Goal: Task Accomplishment & Management: Use online tool/utility

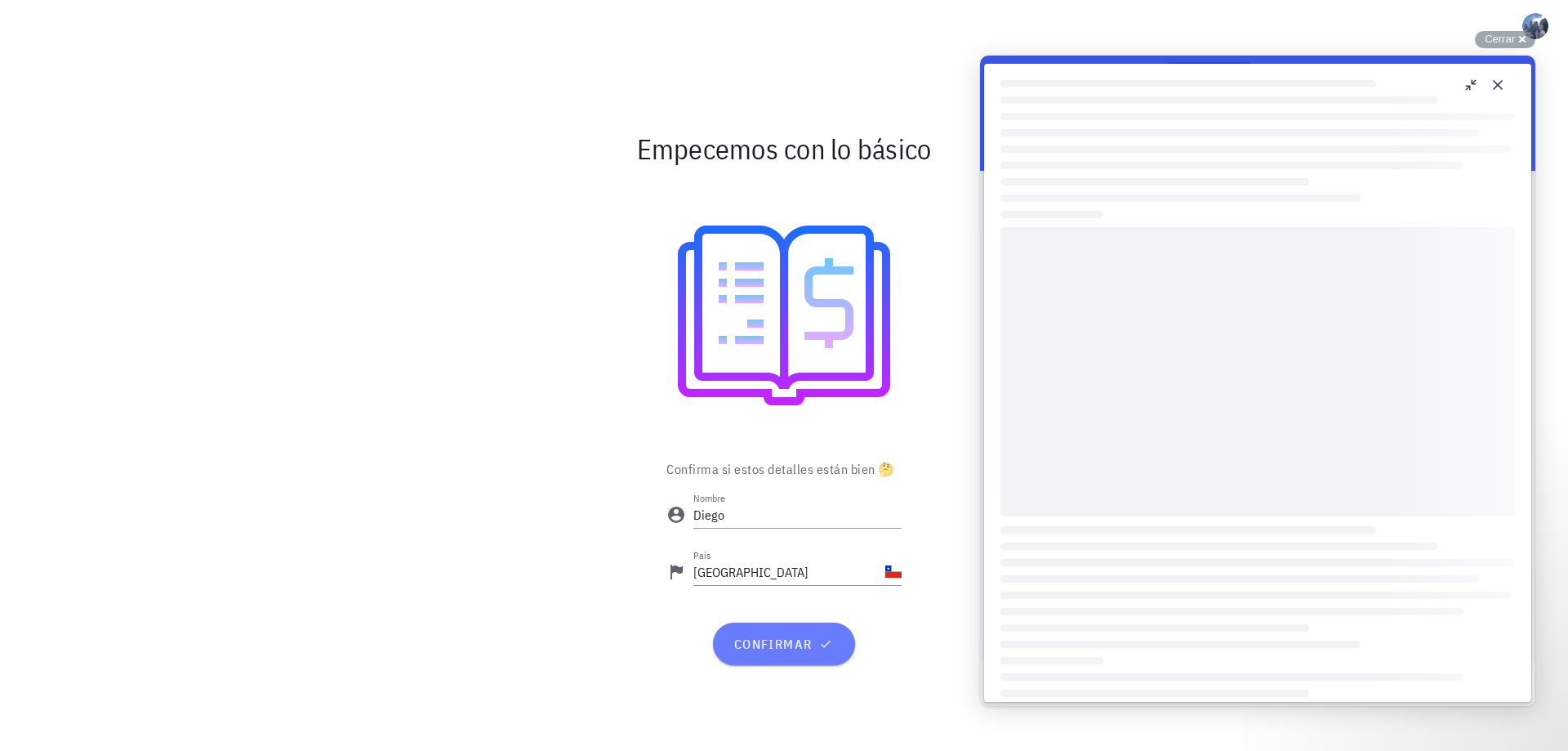
click at [794, 651] on span "confirmar" at bounding box center [783, 643] width 102 height 16
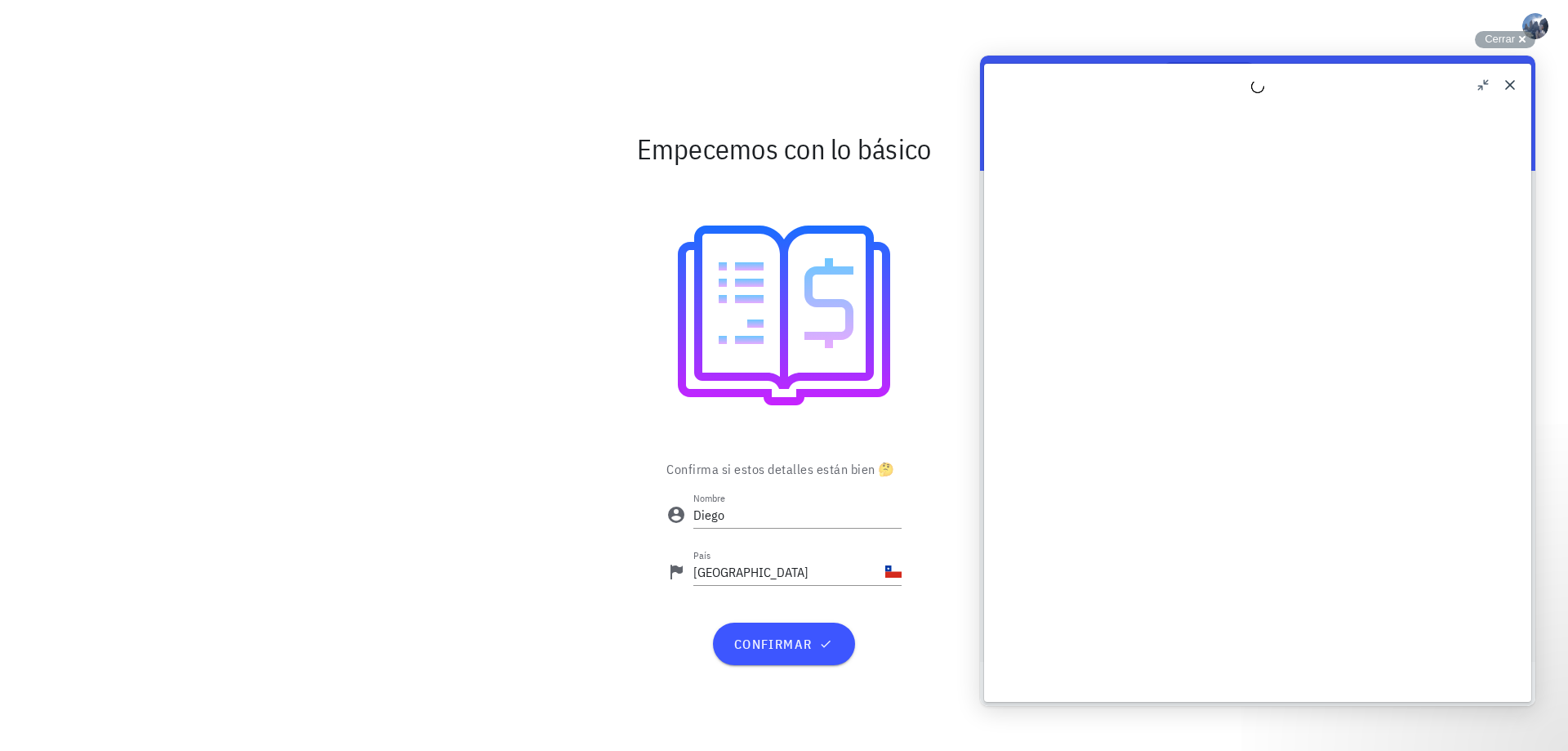
click at [1470, 81] on div "u Loading" at bounding box center [1258, 383] width 547 height 638
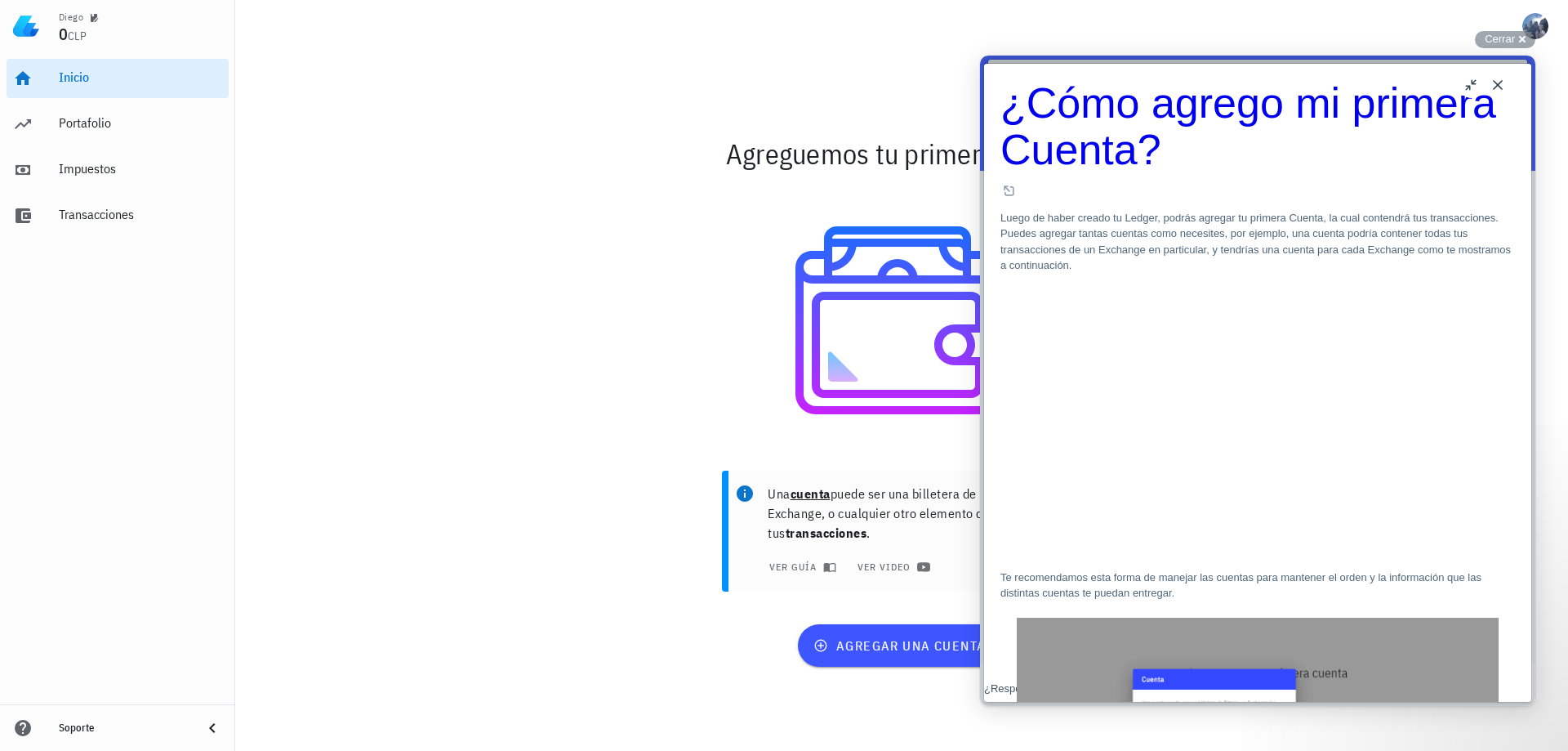
click at [1495, 84] on button "Close" at bounding box center [1498, 85] width 27 height 27
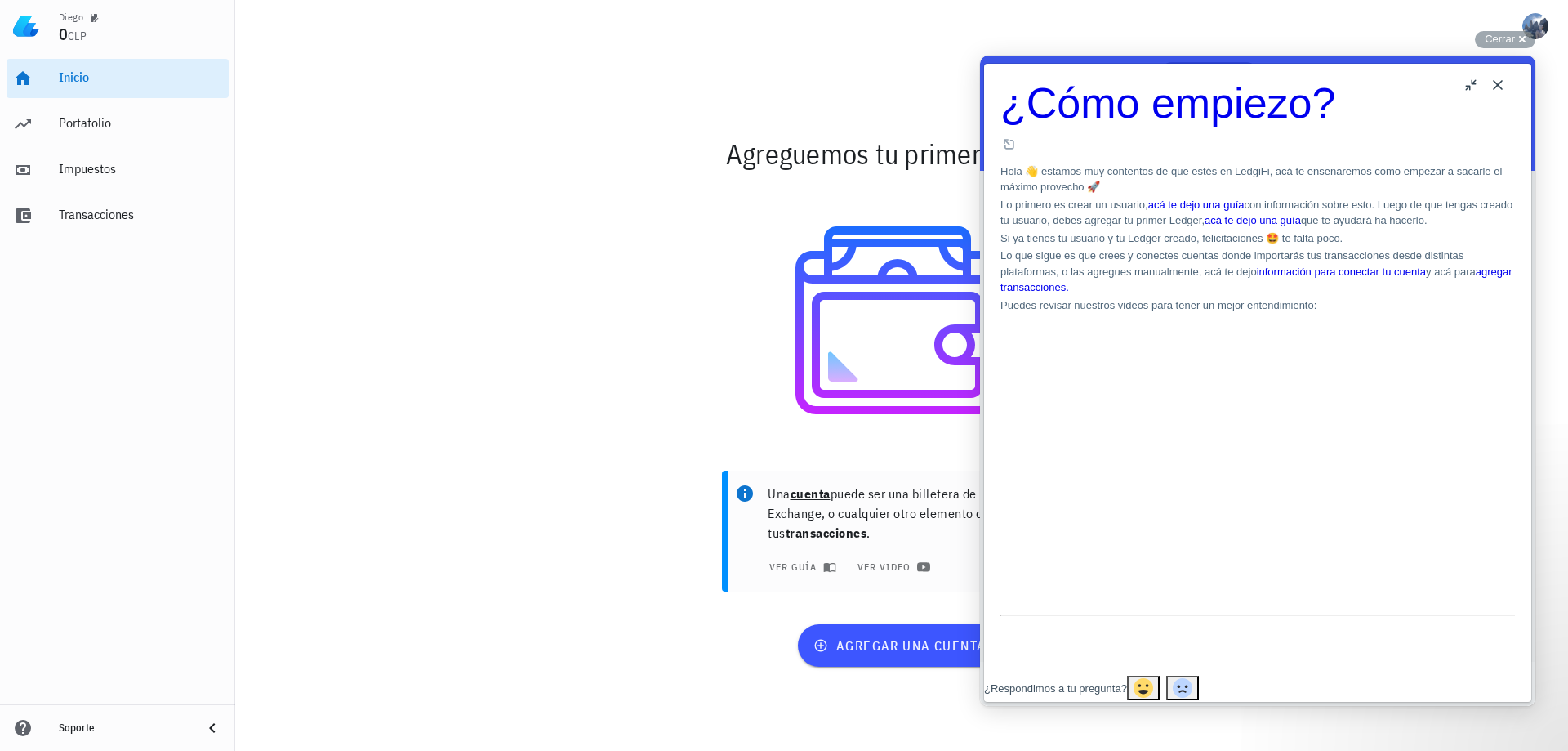
click at [1500, 82] on button "Close" at bounding box center [1498, 85] width 27 height 27
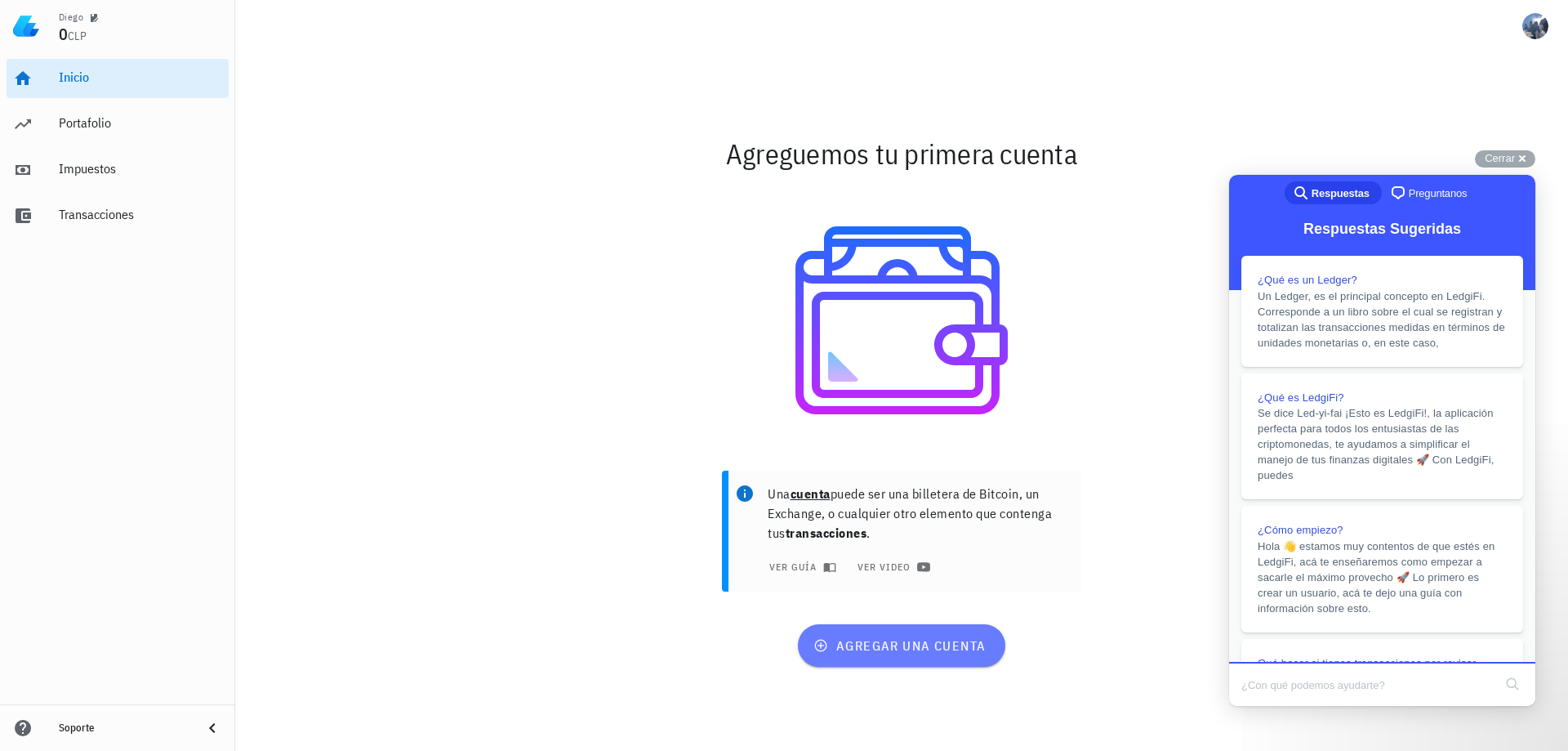
click at [937, 644] on span "agregar una cuenta" at bounding box center [901, 645] width 169 height 16
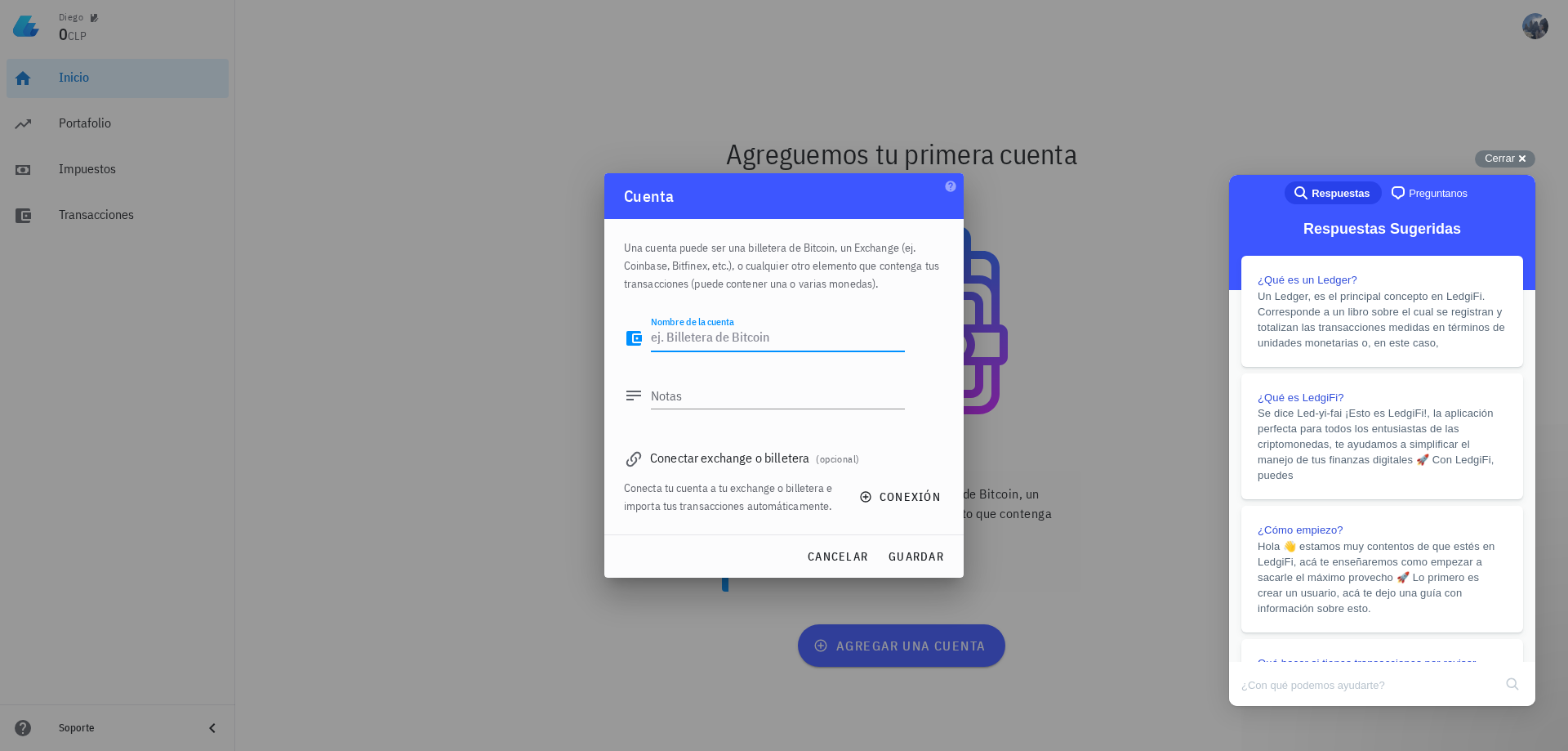
click at [746, 340] on textarea "Nombre de la cuenta" at bounding box center [777, 338] width 254 height 27
type textarea "Binance"
click at [739, 399] on textarea "Notas" at bounding box center [777, 395] width 254 height 27
click at [651, 385] on textarea "Notas" at bounding box center [777, 395] width 254 height 27
click at [679, 393] on textarea "Notas" at bounding box center [777, 395] width 254 height 27
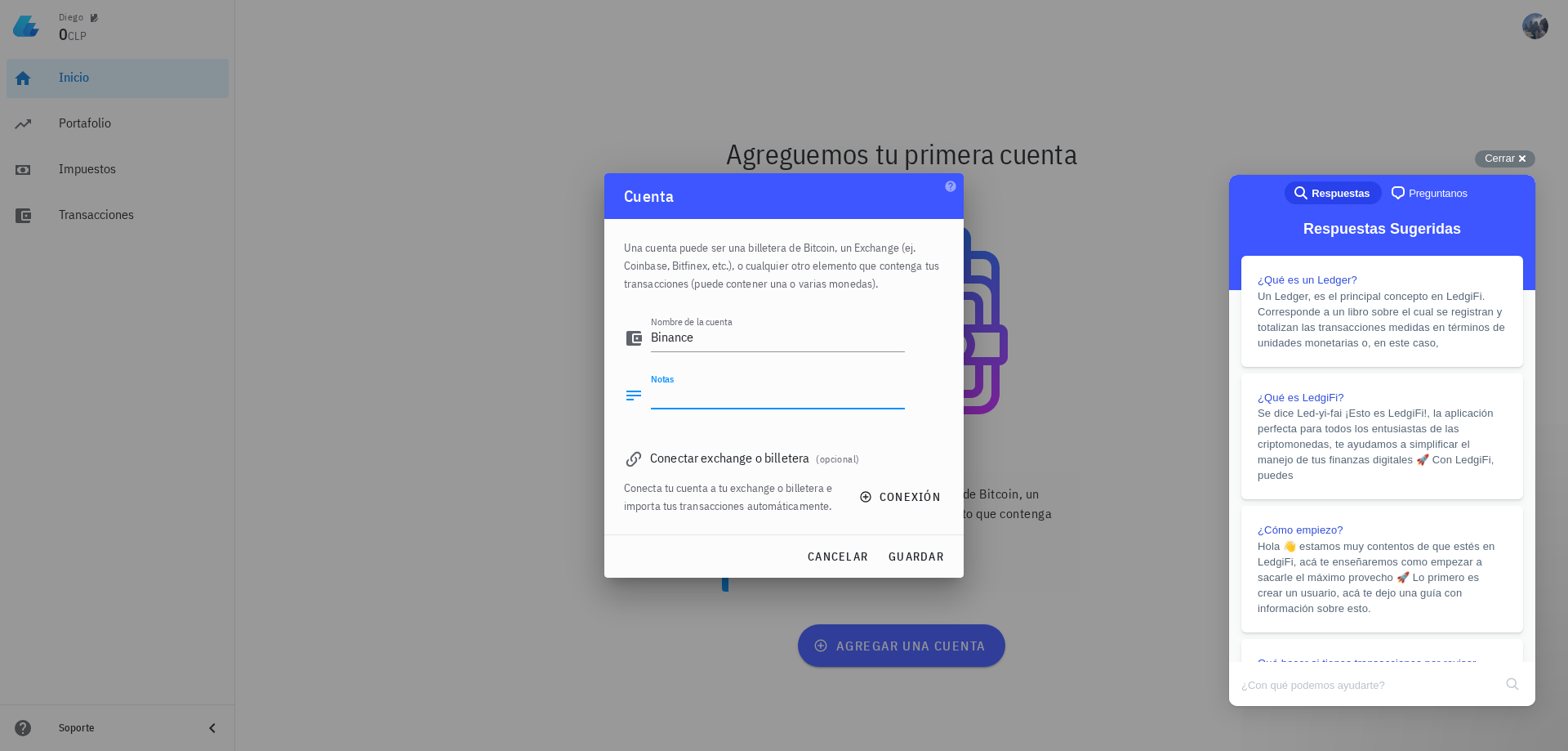
click at [945, 422] on div "Una cuenta puede ser una billetera de Bitcoin, un Exchange (ej. Coinbase, Bitfi…" at bounding box center [784, 376] width 359 height 316
click at [766, 462] on div "Conectar exchange o billetera (opcional)" at bounding box center [784, 458] width 320 height 23
click at [839, 458] on span "(opcional)" at bounding box center [837, 458] width 44 height 12
click at [643, 452] on icon at bounding box center [634, 458] width 20 height 20
click at [629, 457] on icon at bounding box center [634, 458] width 20 height 20
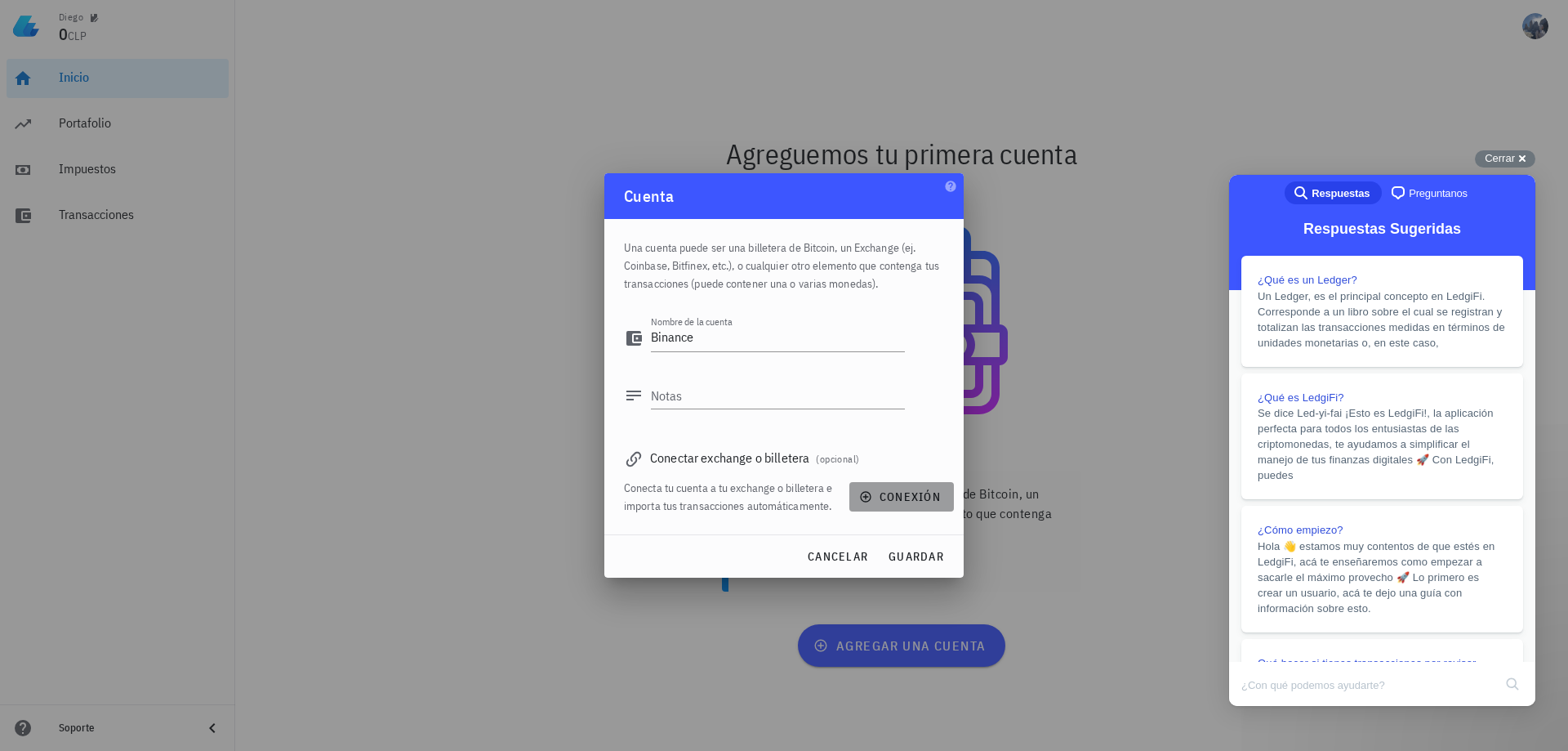
click at [879, 498] on span "conexión" at bounding box center [902, 496] width 79 height 15
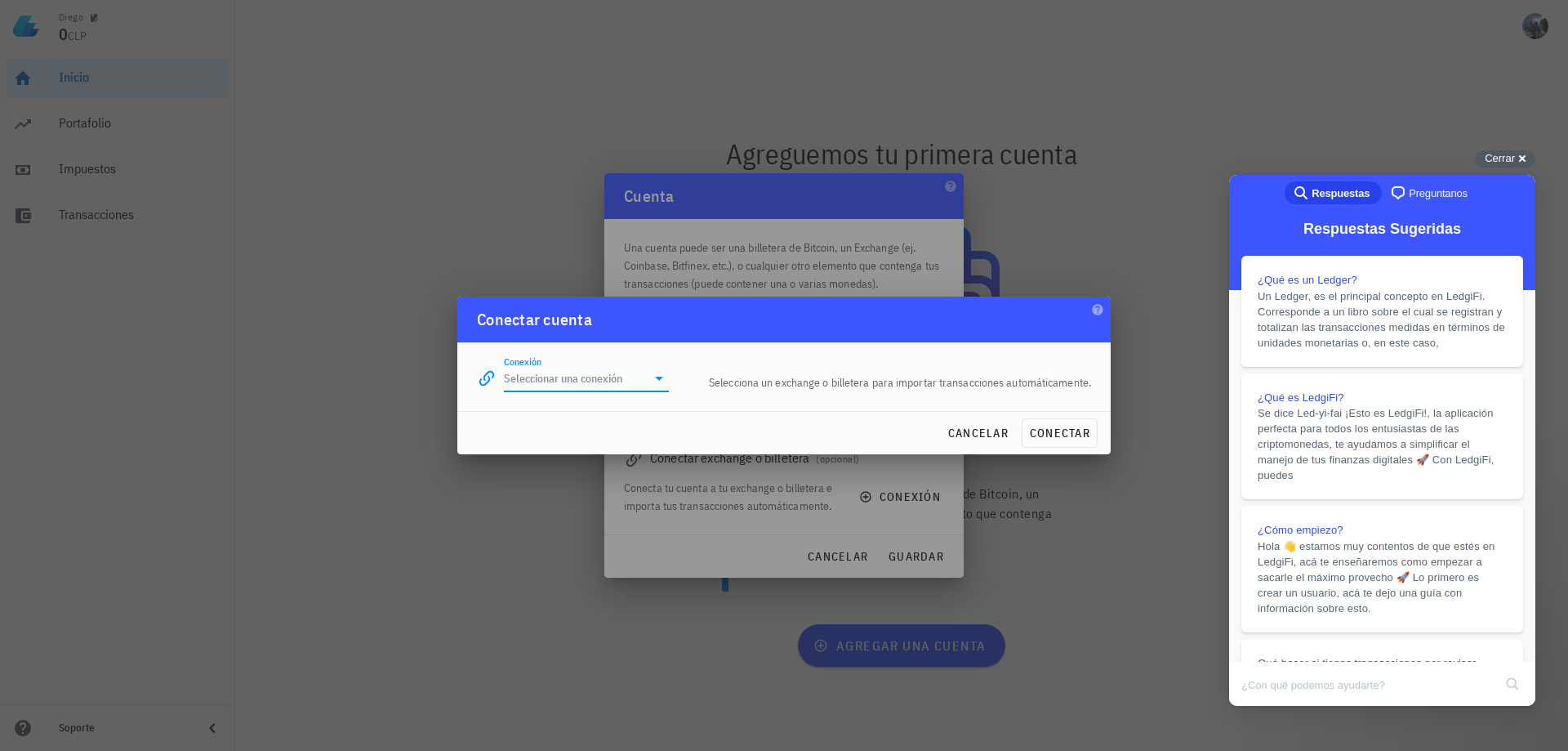
click at [575, 376] on input "Conexión" at bounding box center [575, 378] width 142 height 27
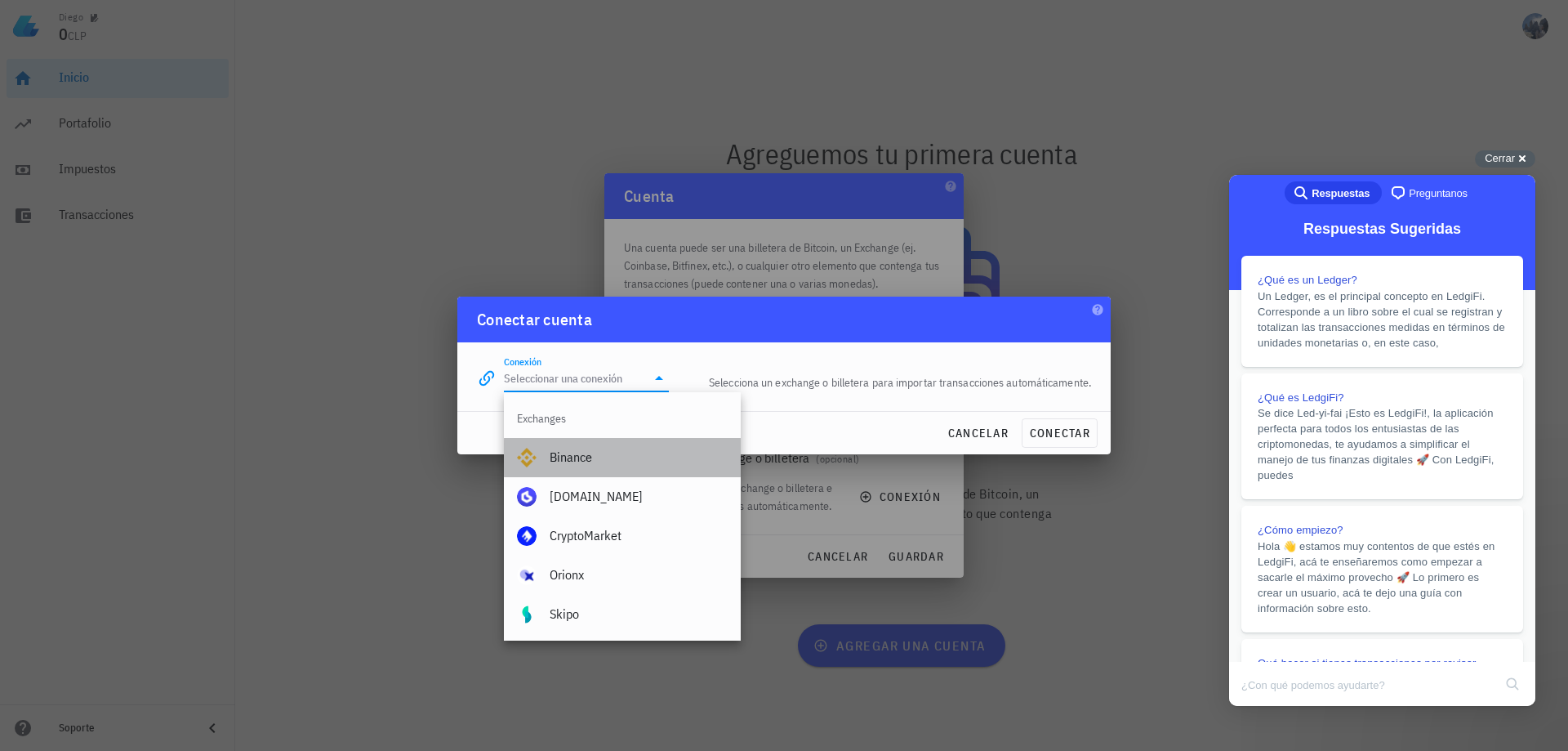
click at [601, 454] on div "Binance" at bounding box center [639, 457] width 178 height 15
type input "Binance"
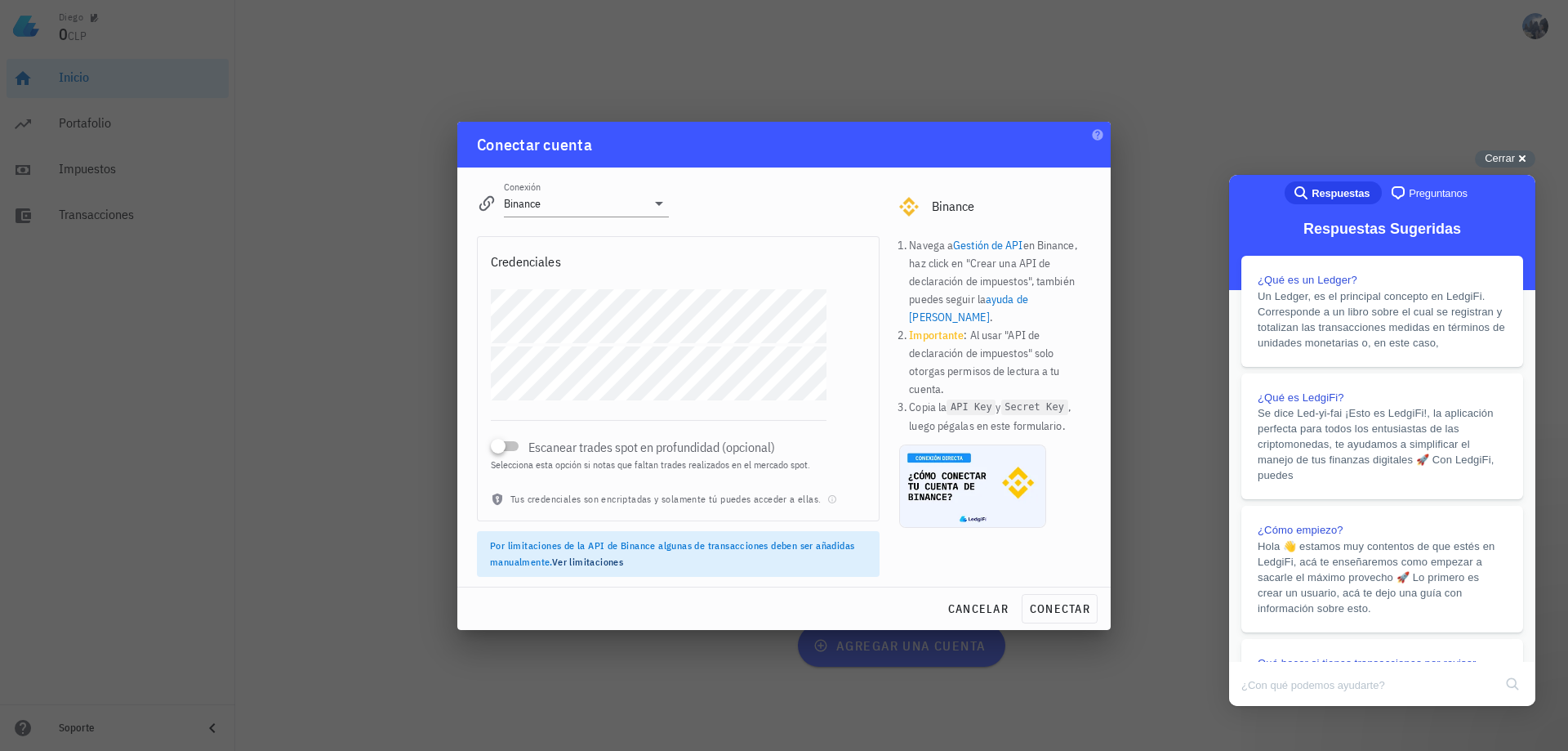
click at [855, 423] on div "Escanear trades spot en profundidad (opcional) Selecciona esta opción si notas …" at bounding box center [678, 390] width 401 height 202
click at [1067, 609] on span "conectar" at bounding box center [1060, 608] width 62 height 15
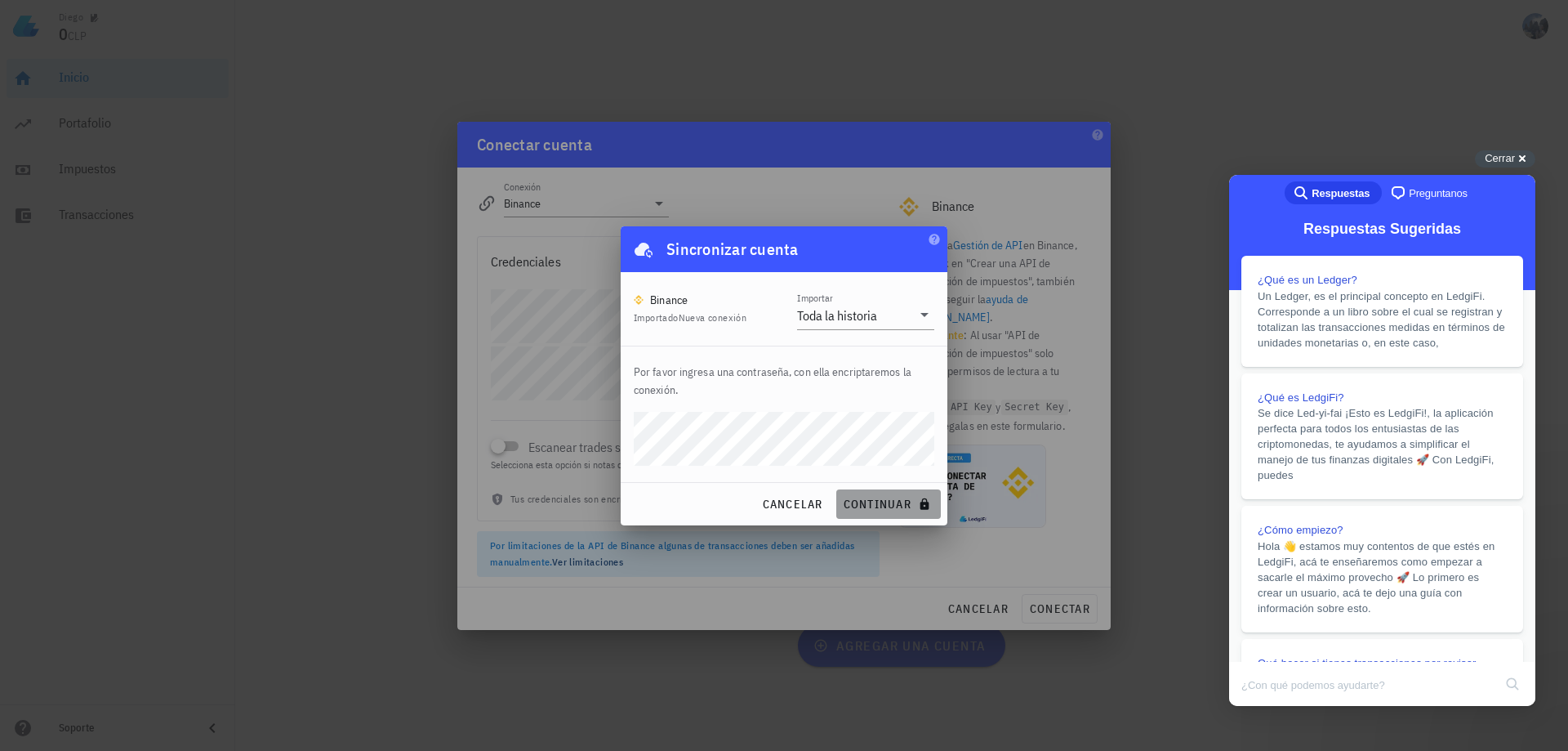
click at [899, 500] on span "continuar" at bounding box center [888, 504] width 91 height 15
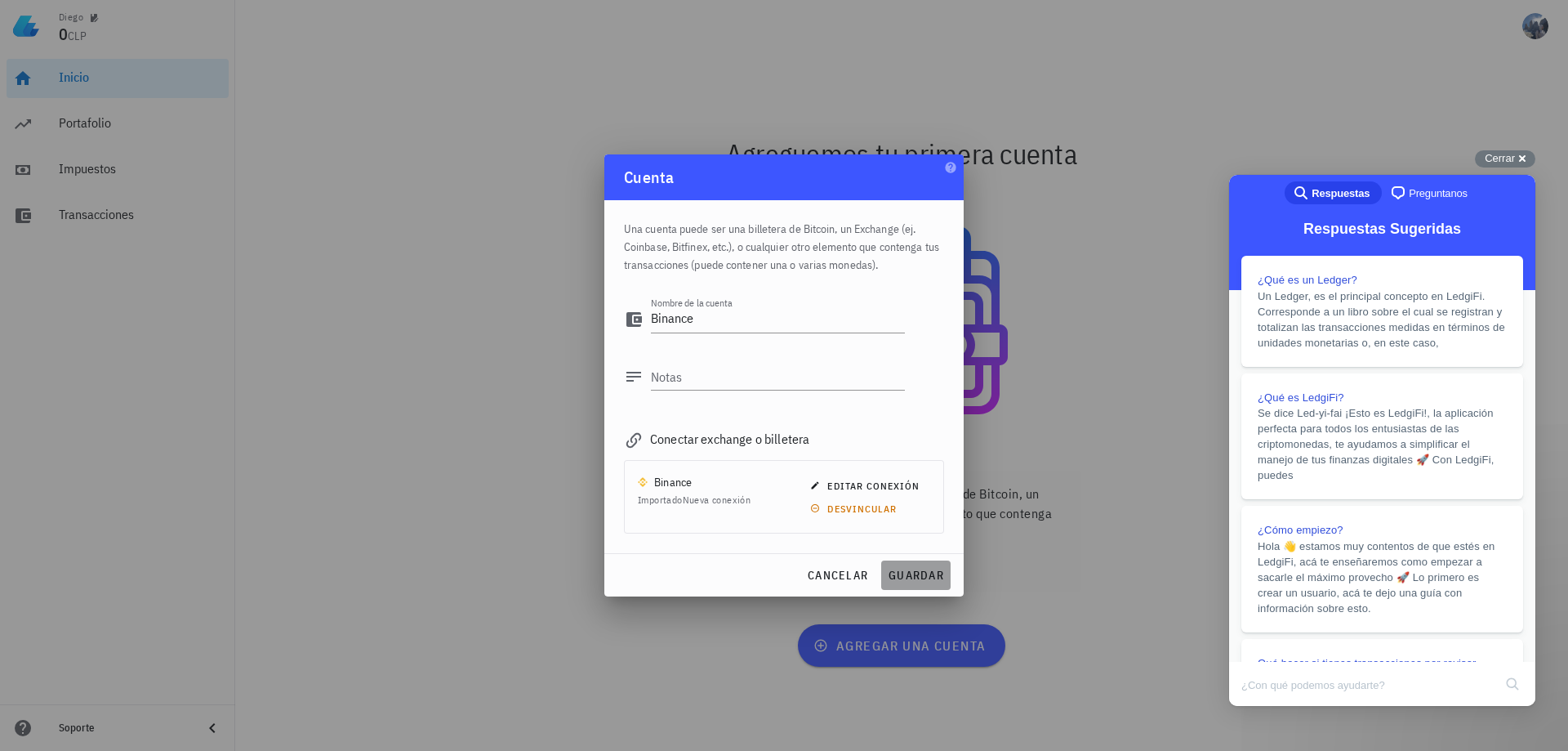
click at [919, 579] on span "guardar" at bounding box center [916, 575] width 56 height 15
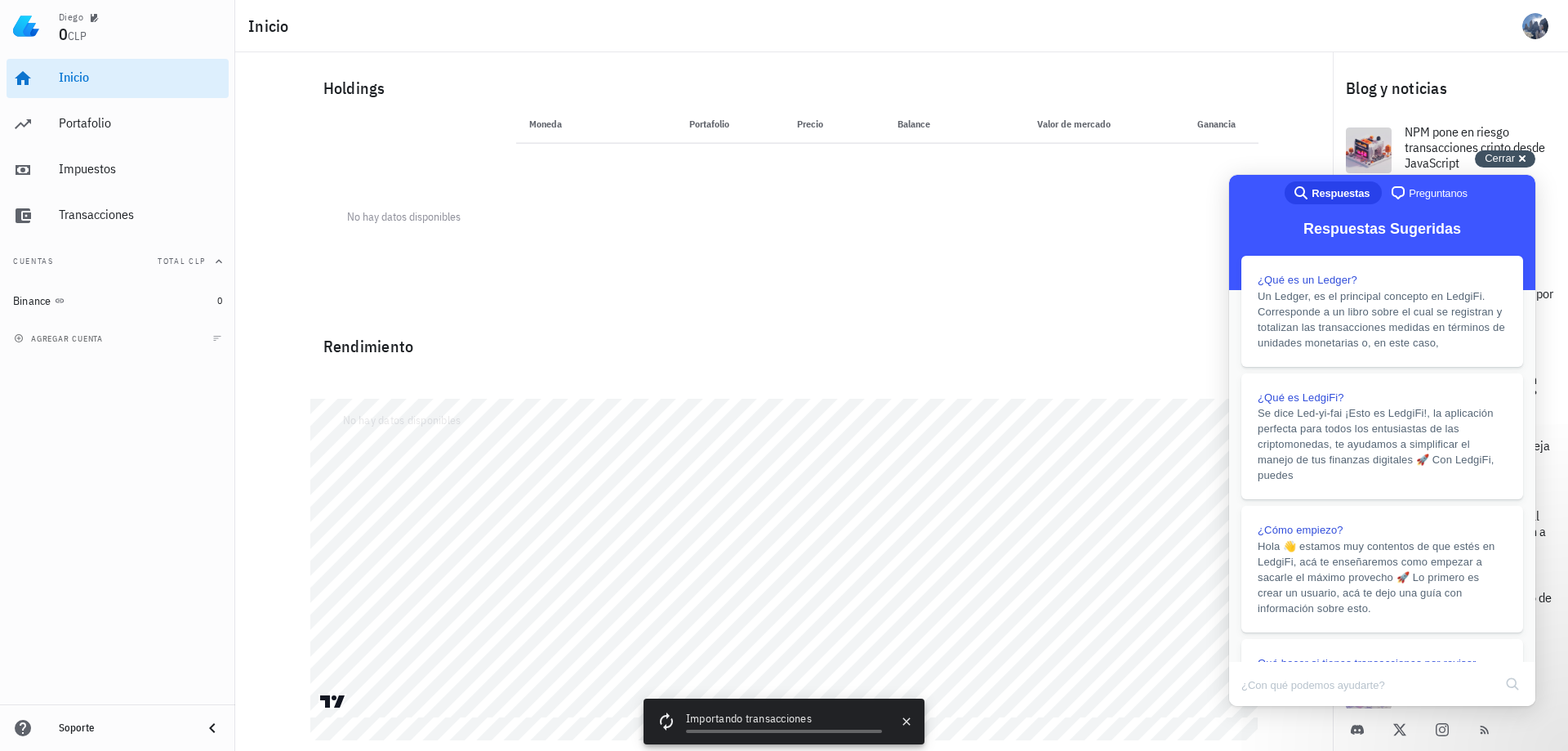
click at [1511, 157] on span "Cerrar" at bounding box center [1500, 158] width 30 height 12
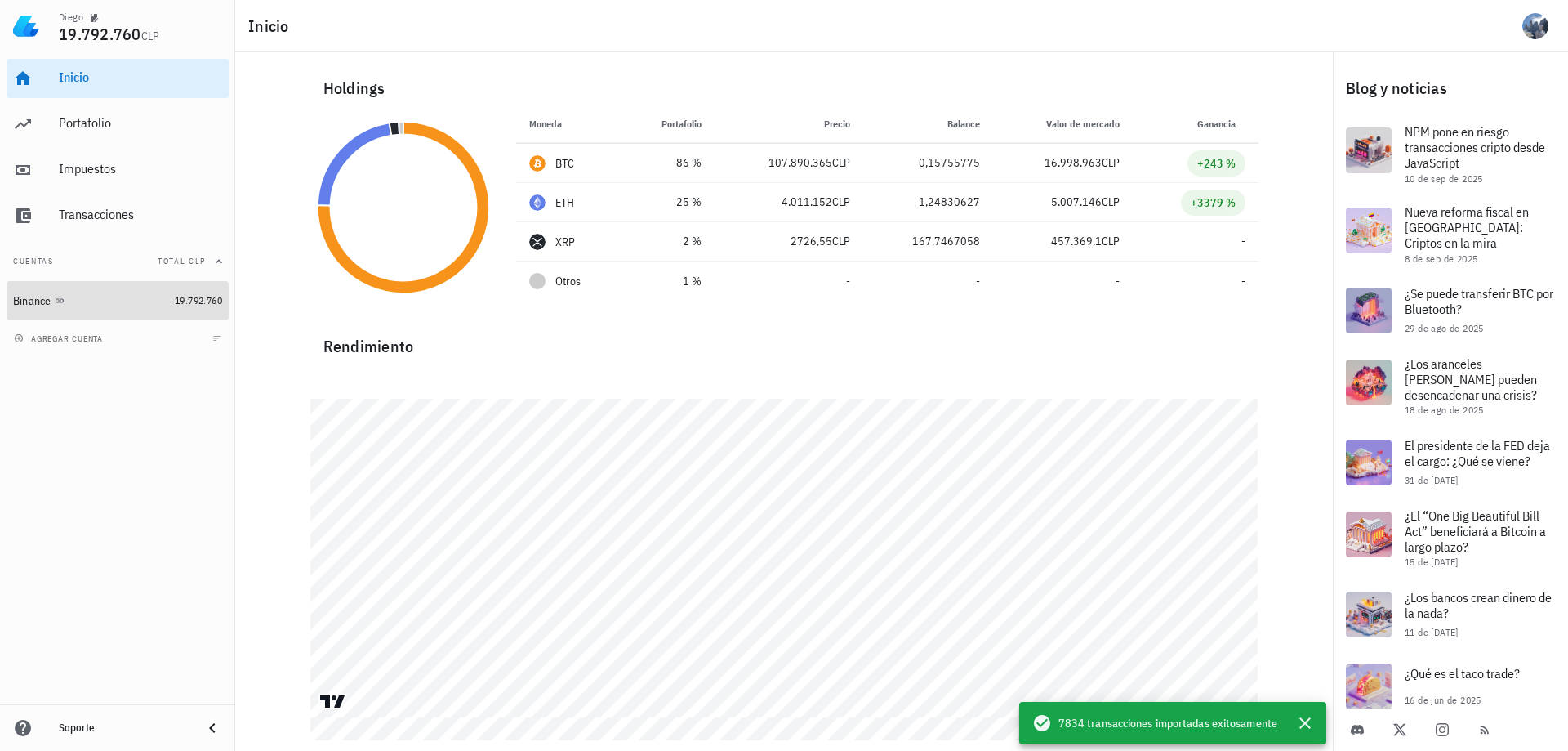
click at [83, 298] on div "Binance" at bounding box center [90, 301] width 155 height 15
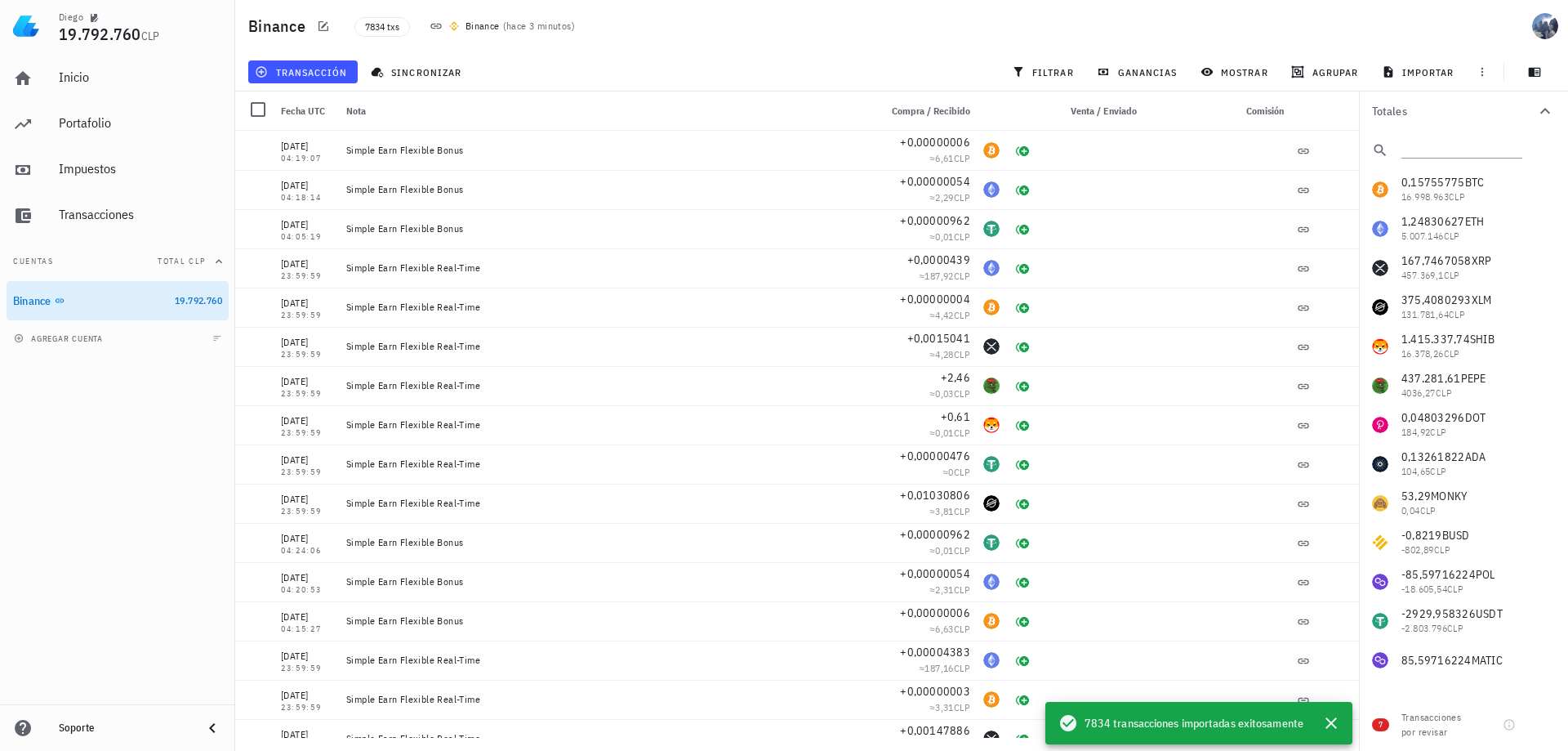
click at [900, 55] on div "transacción sincronizar filtrar ganancias mostrar [GEOGRAPHIC_DATA] importar" at bounding box center [902, 72] width 1313 height 39
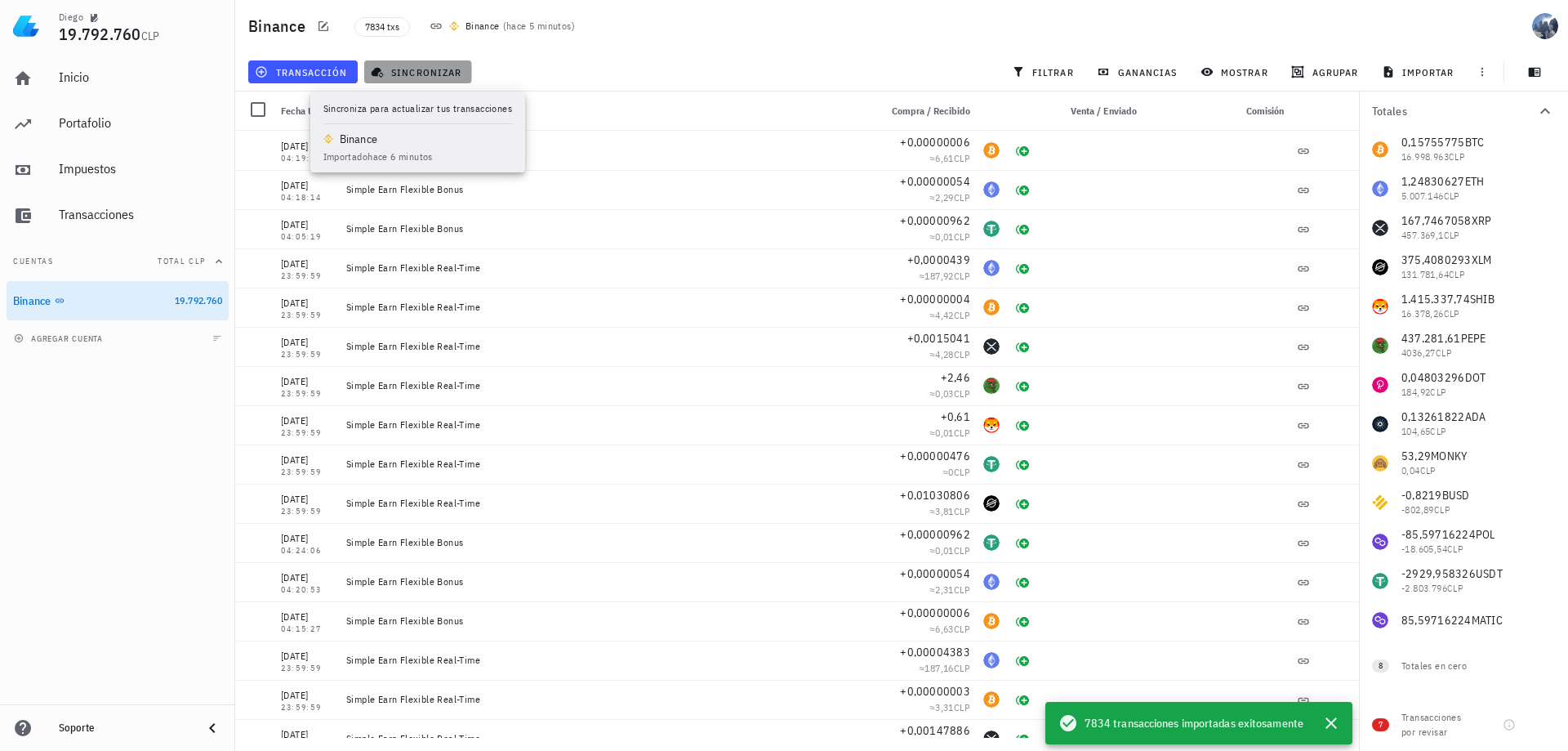
click at [421, 73] on span "sincronizar" at bounding box center [417, 71] width 87 height 13
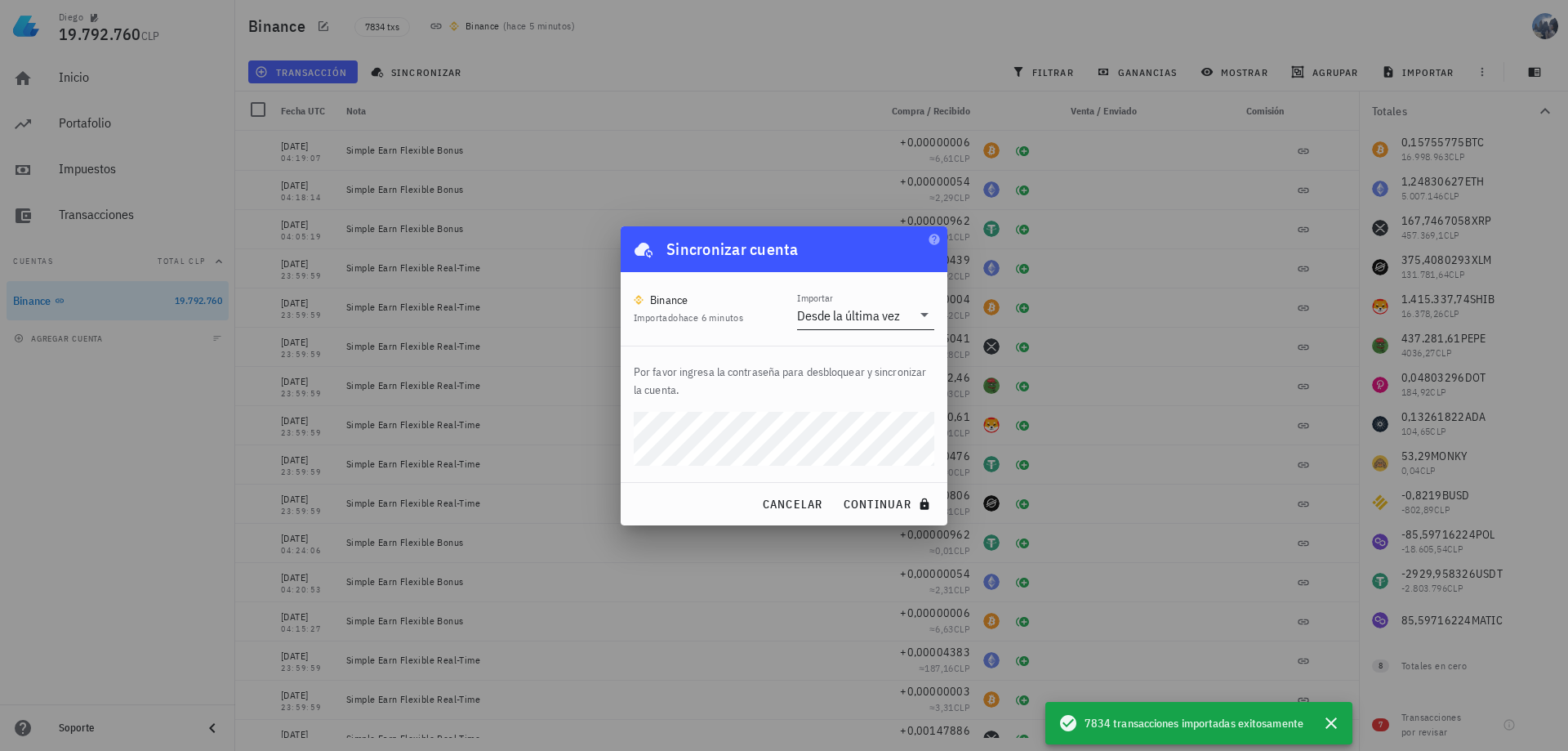
click at [818, 317] on div "Desde la última vez" at bounding box center [848, 315] width 103 height 16
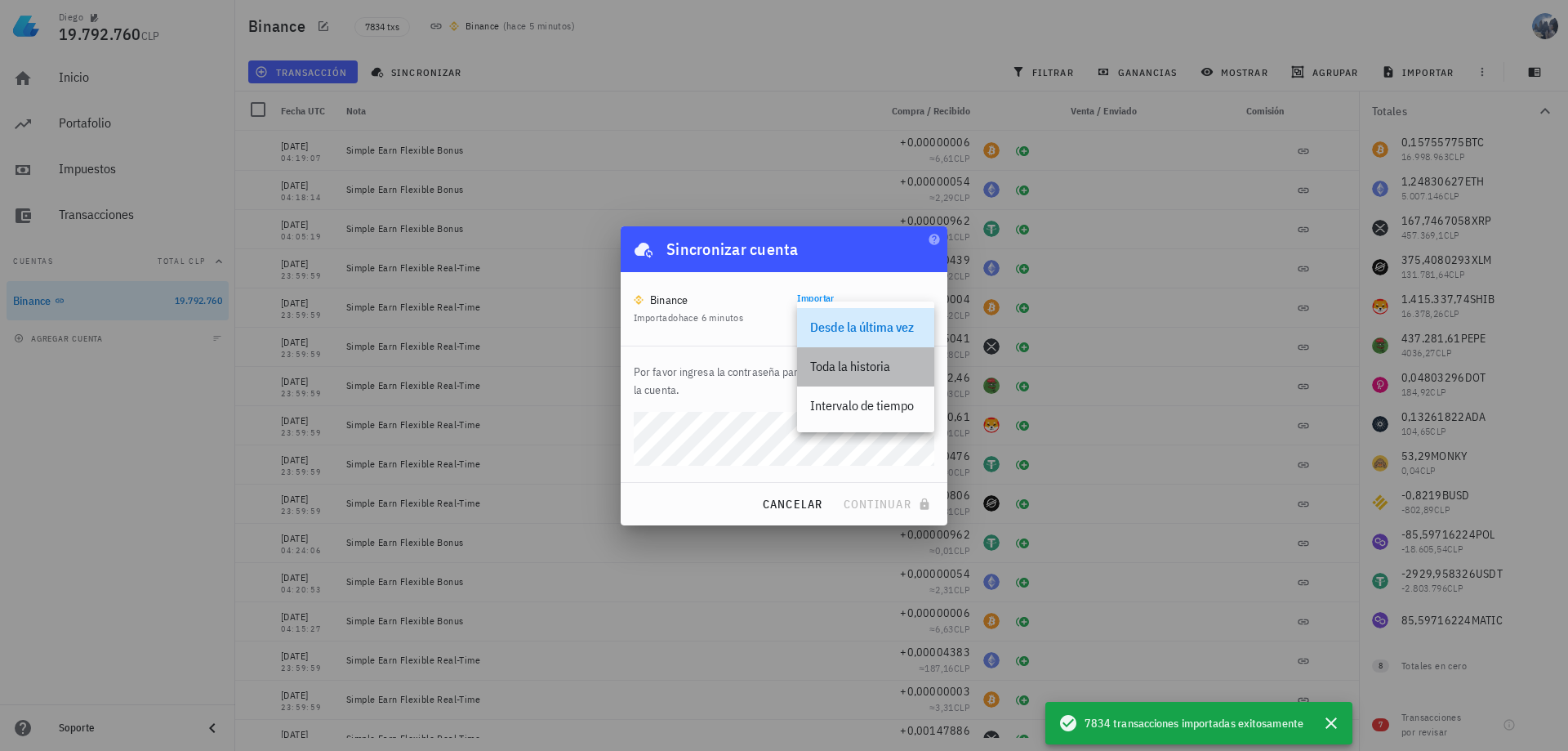
click at [866, 372] on div "Toda la historia" at bounding box center [866, 366] width 111 height 15
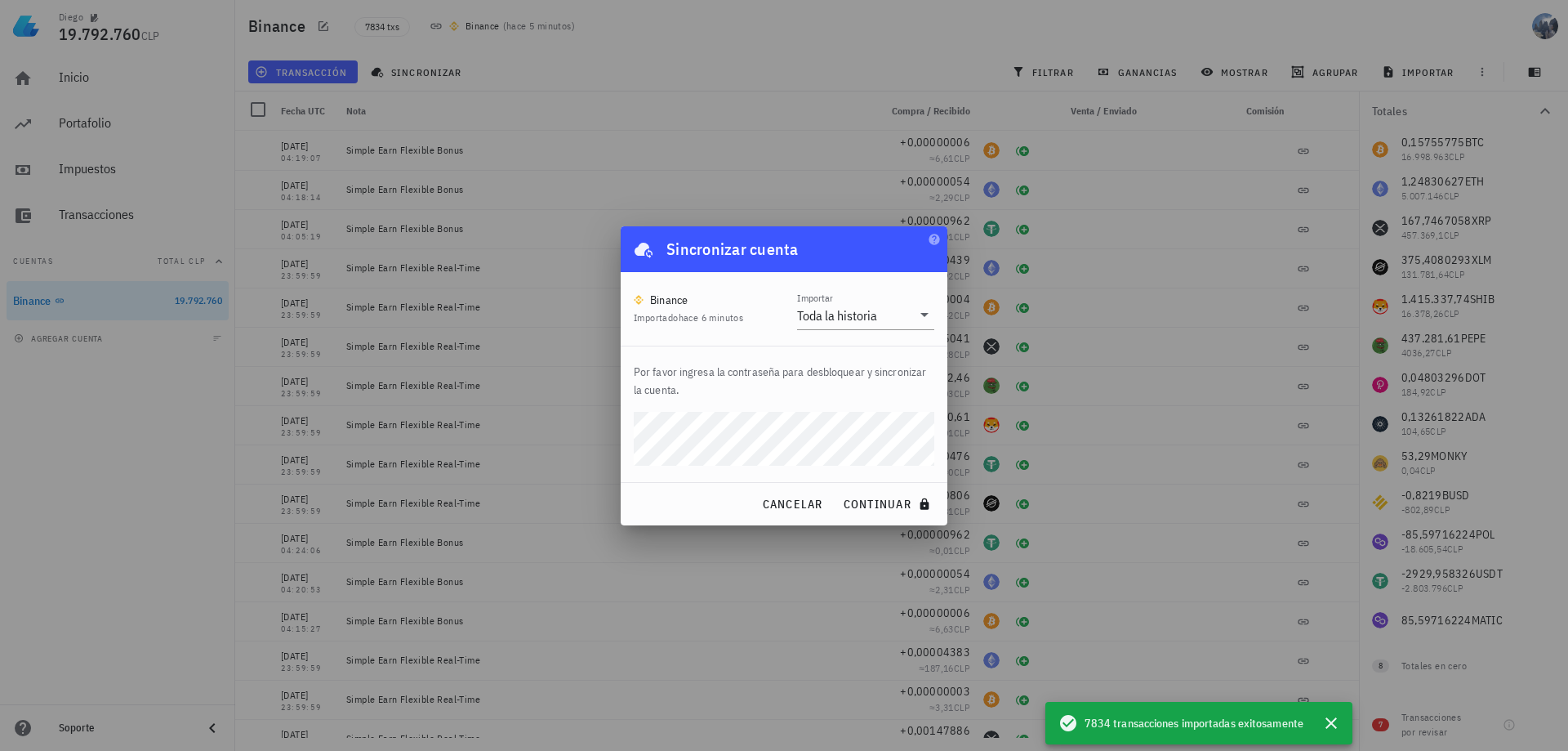
click at [836, 489] on button "continuar" at bounding box center [888, 504] width 104 height 29
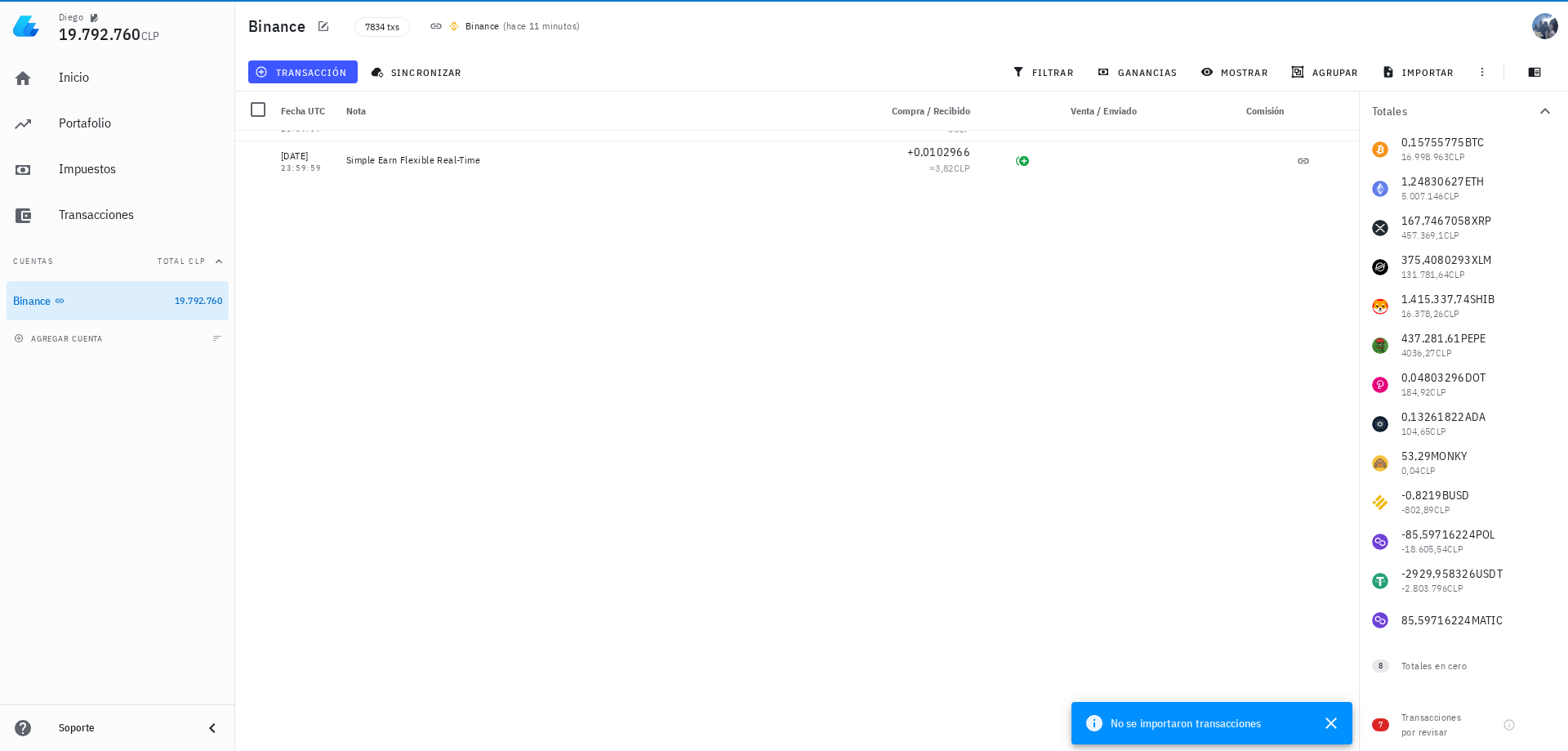
scroll to position [0, 0]
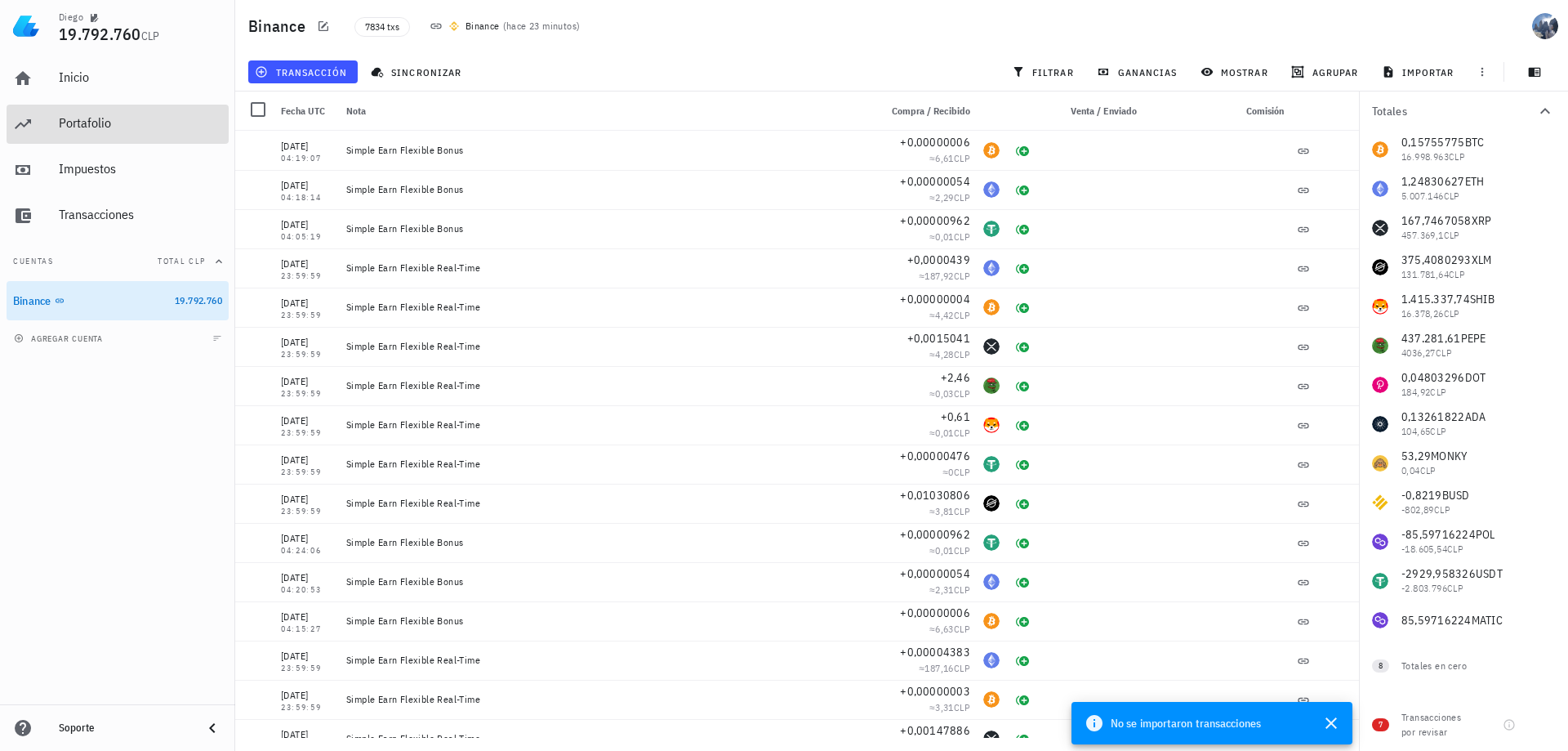
click at [129, 116] on div "Portafolio" at bounding box center [140, 123] width 163 height 15
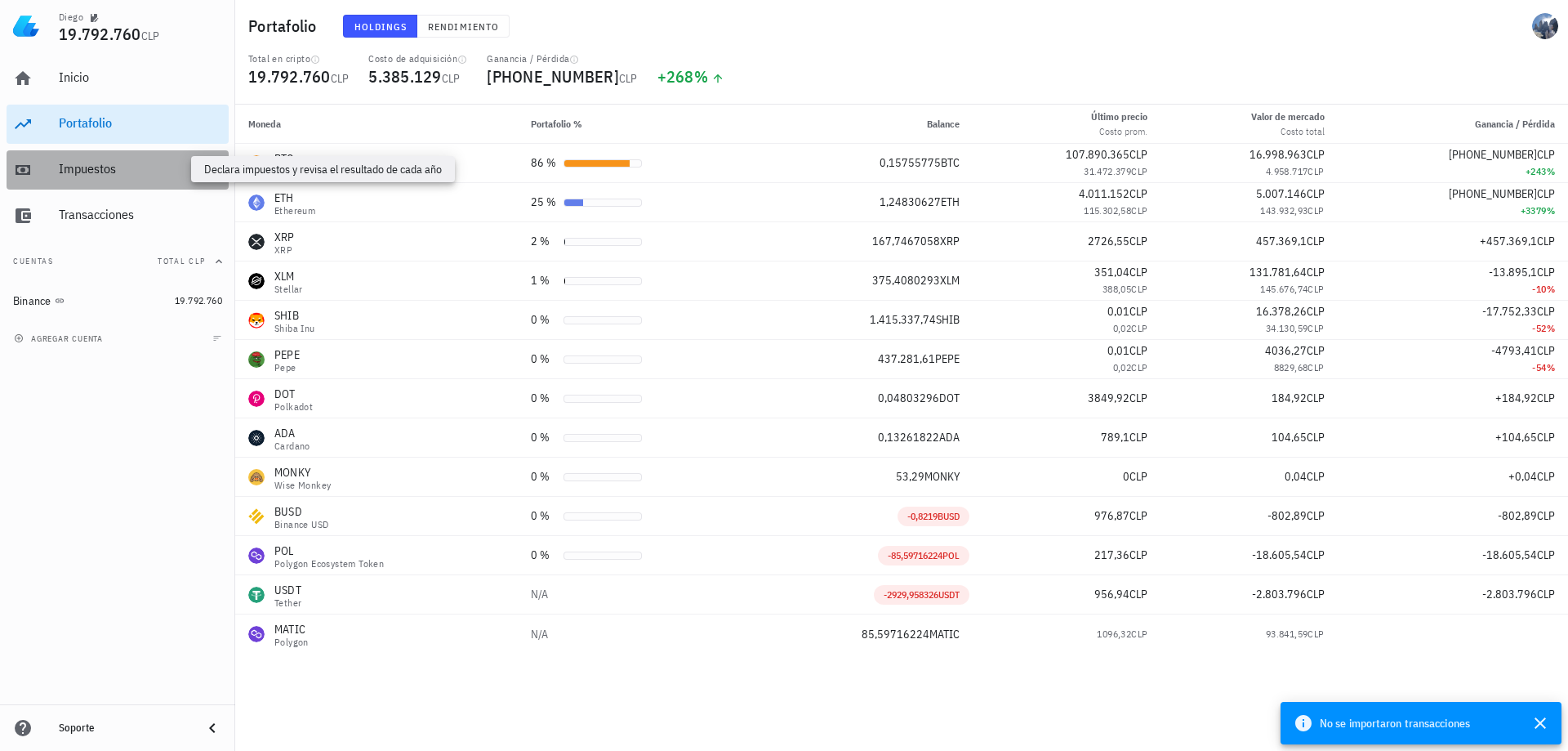
click at [125, 167] on div "Impuestos" at bounding box center [140, 169] width 163 height 15
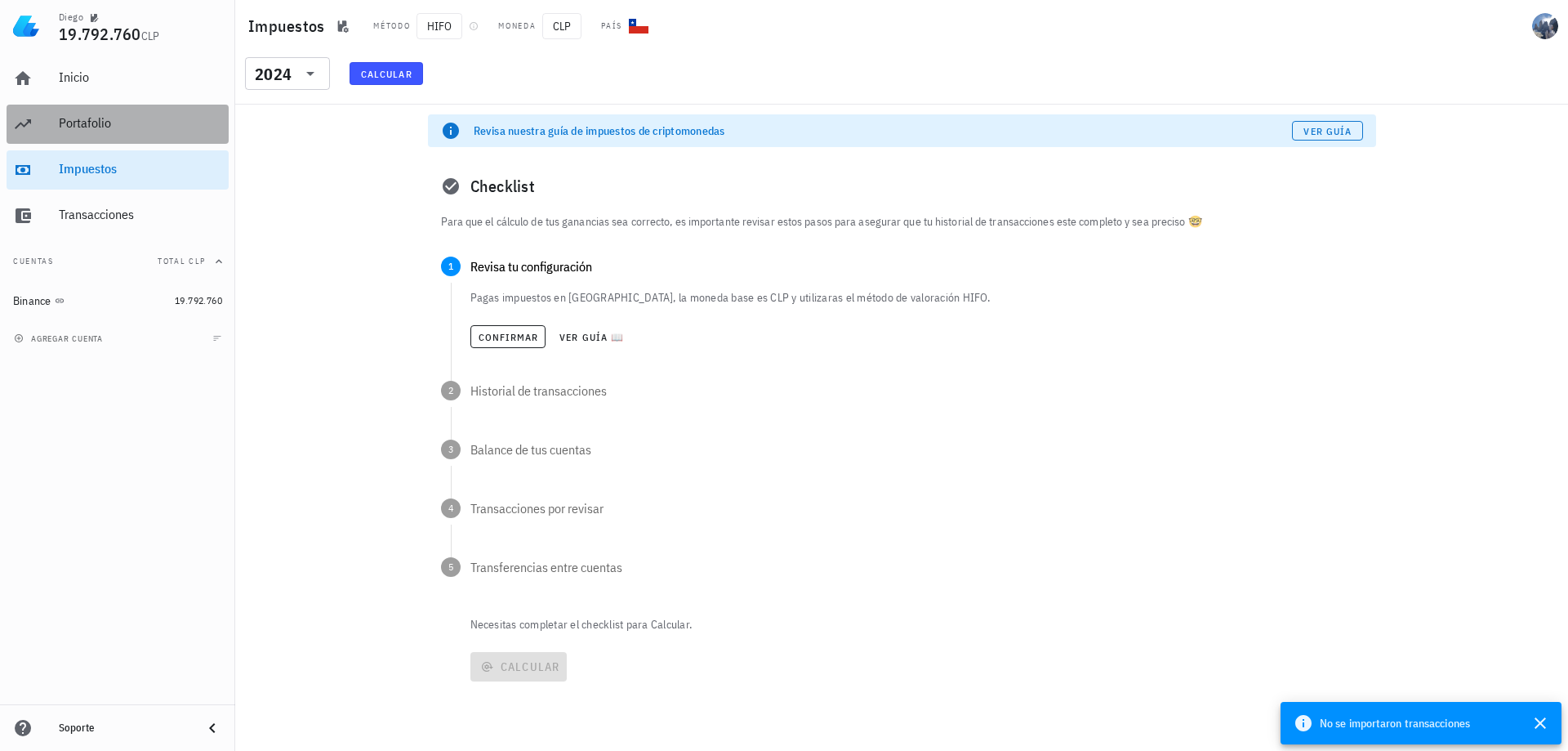
click at [137, 133] on div "Portafolio" at bounding box center [140, 123] width 163 height 37
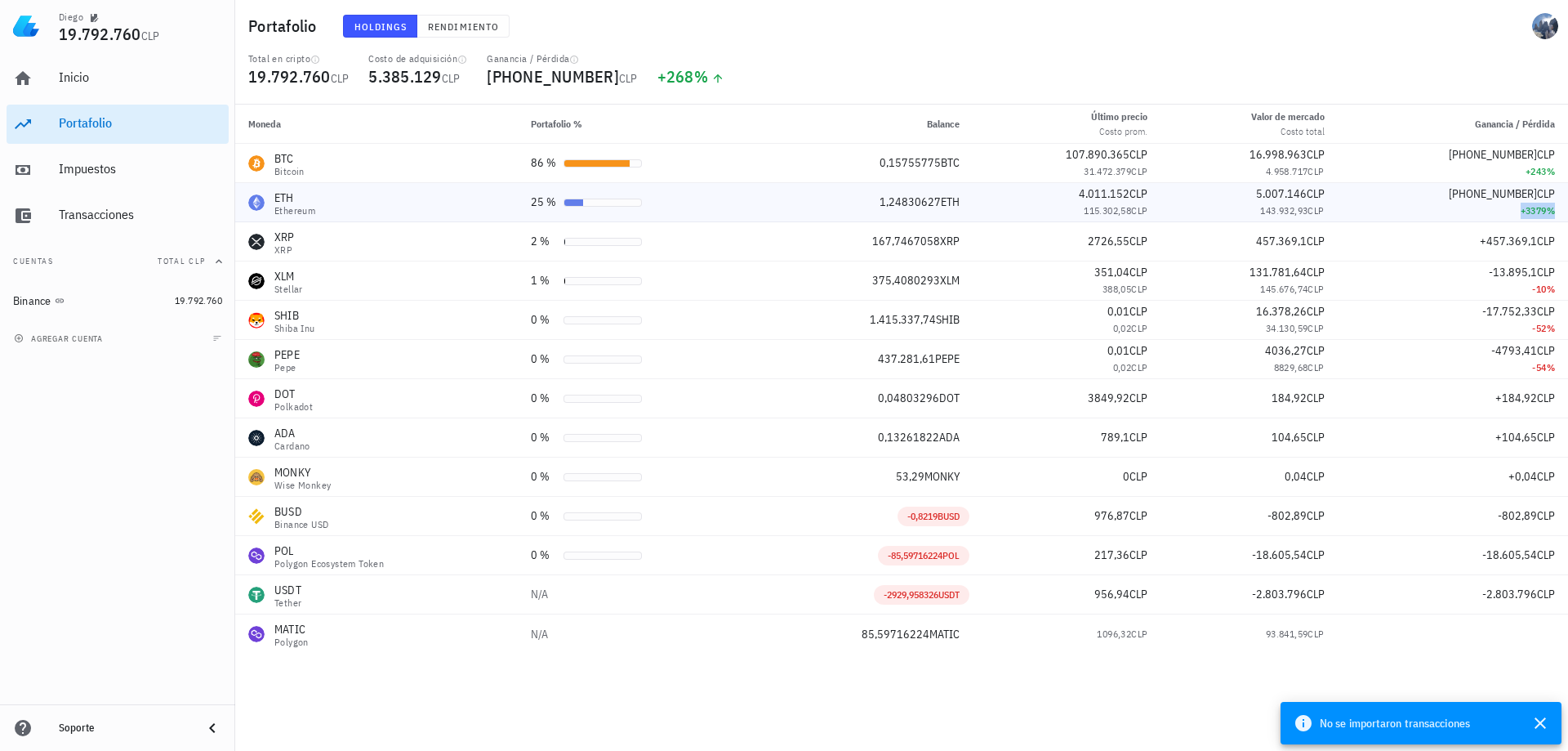
click at [1537, 216] on div "+3379 %" at bounding box center [1453, 210] width 204 height 16
drag, startPoint x: 1531, startPoint y: 206, endPoint x: 1480, endPoint y: 203, distance: 51.1
click at [1530, 206] on div "+3379 %" at bounding box center [1453, 210] width 204 height 16
click at [1413, 199] on div "[PHONE_NUMBER] CLP" at bounding box center [1453, 194] width 204 height 17
click at [658, 209] on div "25 %" at bounding box center [637, 202] width 213 height 17
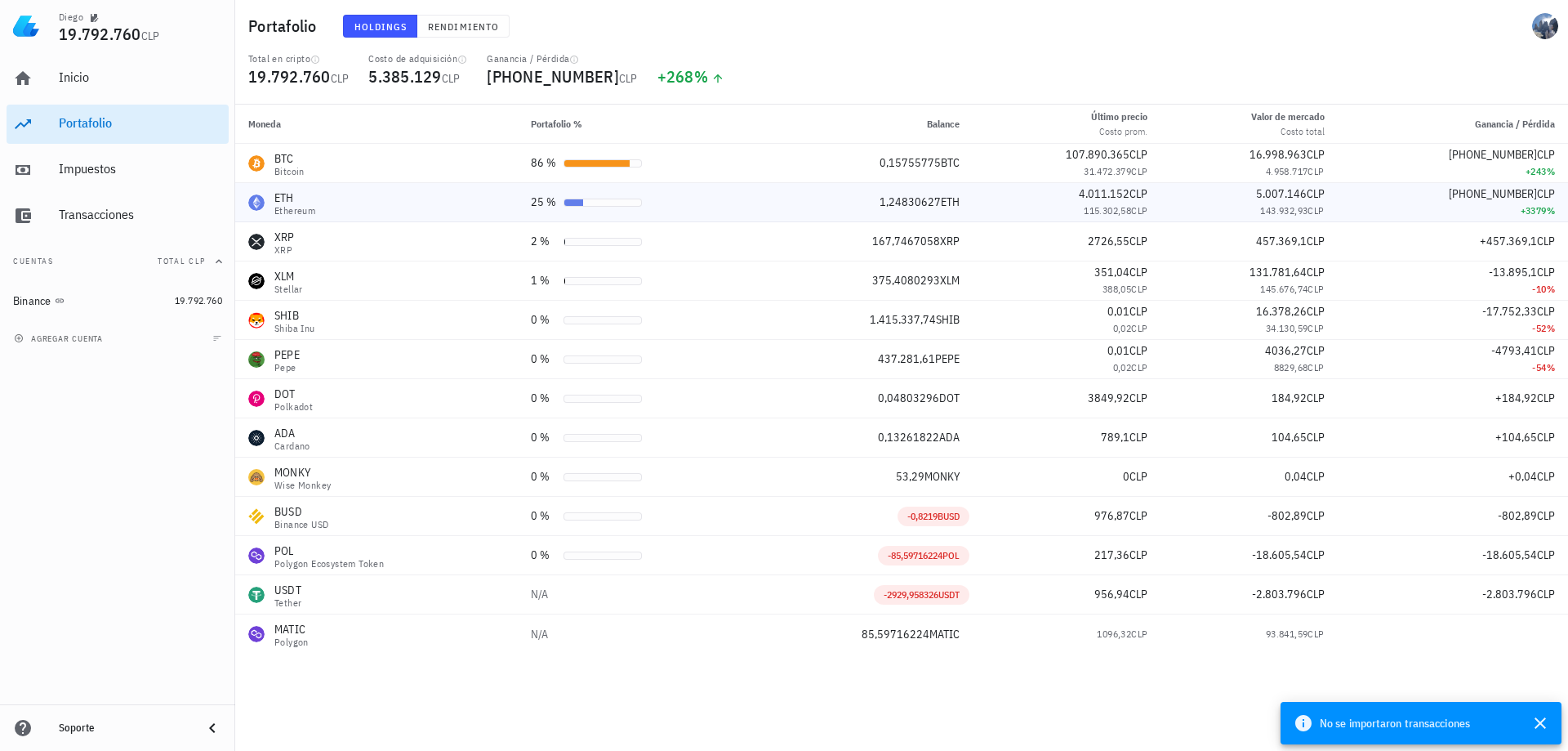
click at [374, 200] on div "ETH Ethereum" at bounding box center [376, 203] width 256 height 27
click at [816, 564] on td "-85,59716224 POL" at bounding box center [864, 556] width 216 height 39
click at [463, 25] on span "Rendimiento" at bounding box center [463, 27] width 72 height 12
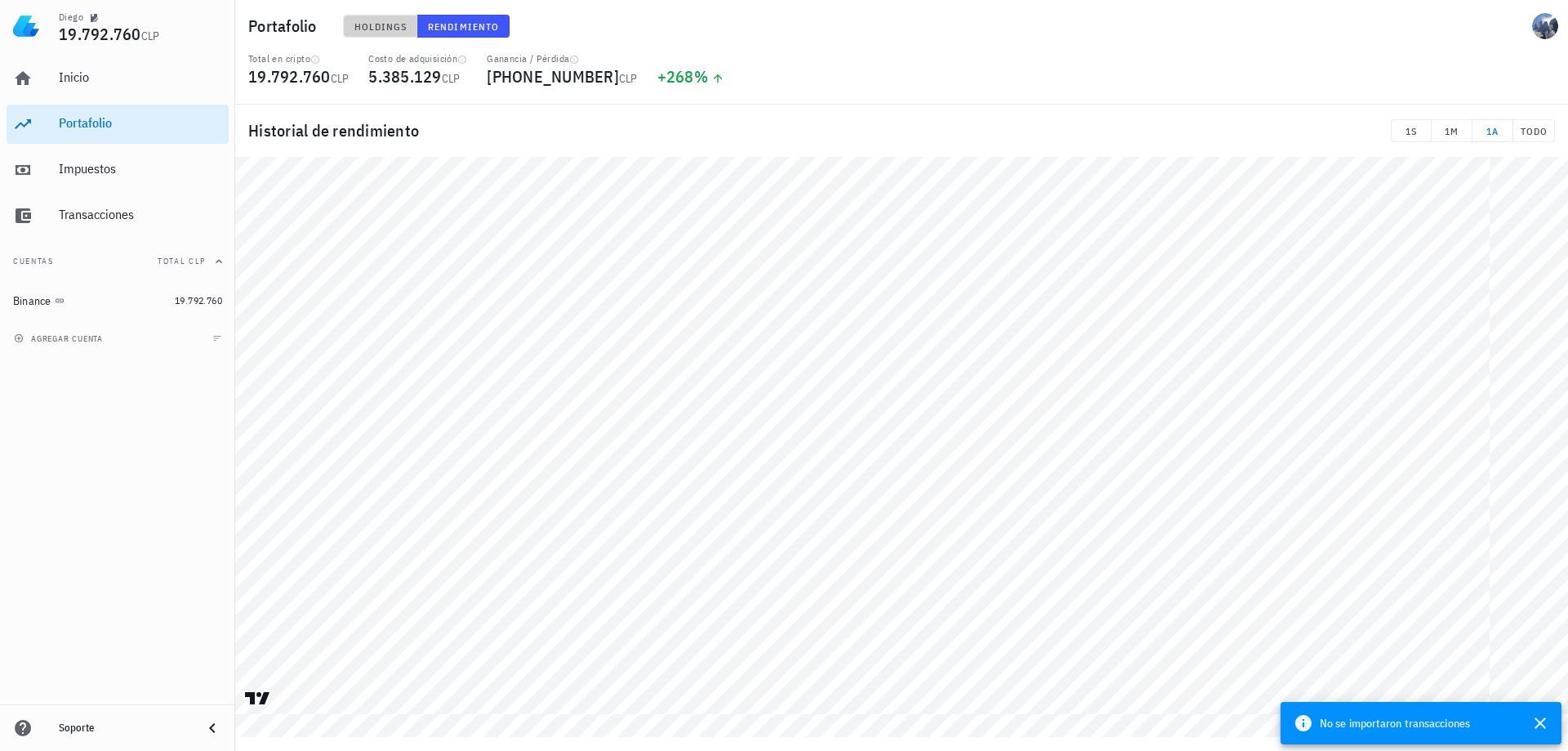
click at [359, 24] on span "Holdings" at bounding box center [380, 27] width 54 height 12
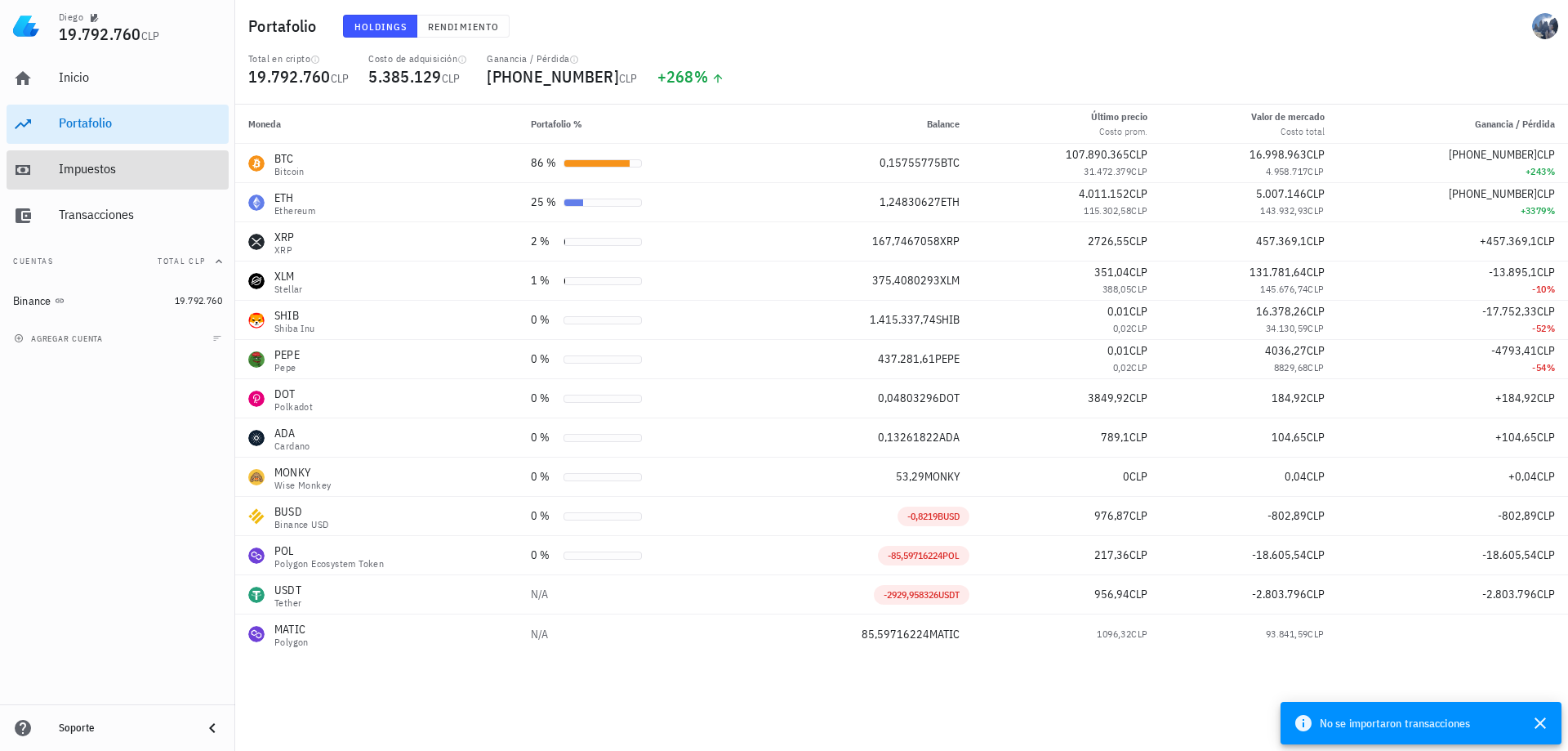
click at [79, 164] on div "Impuestos" at bounding box center [140, 169] width 163 height 15
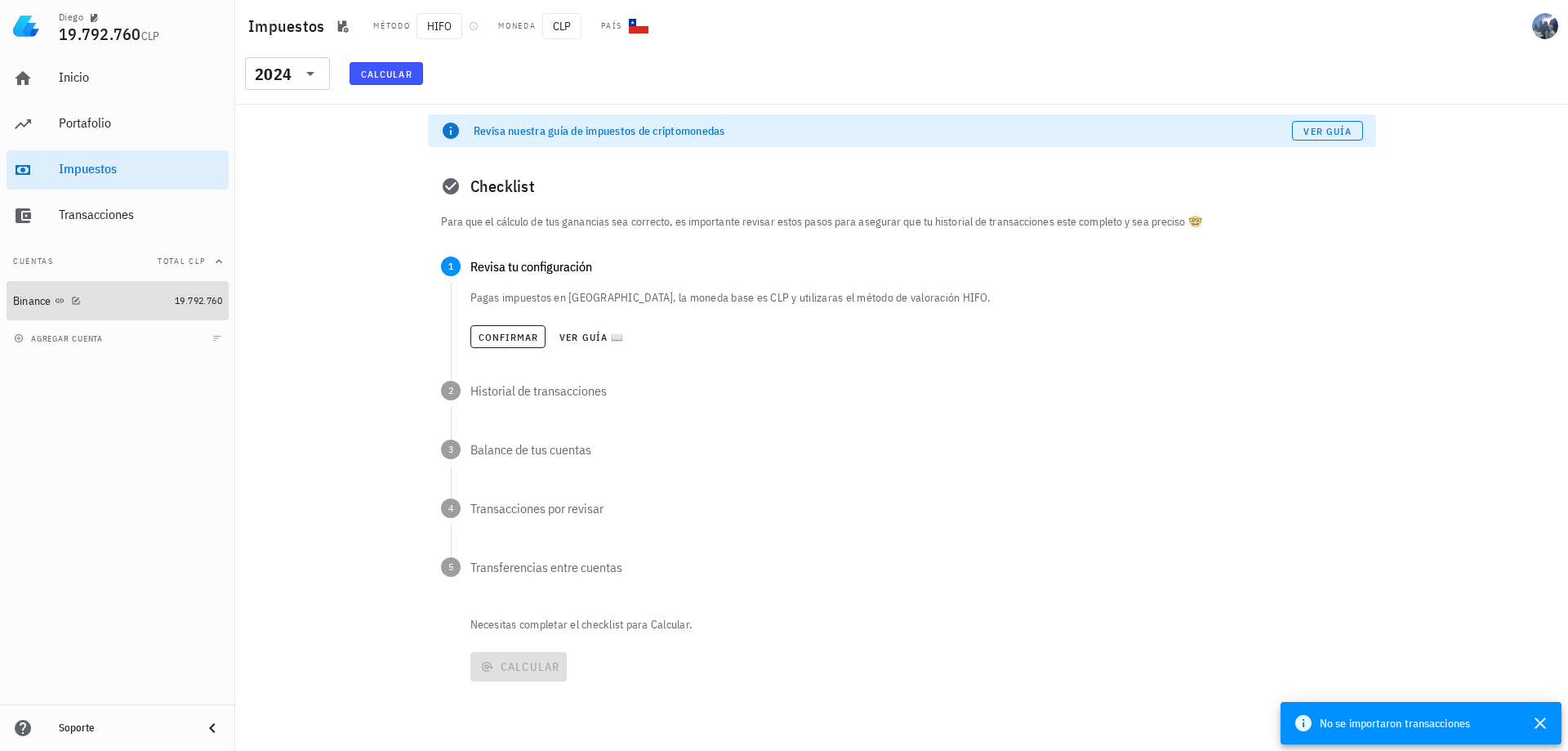
click at [103, 293] on div "Binance" at bounding box center [90, 301] width 155 height 15
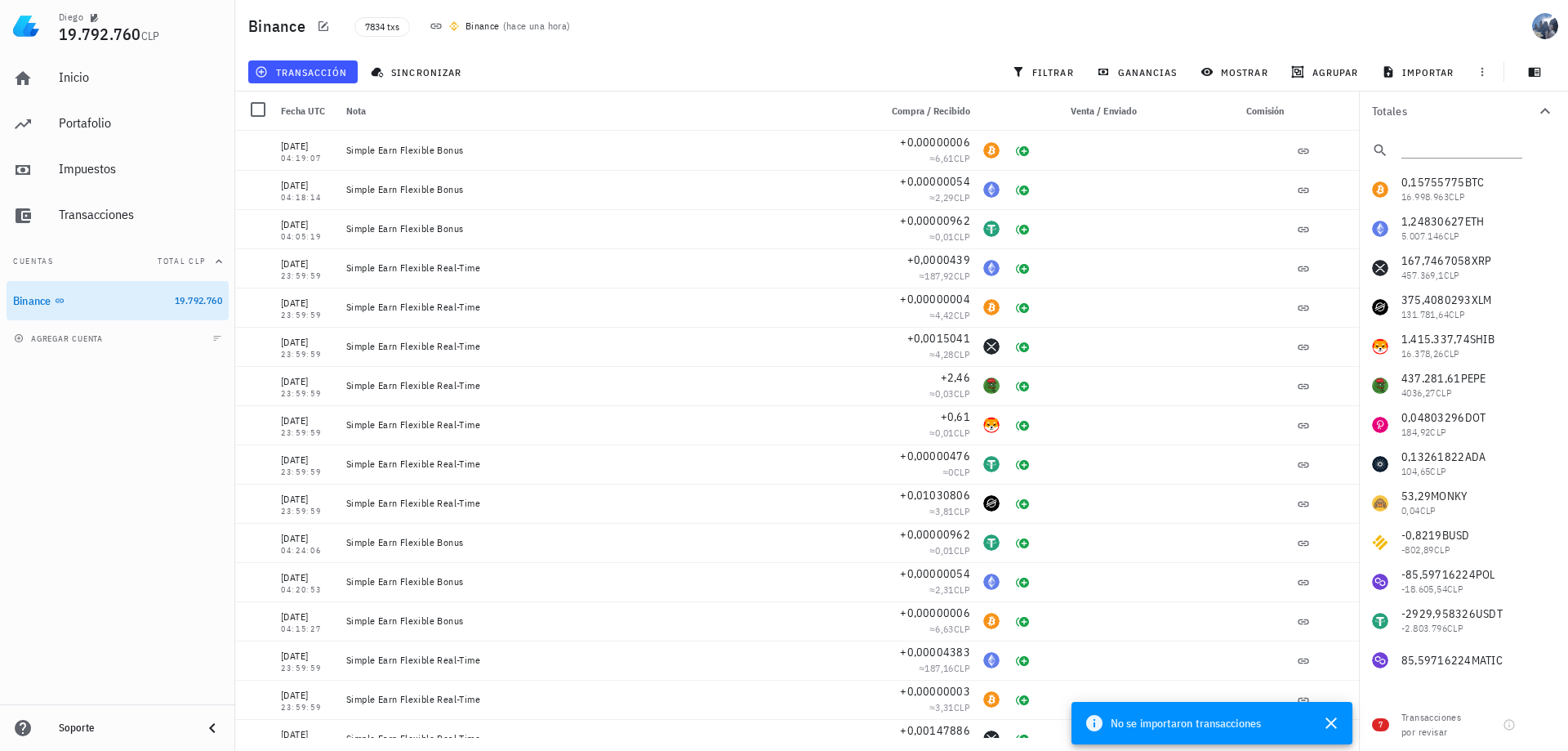
click at [1440, 185] on div "0,15755775 BTC 16.998.963 CLP 1,24830627 ETH 5.007.146 CLP 167,7467058 XRP 457.…" at bounding box center [1463, 425] width 209 height 510
click at [983, 155] on div "BTC-icon" at bounding box center [991, 150] width 16 height 16
click at [884, 143] on div "+0,00000006" at bounding box center [924, 142] width 91 height 16
click at [1430, 192] on div "0,15755775 BTC 16.998.963 CLP 1,24830627 ETH 5.007.146 CLP 167,7467058 XRP 457.…" at bounding box center [1463, 425] width 209 height 510
click at [1374, 186] on div "0,15755775 BTC 16.998.963 CLP 1,24830627 ETH 5.007.146 CLP 167,7467058 XRP 457.…" at bounding box center [1463, 425] width 209 height 510
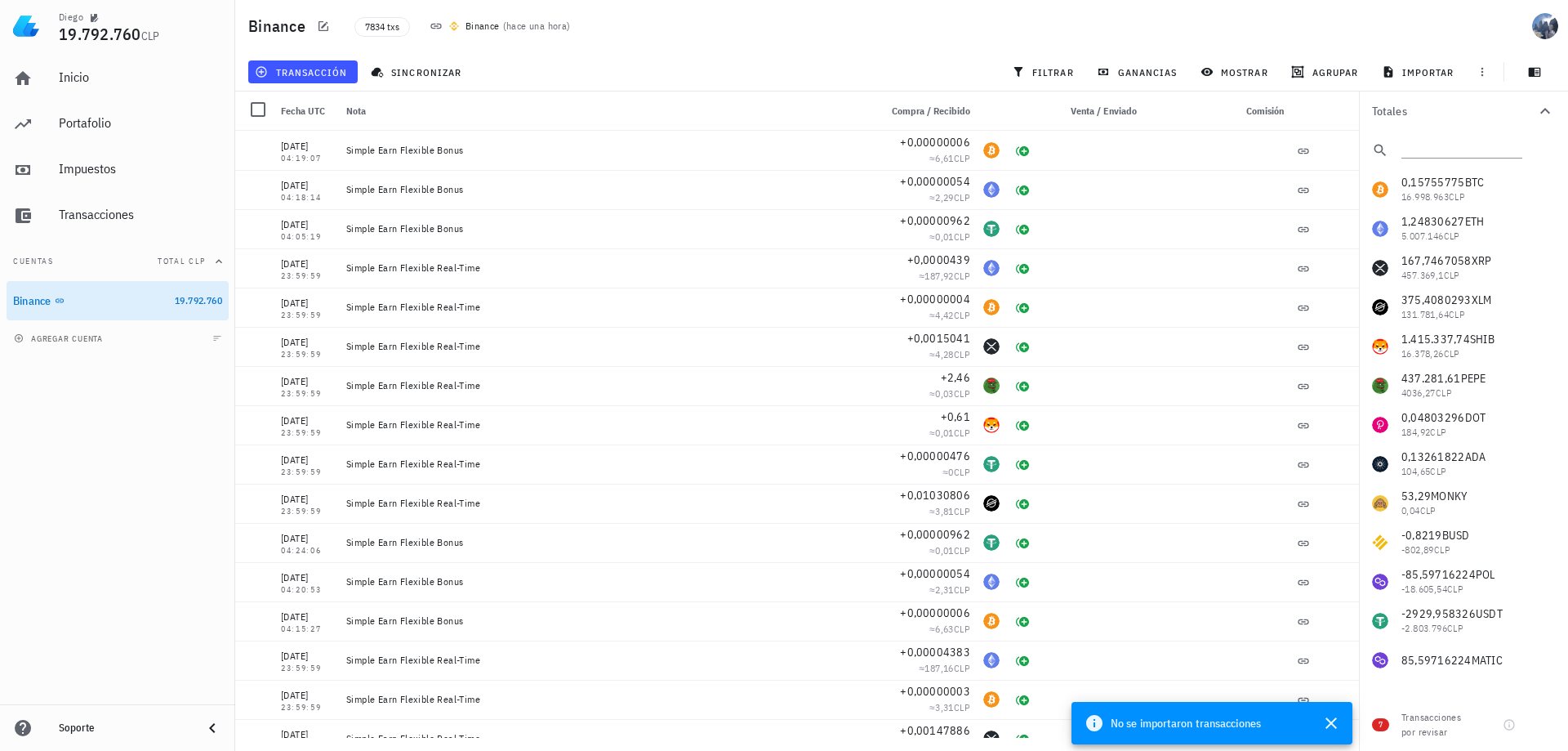
click at [1382, 187] on div "0,15755775 BTC 16.998.963 CLP 1,24830627 ETH 5.007.146 CLP 167,7467058 XRP 457.…" at bounding box center [1463, 425] width 209 height 510
click at [1059, 71] on span "filtrar" at bounding box center [1044, 71] width 59 height 13
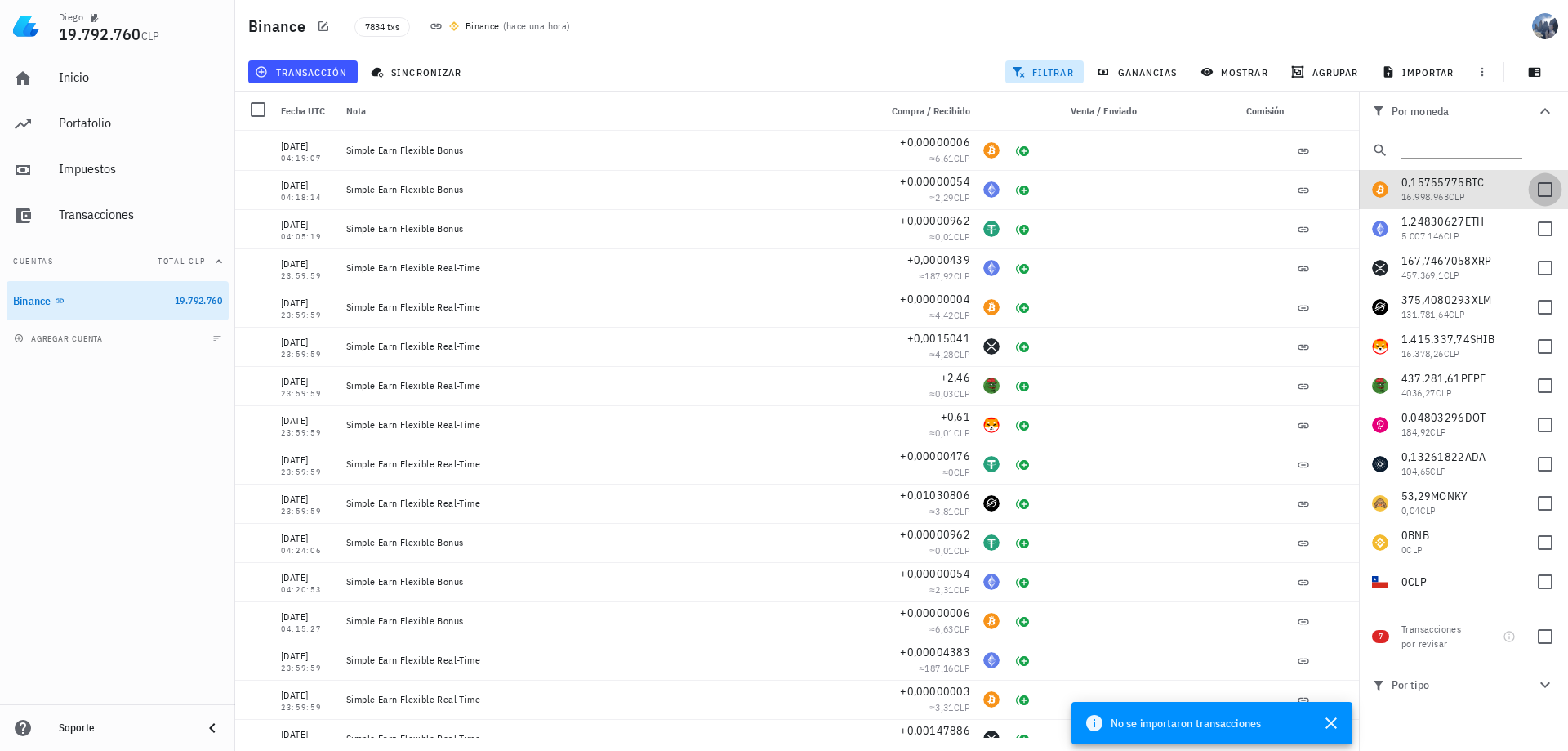
click at [1534, 192] on div at bounding box center [1545, 189] width 27 height 27
checkbox input "true"
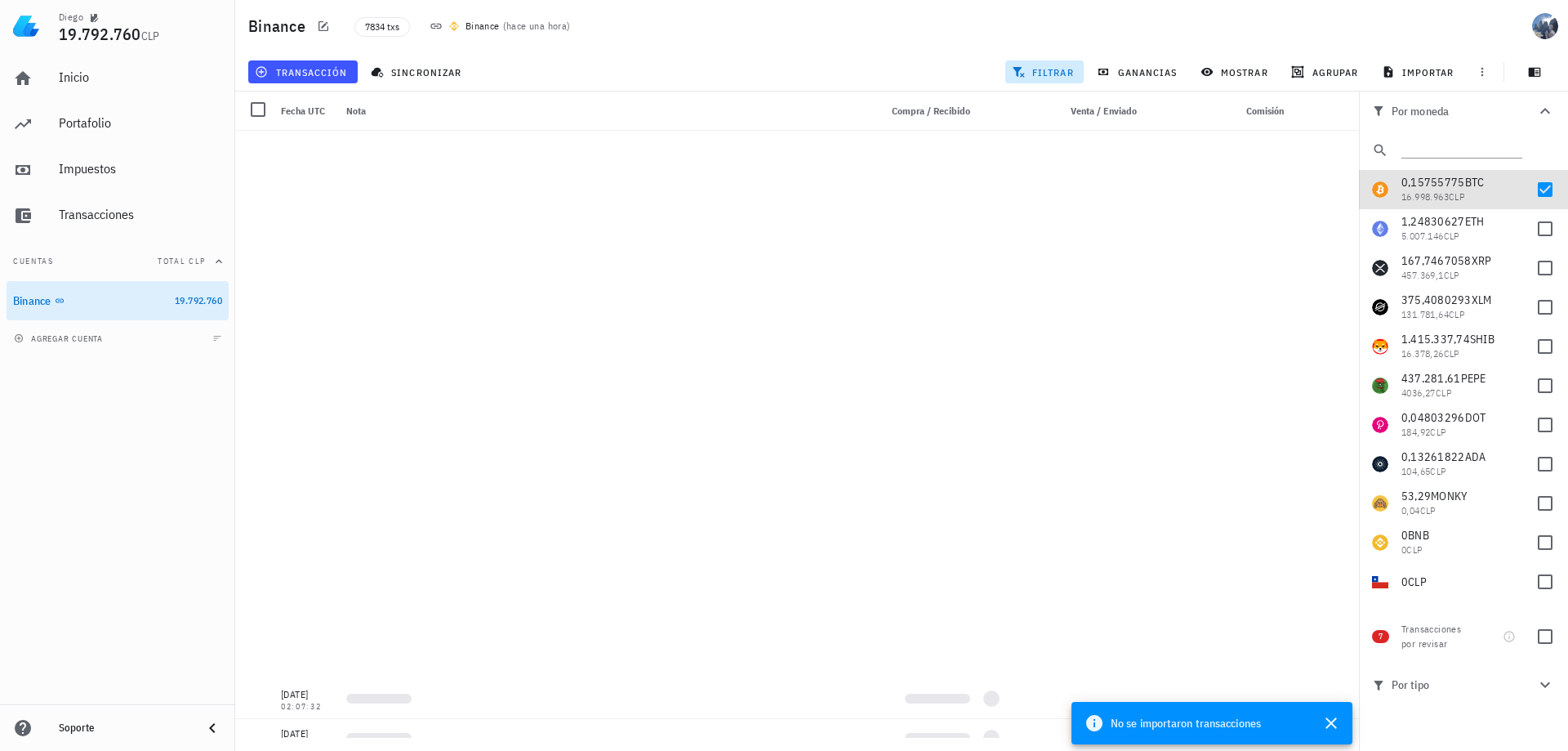
scroll to position [42896, 0]
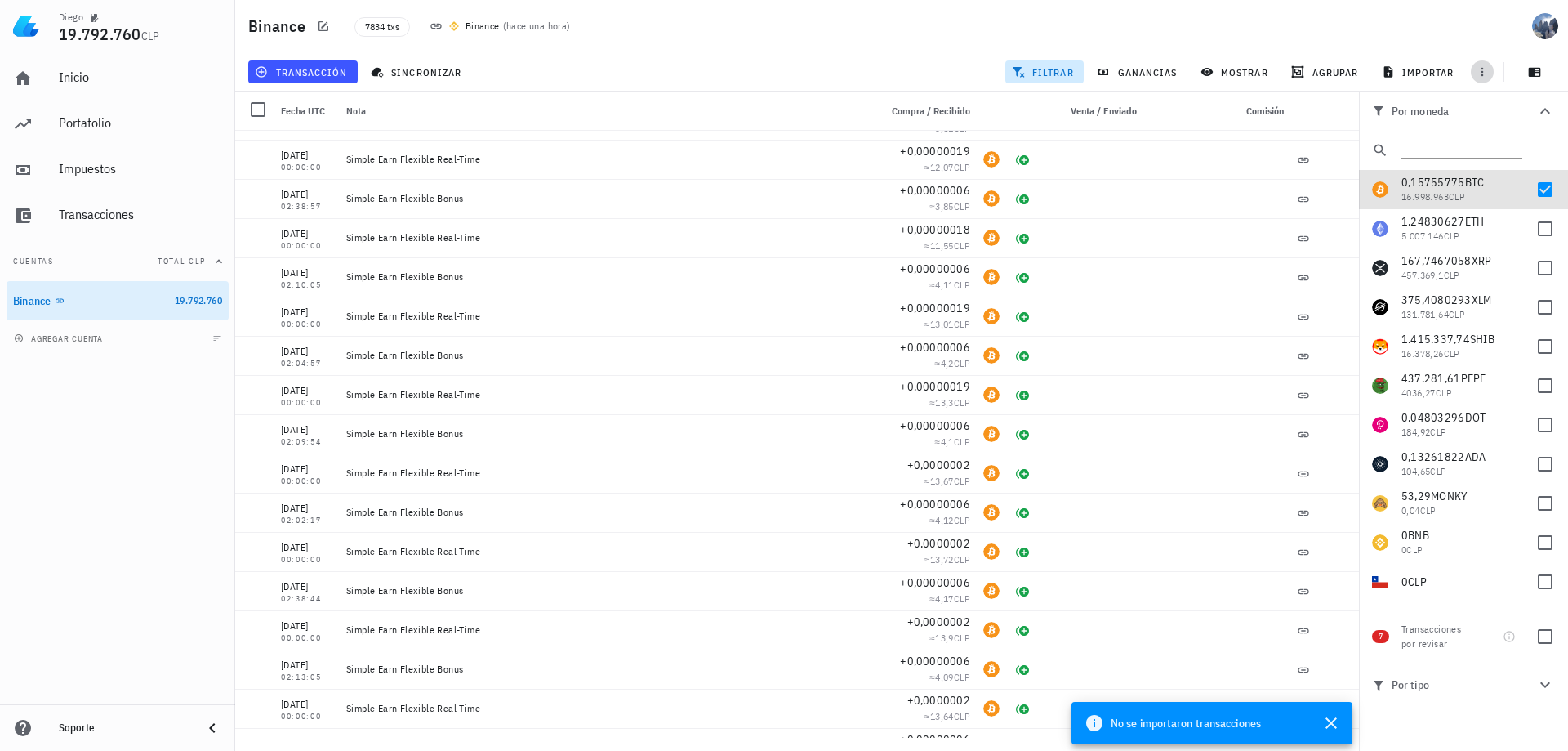
click at [1487, 69] on icon "button" at bounding box center [1482, 71] width 13 height 13
click at [1541, 71] on icon "button" at bounding box center [1535, 72] width 12 height 9
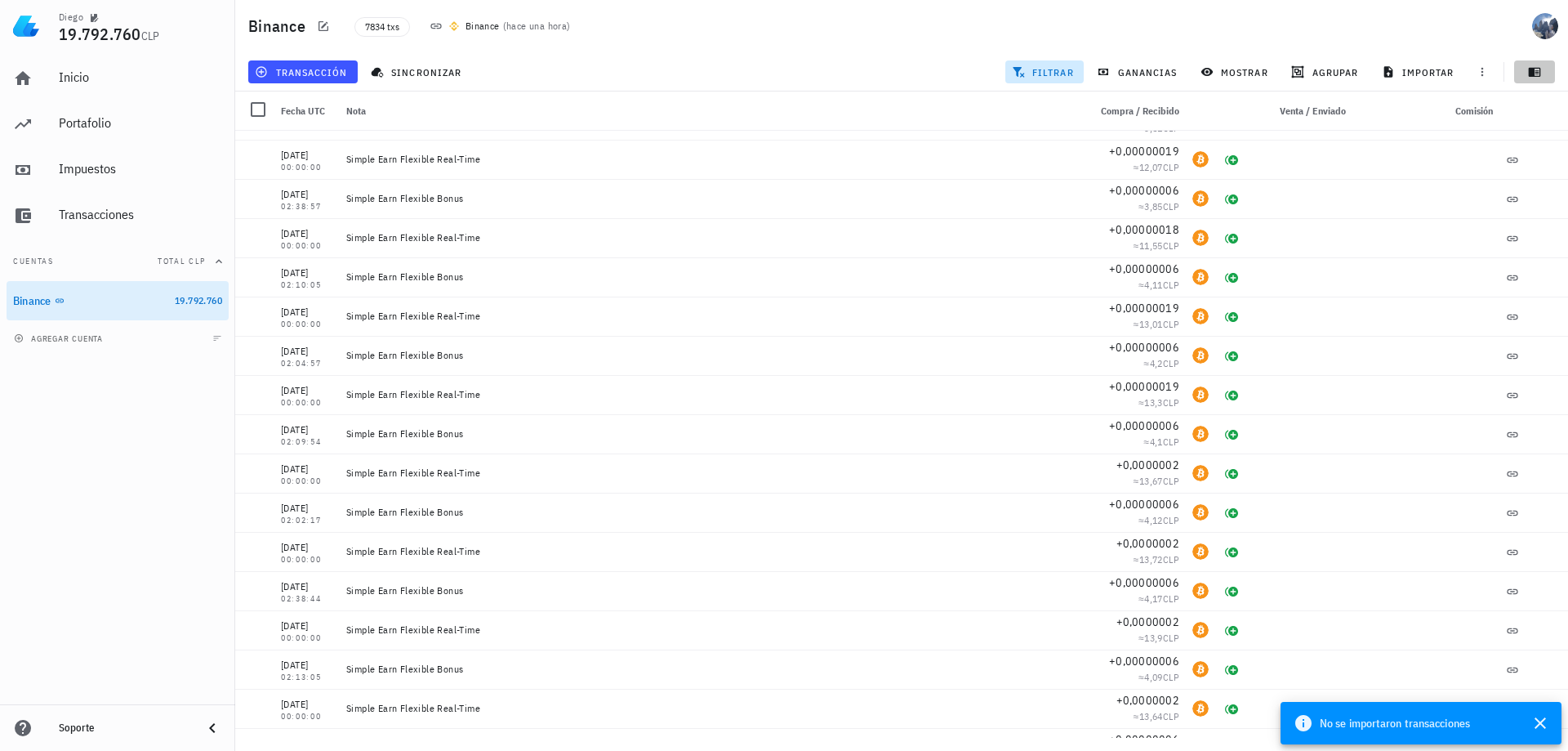
click at [1541, 71] on icon "button" at bounding box center [1535, 72] width 12 height 9
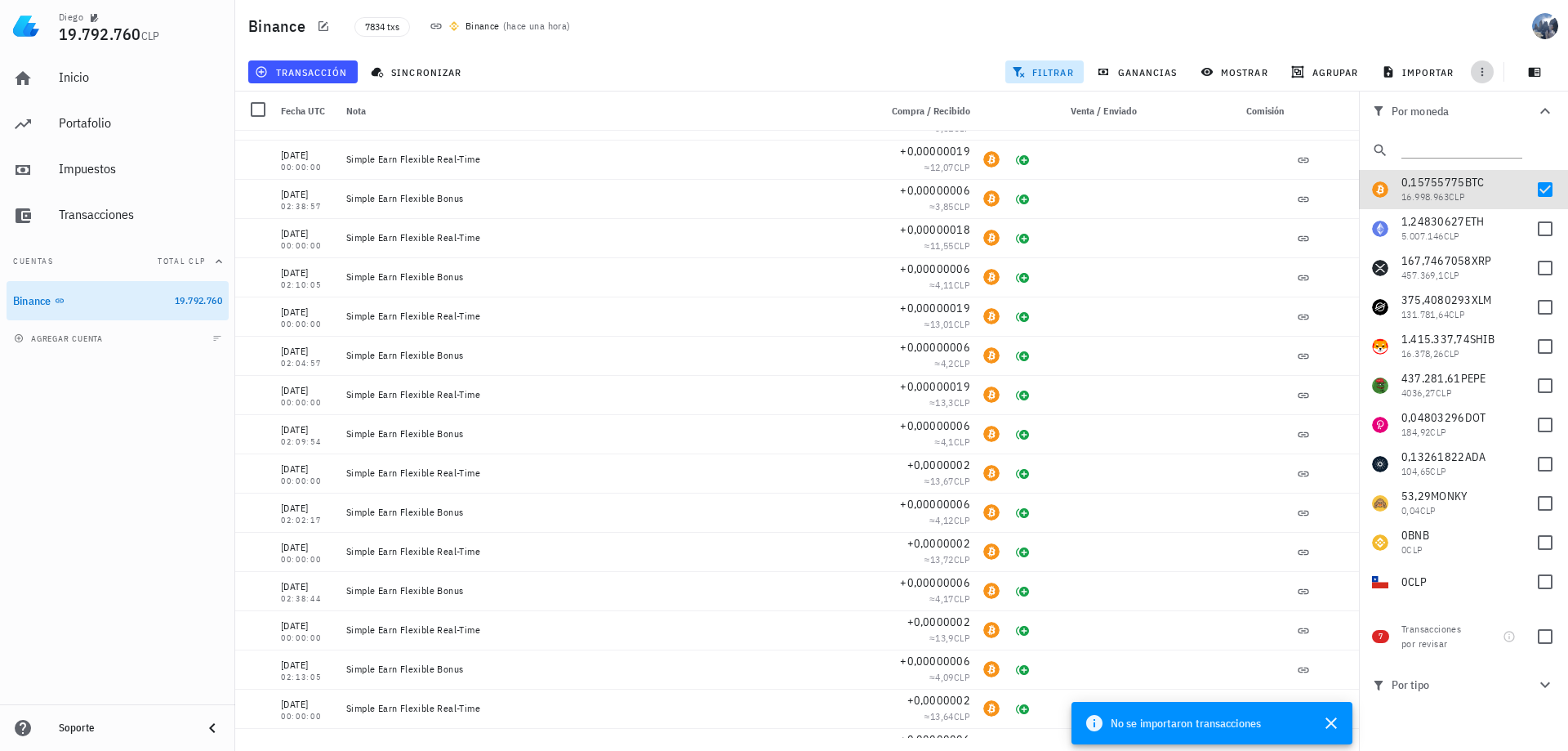
click at [1489, 69] on span "button" at bounding box center [1482, 71] width 23 height 13
click at [1236, 69] on span "mostrar" at bounding box center [1235, 71] width 64 height 13
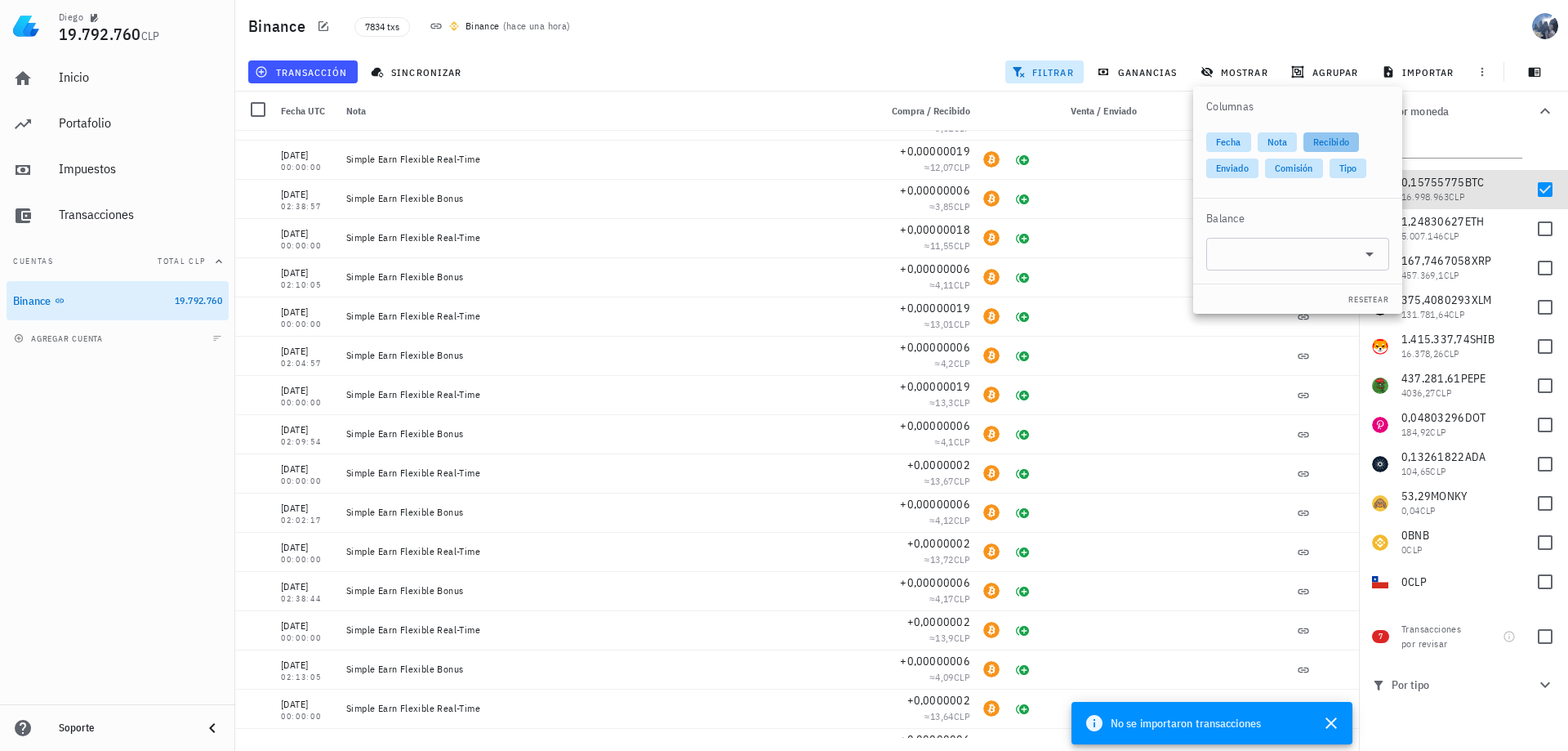
click at [1329, 141] on span "Recibido" at bounding box center [1331, 142] width 36 height 20
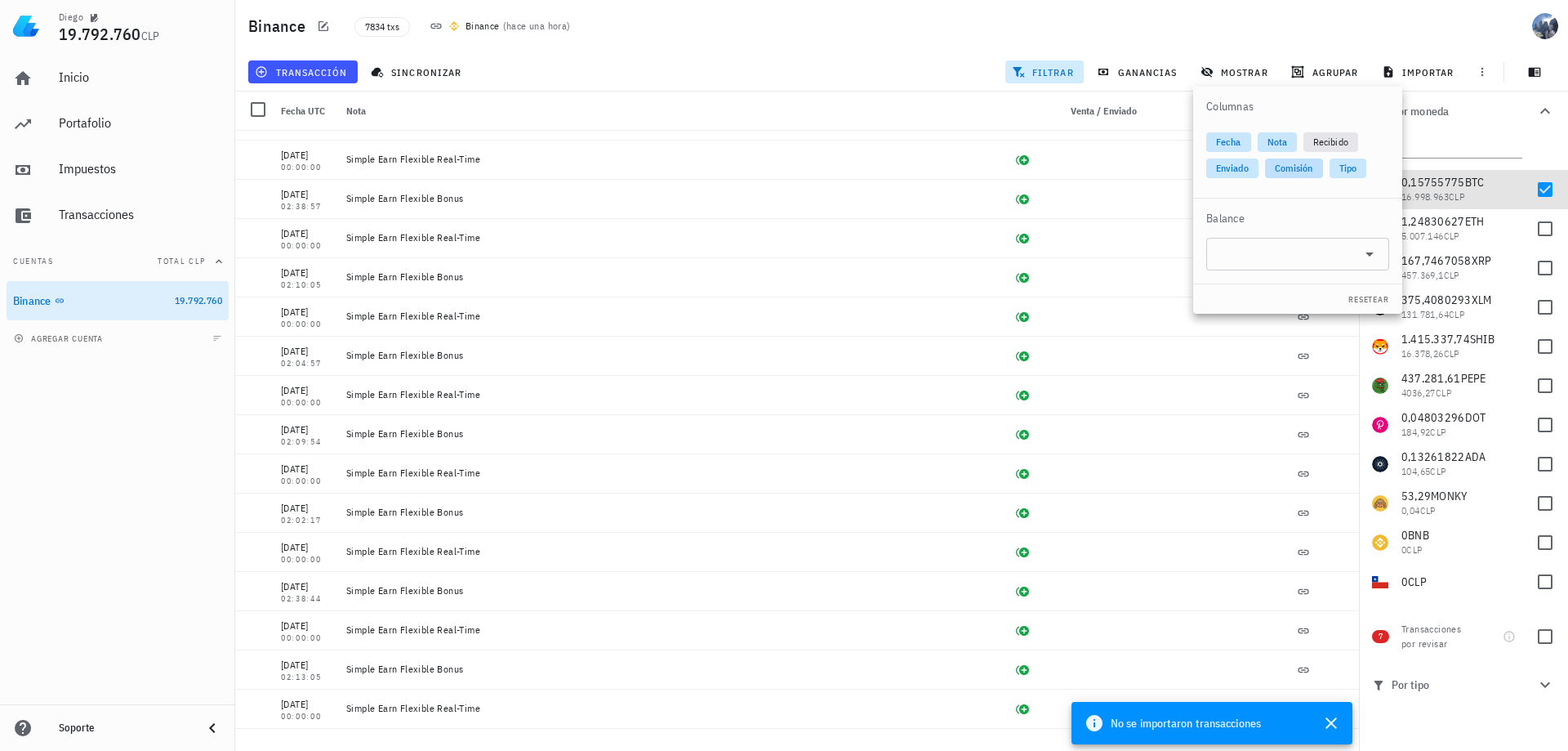
click at [1305, 168] on span "Comisión" at bounding box center [1294, 168] width 38 height 20
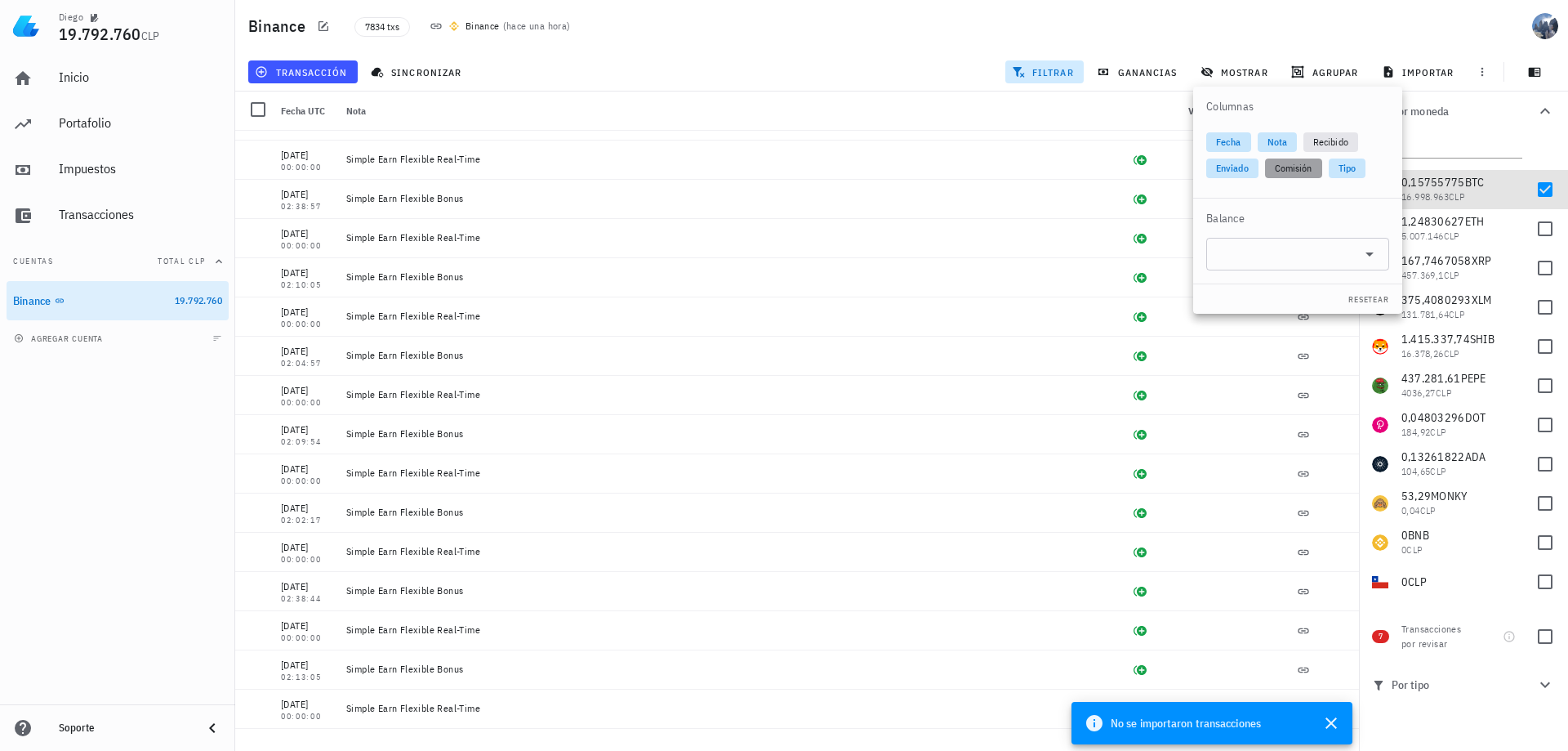
click at [1305, 168] on span "Comisión" at bounding box center [1294, 168] width 38 height 20
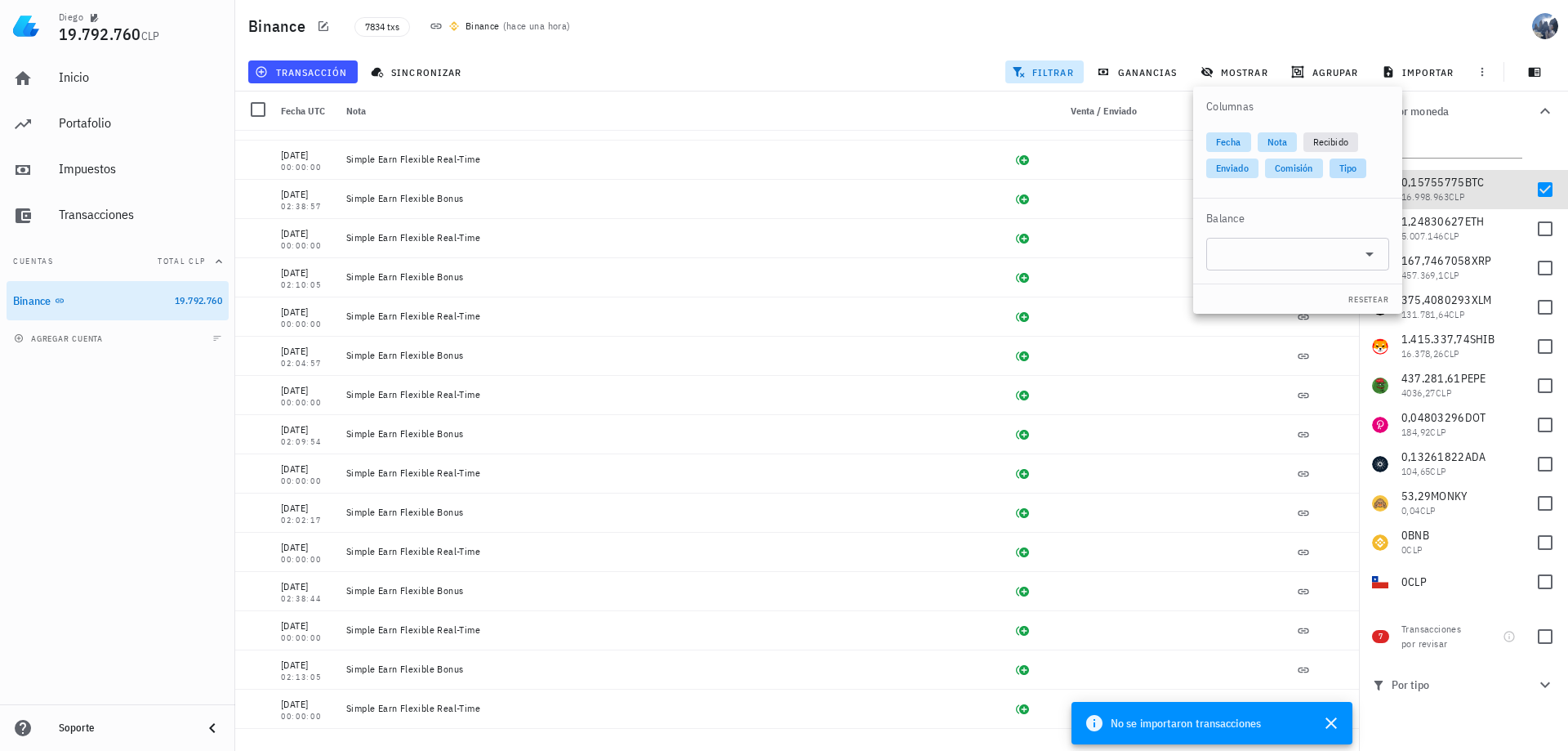
click at [1346, 168] on span "Tipo" at bounding box center [1348, 168] width 17 height 20
click at [1343, 137] on span "Recibido" at bounding box center [1330, 142] width 35 height 20
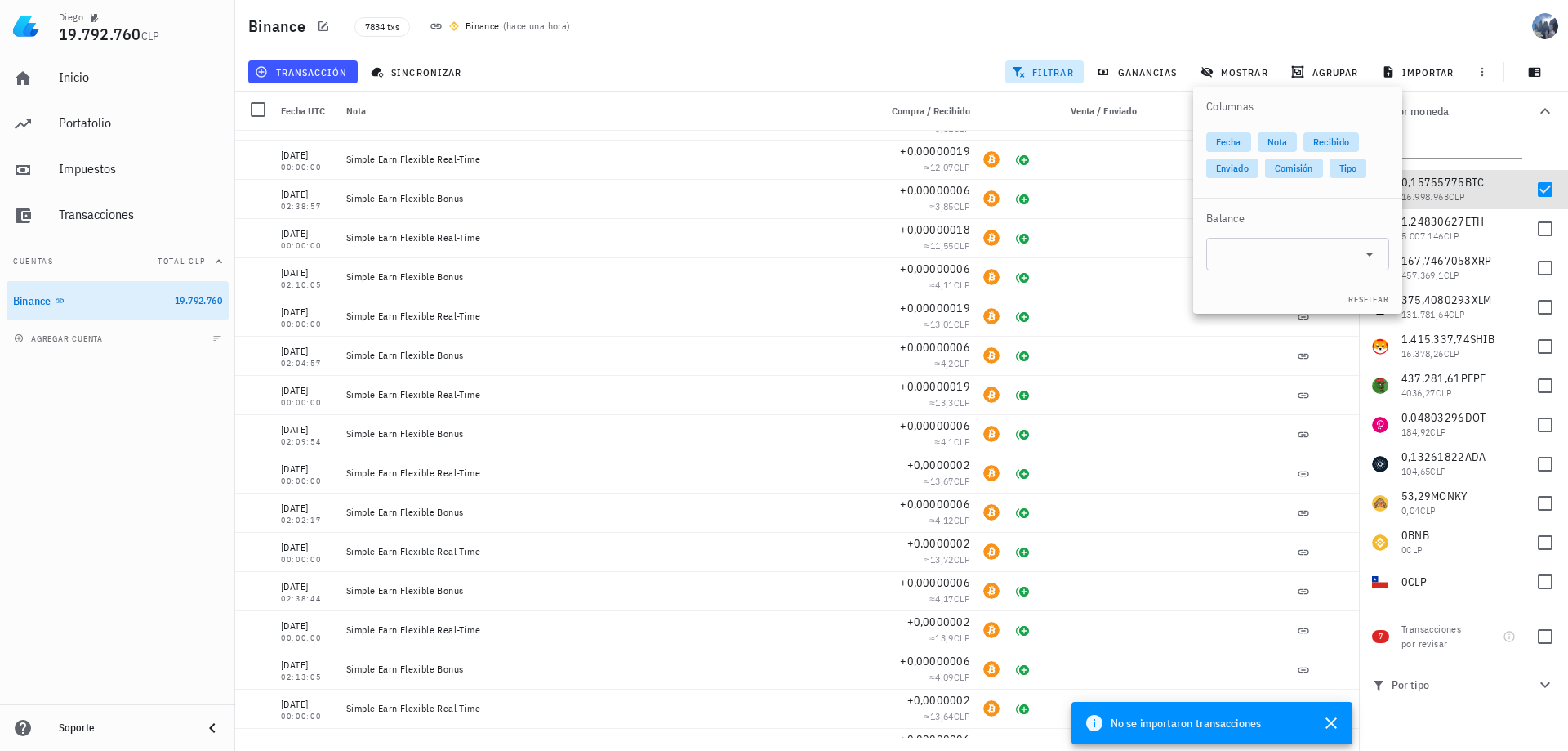
click at [1320, 29] on div "Binance 7834 txs Binance ( hace una hora )" at bounding box center [901, 26] width 1333 height 52
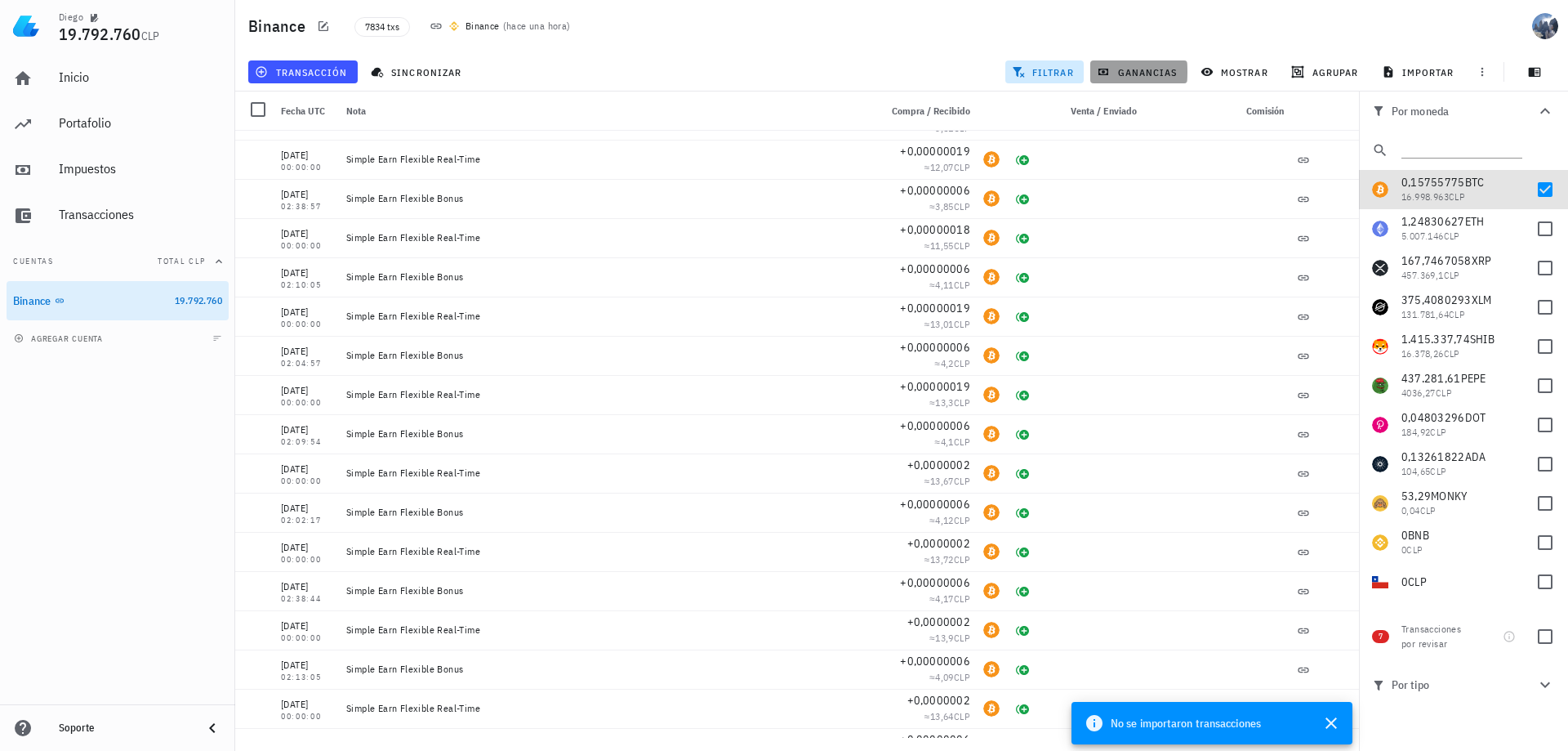
click at [1134, 67] on span "ganancias" at bounding box center [1139, 71] width 77 height 13
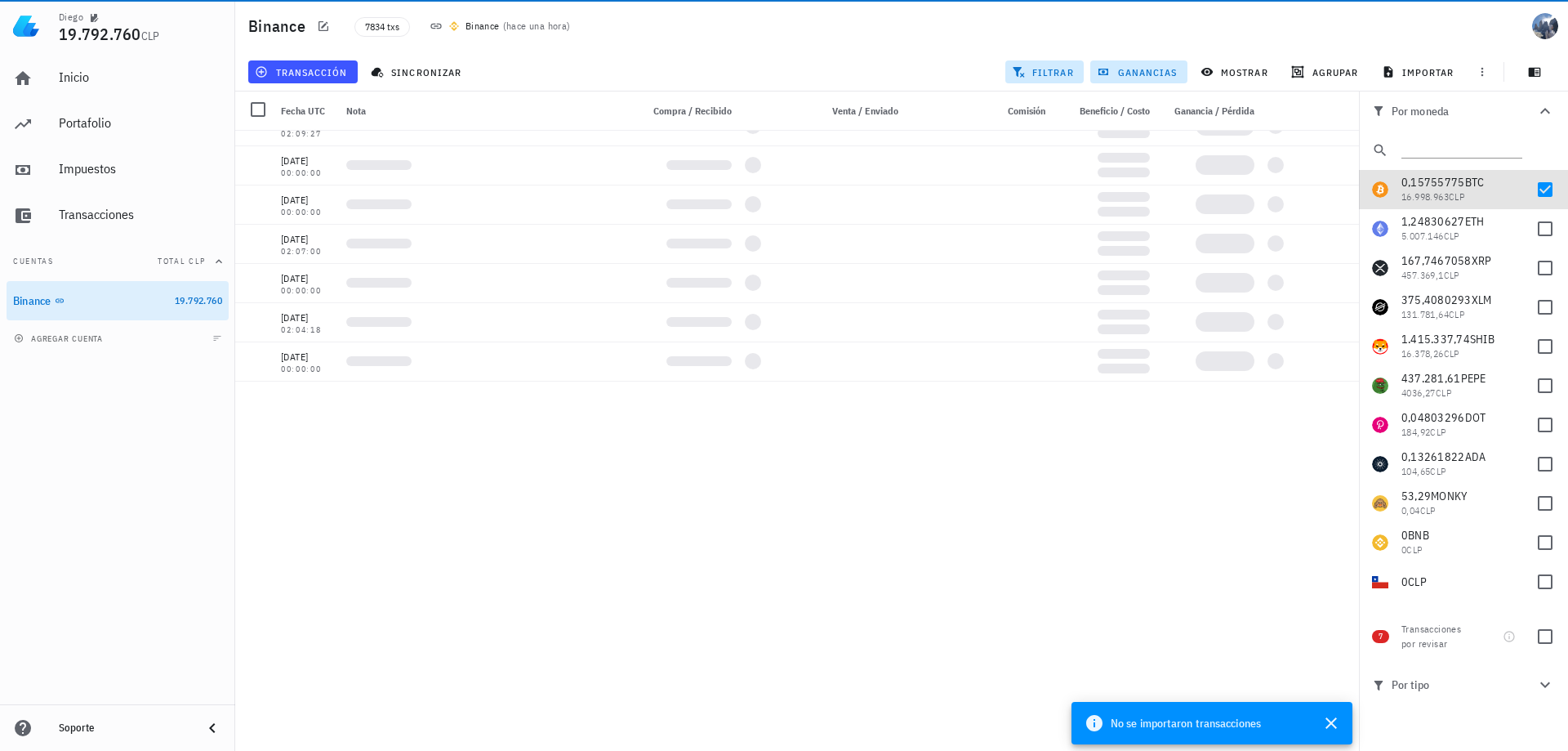
scroll to position [36850, 0]
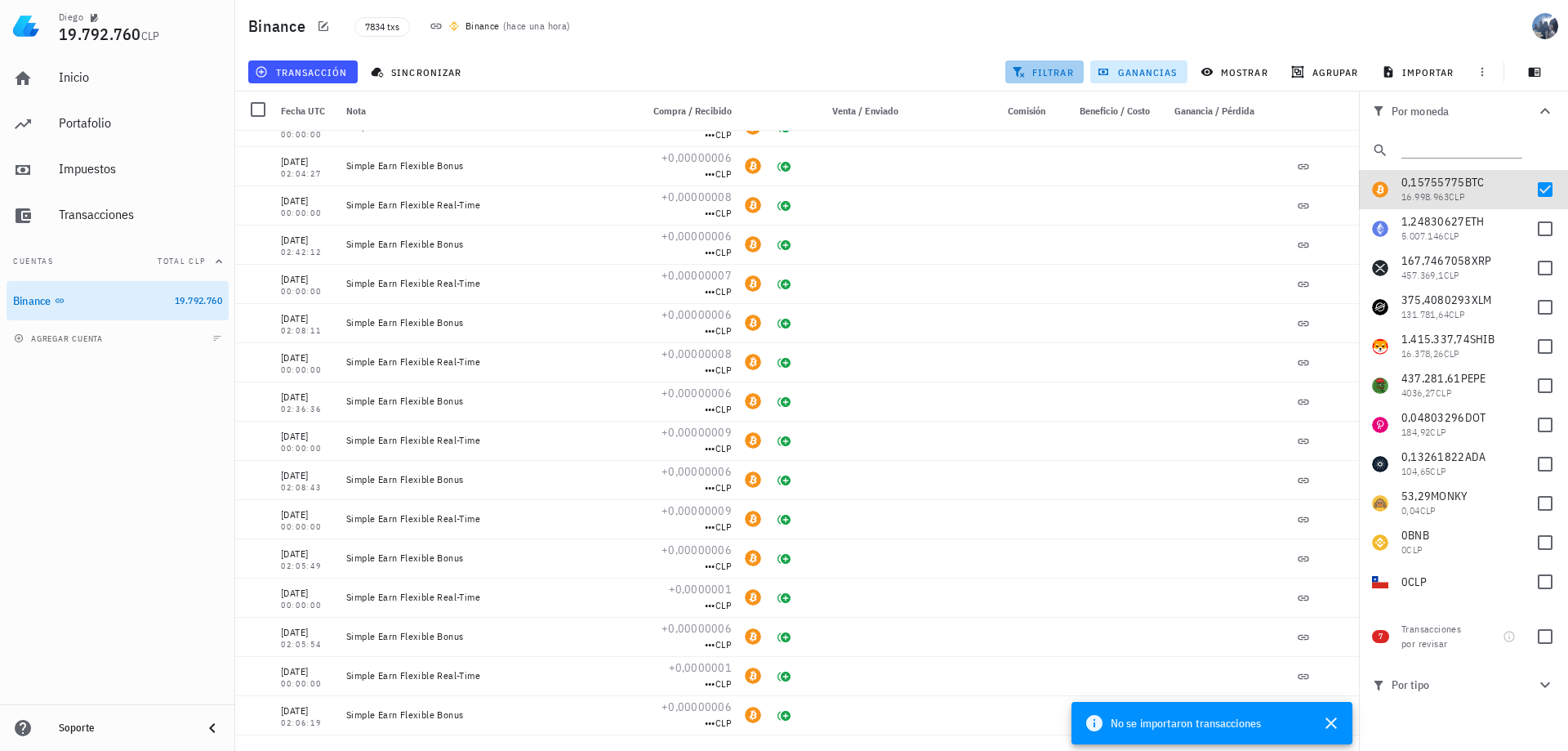
click at [1046, 67] on span "filtrar" at bounding box center [1044, 71] width 59 height 13
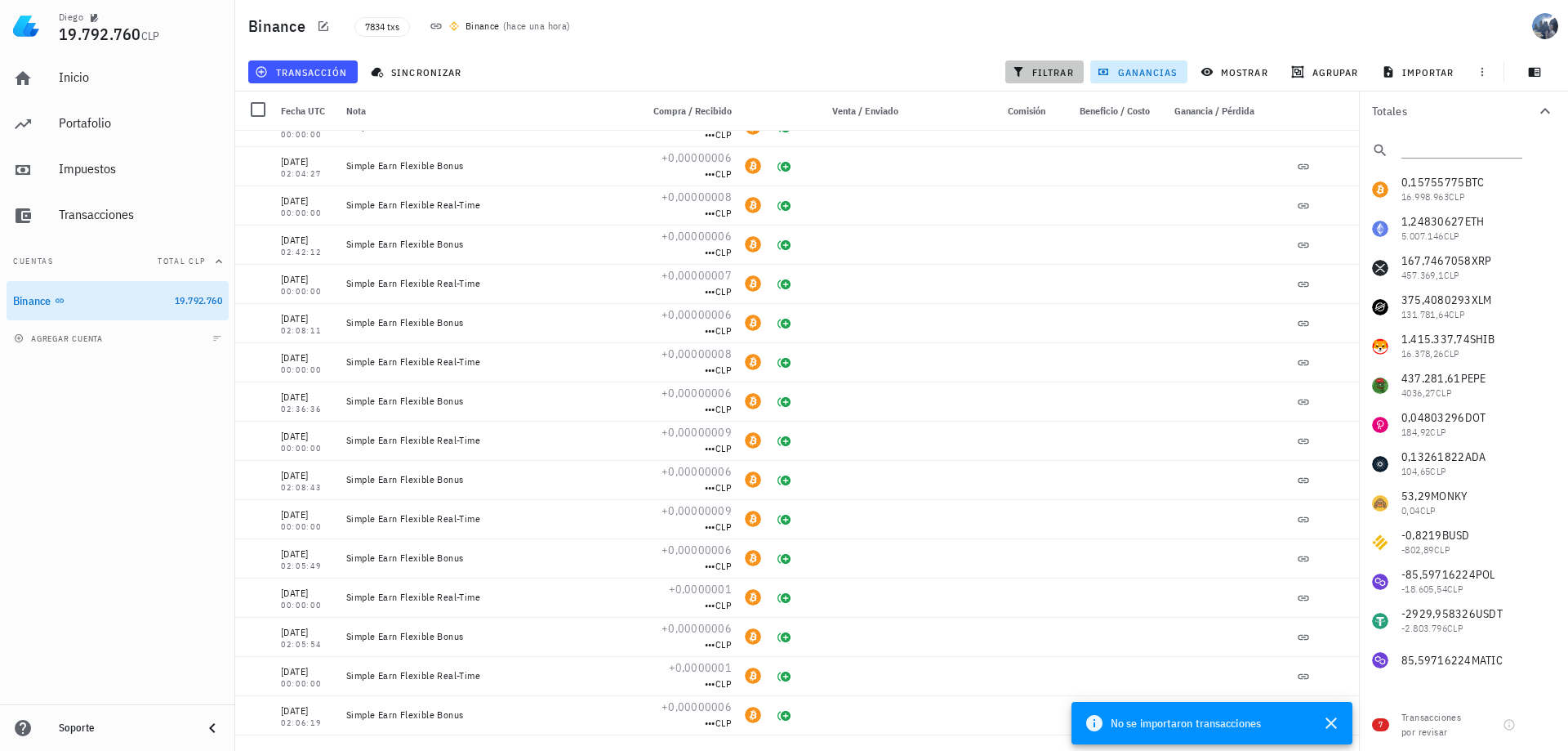
click at [1046, 67] on span "filtrar" at bounding box center [1044, 71] width 59 height 13
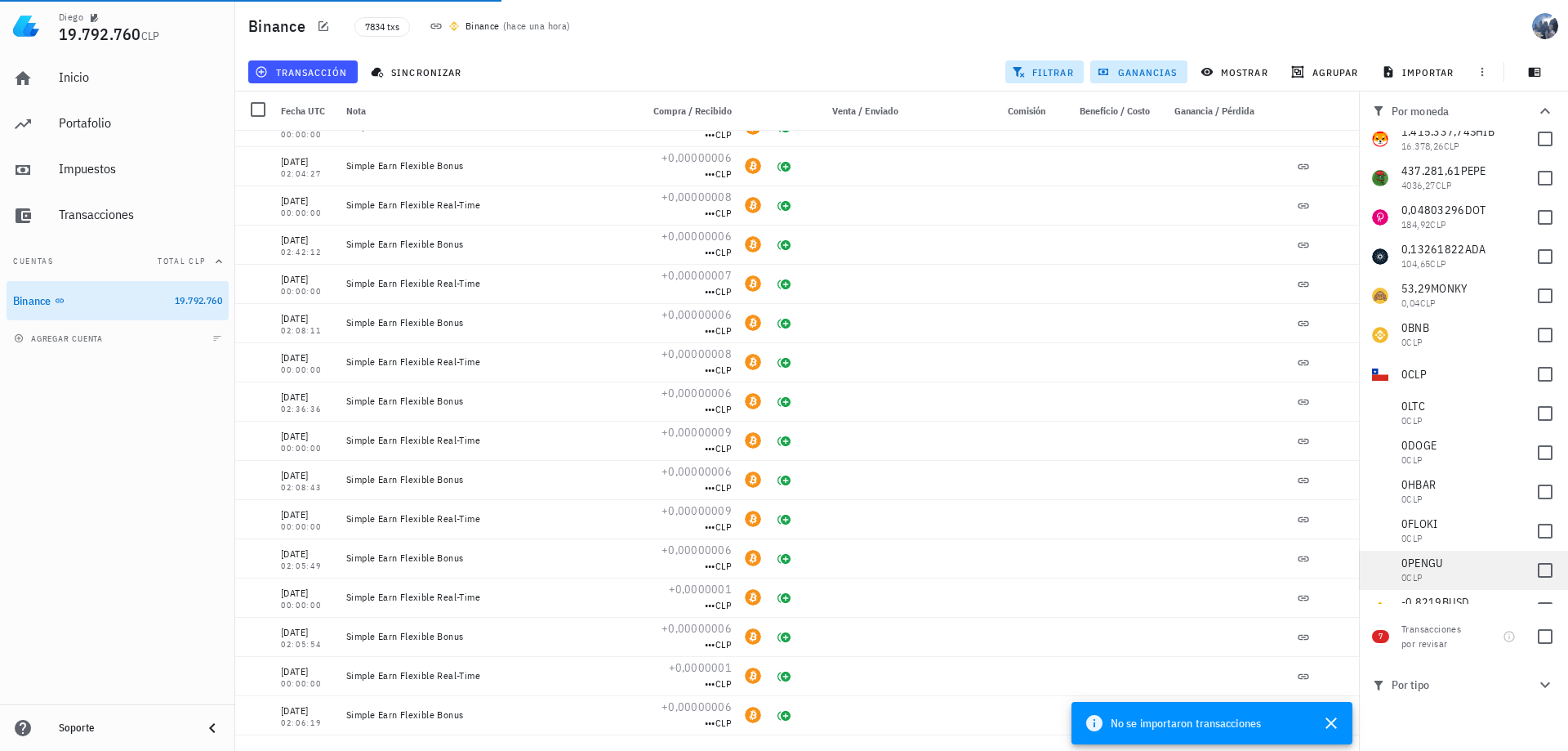
scroll to position [245, 0]
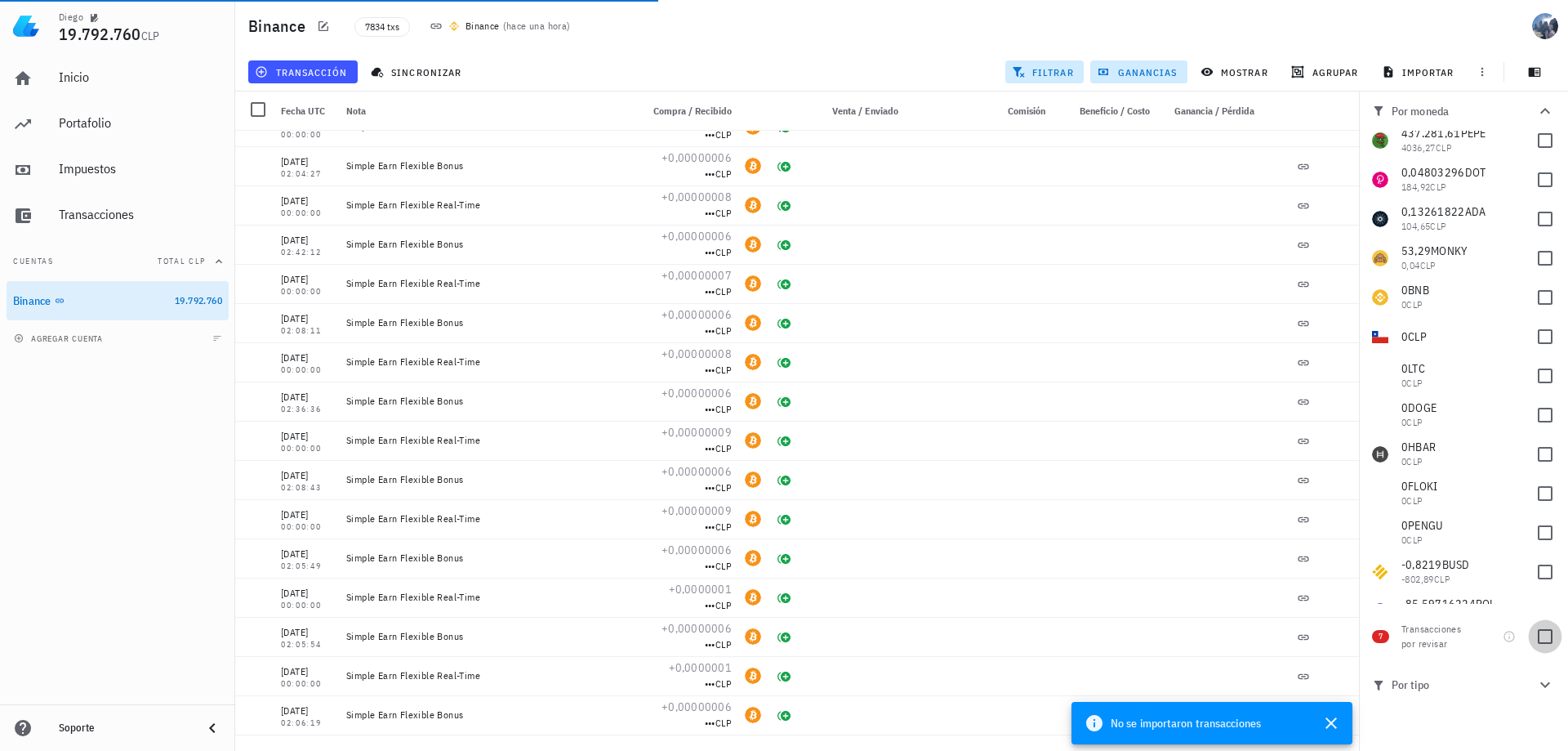
click at [1549, 641] on div at bounding box center [1545, 636] width 27 height 27
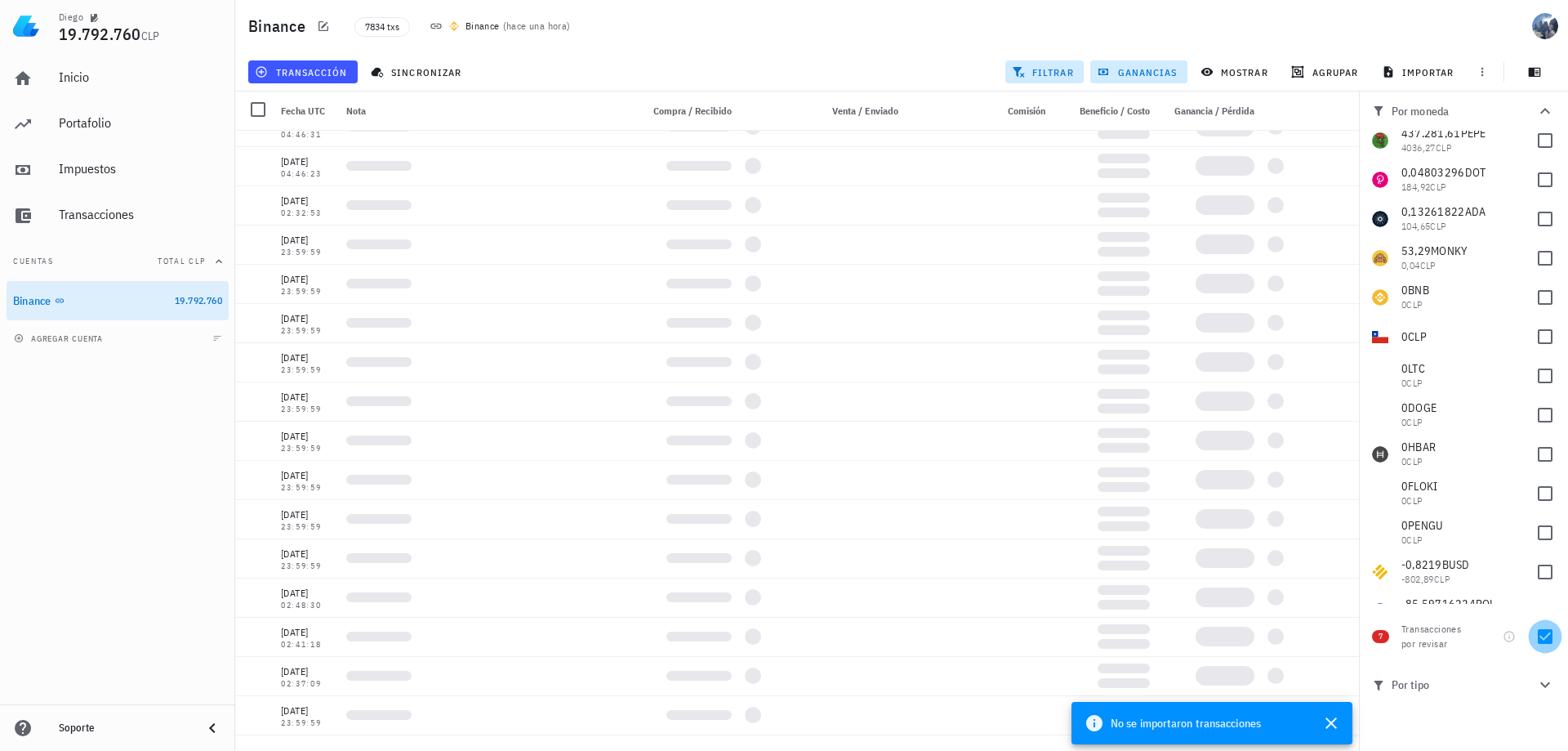
checkbox input "true"
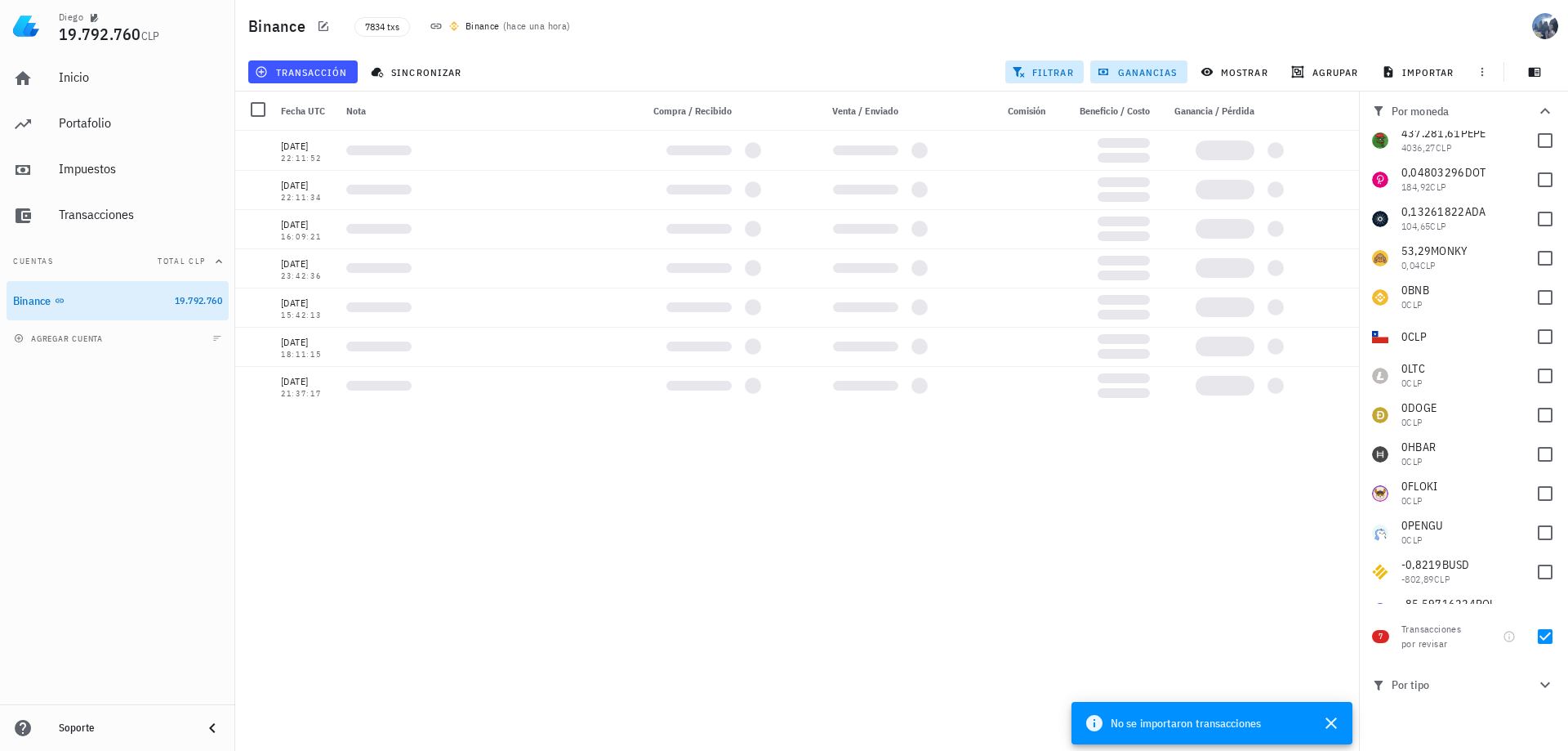
scroll to position [0, 0]
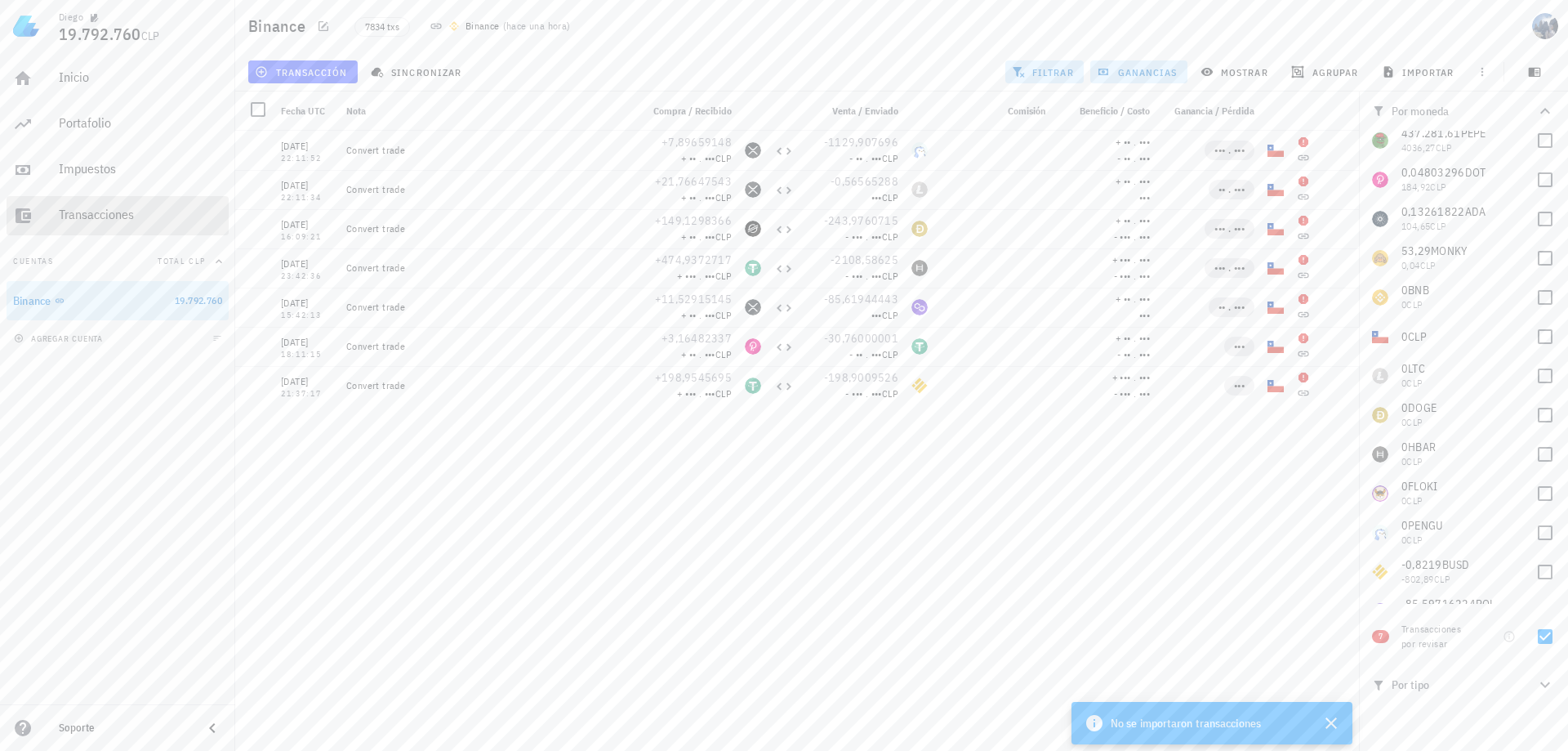
click at [139, 217] on div "Transacciones" at bounding box center [140, 215] width 163 height 15
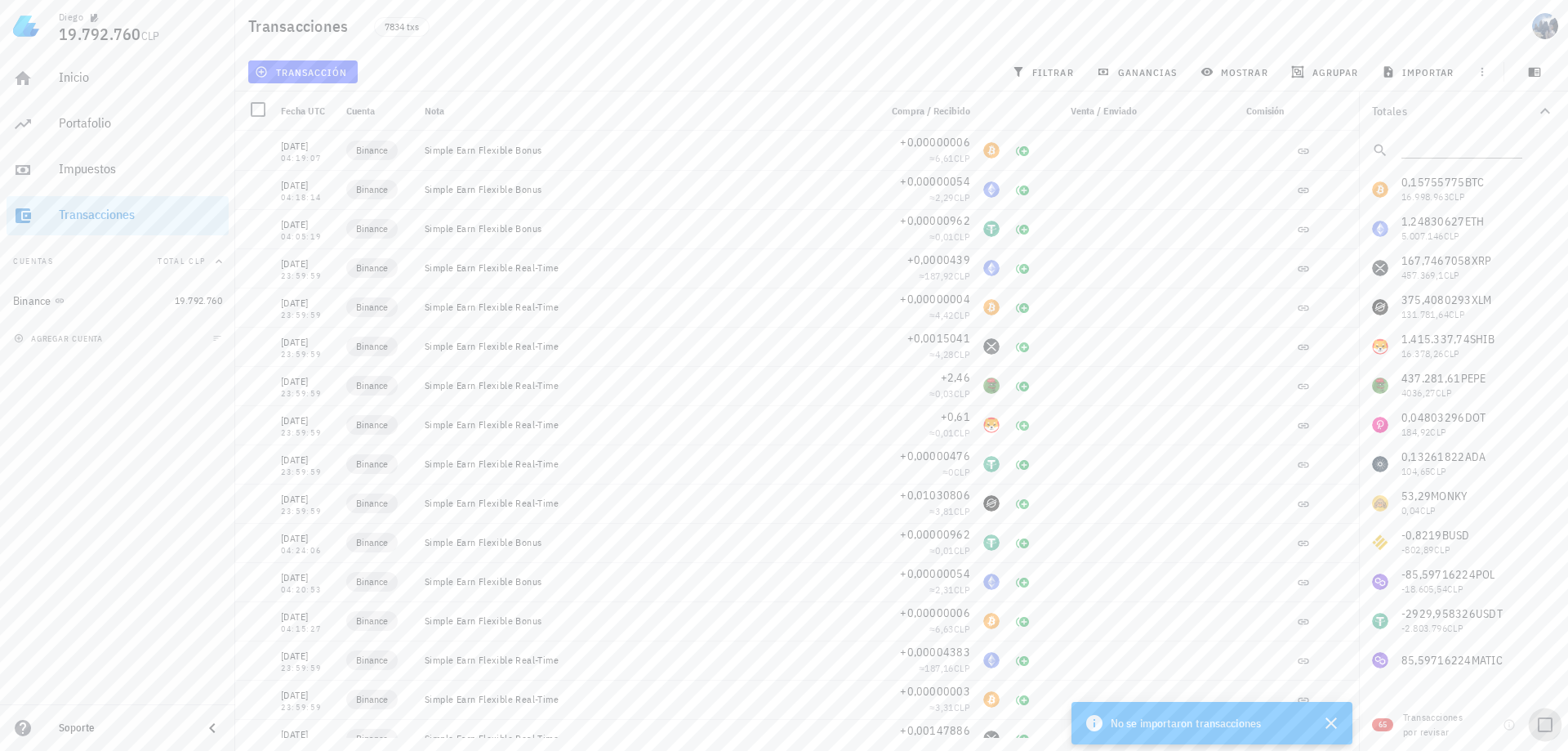
click at [1539, 719] on div at bounding box center [1545, 724] width 27 height 27
checkbox input "true"
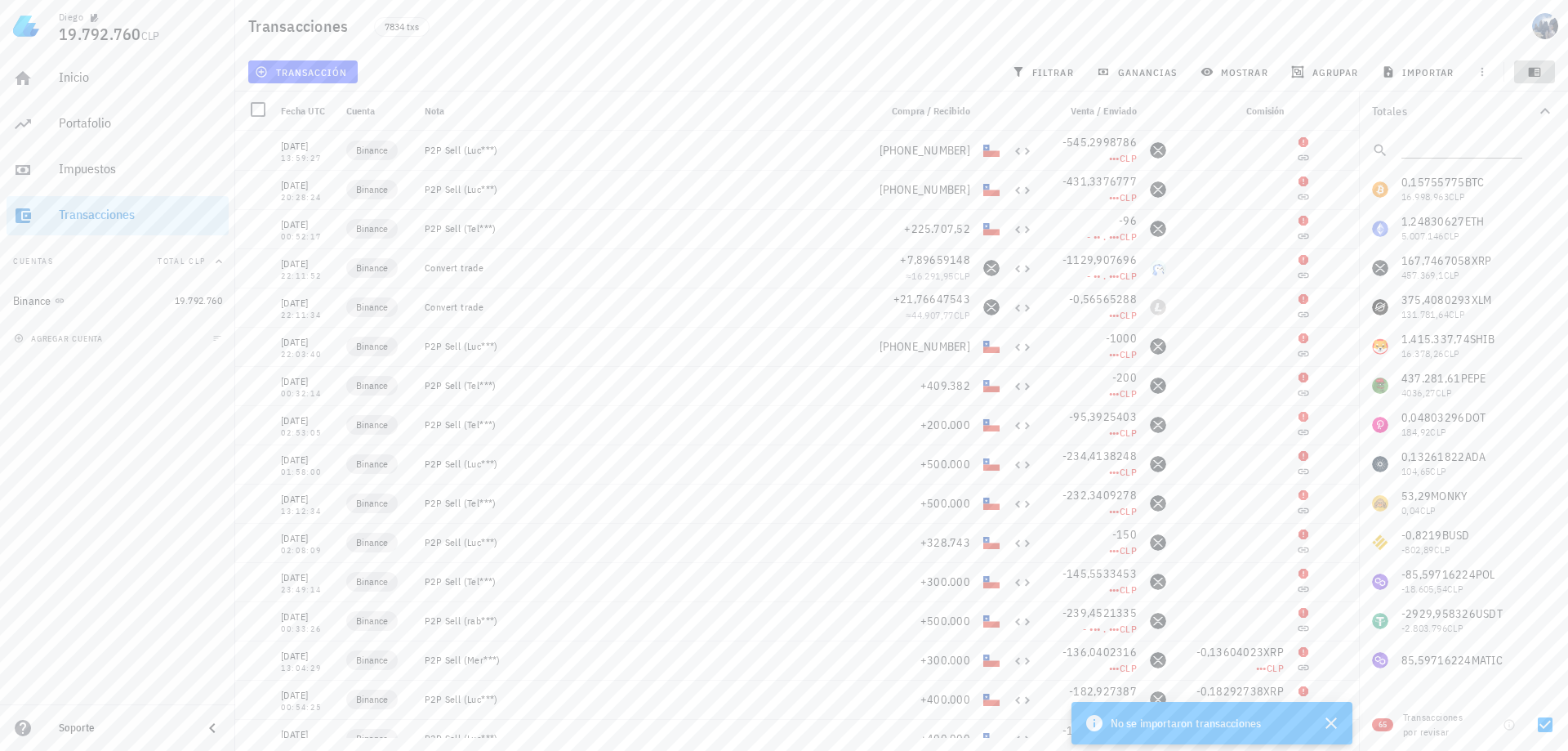
click at [1541, 76] on icon "button" at bounding box center [1535, 72] width 12 height 9
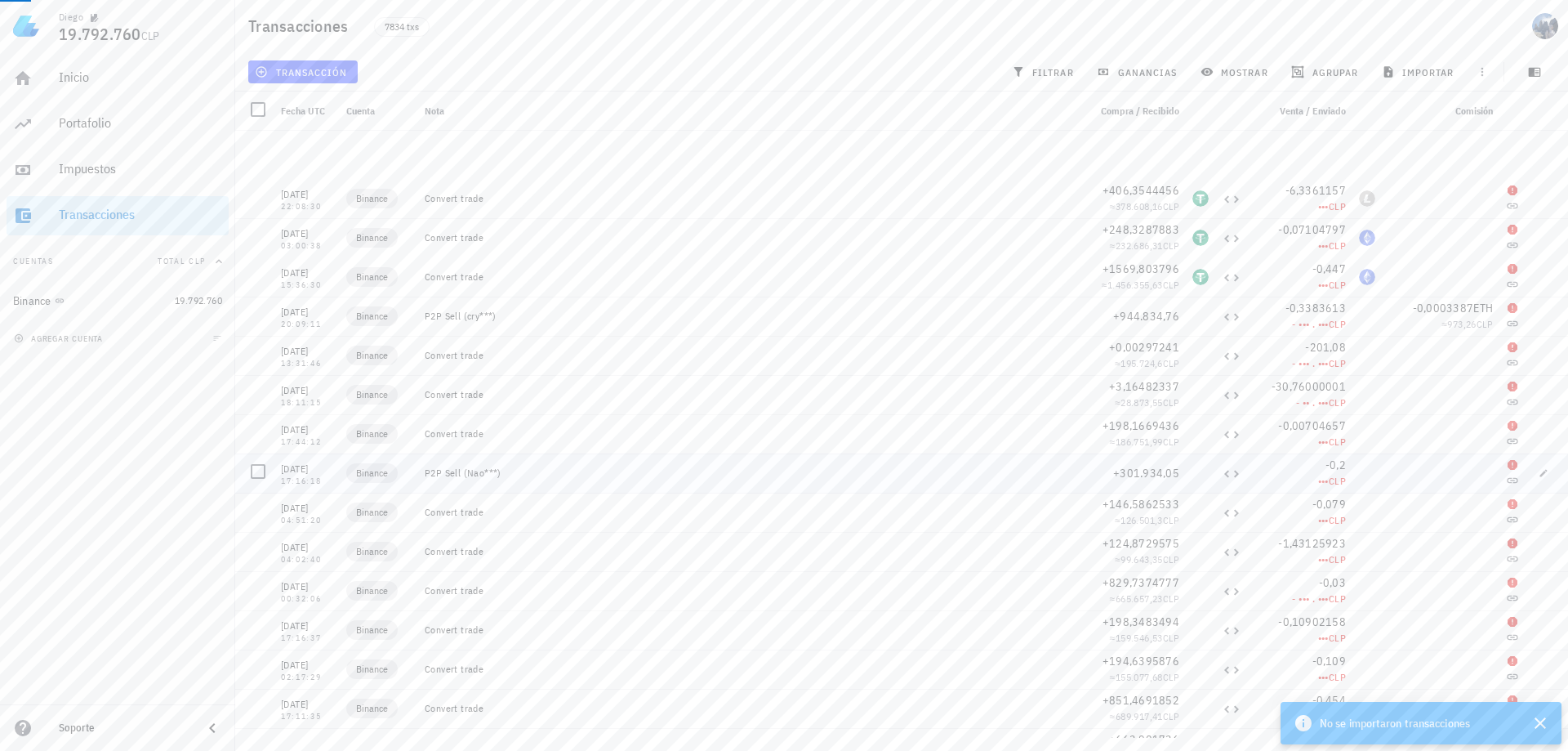
scroll to position [1943, 0]
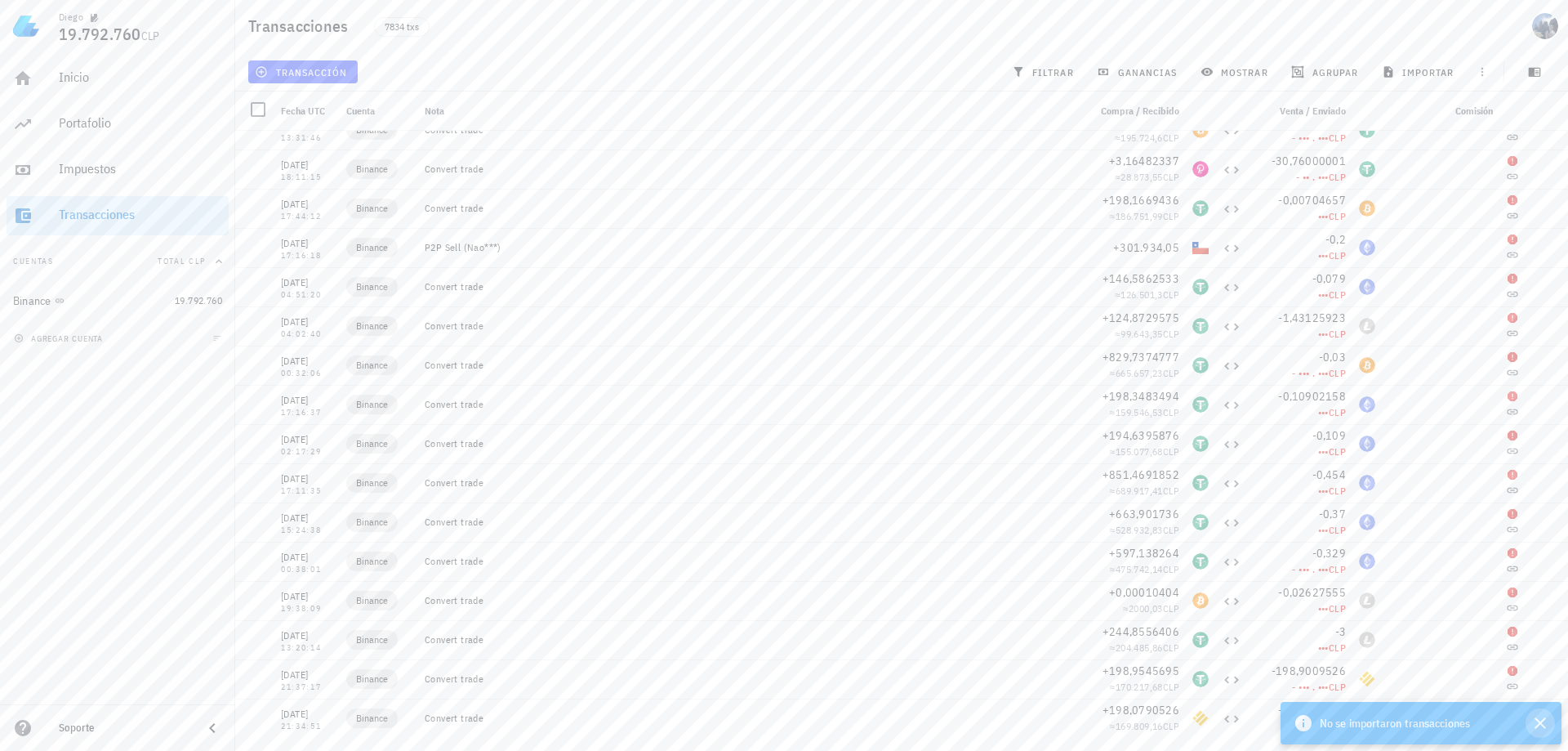
click at [1544, 723] on icon "button" at bounding box center [1540, 723] width 20 height 20
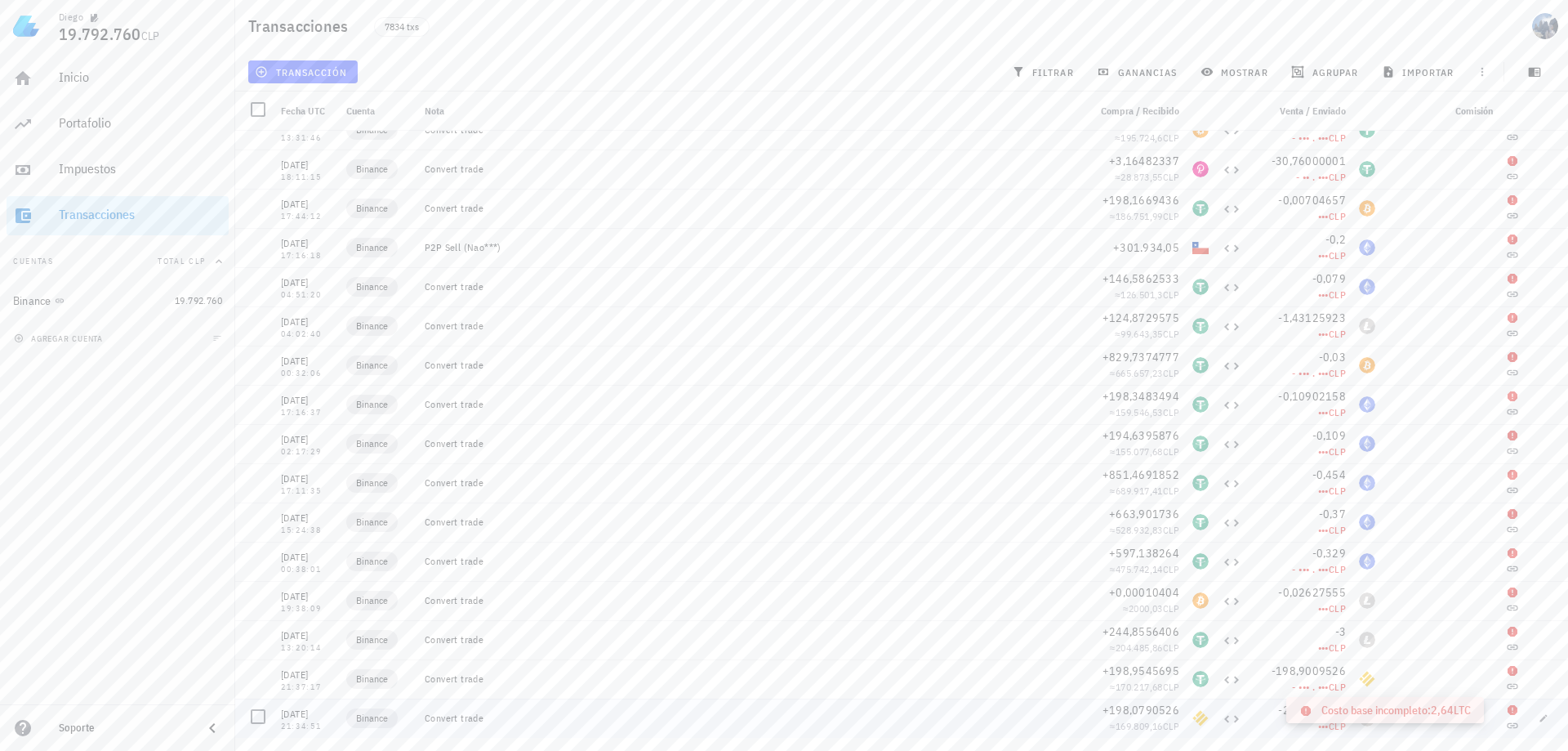
click at [1507, 709] on icon at bounding box center [1512, 709] width 9 height 9
click at [1540, 719] on span "button" at bounding box center [1543, 718] width 23 height 9
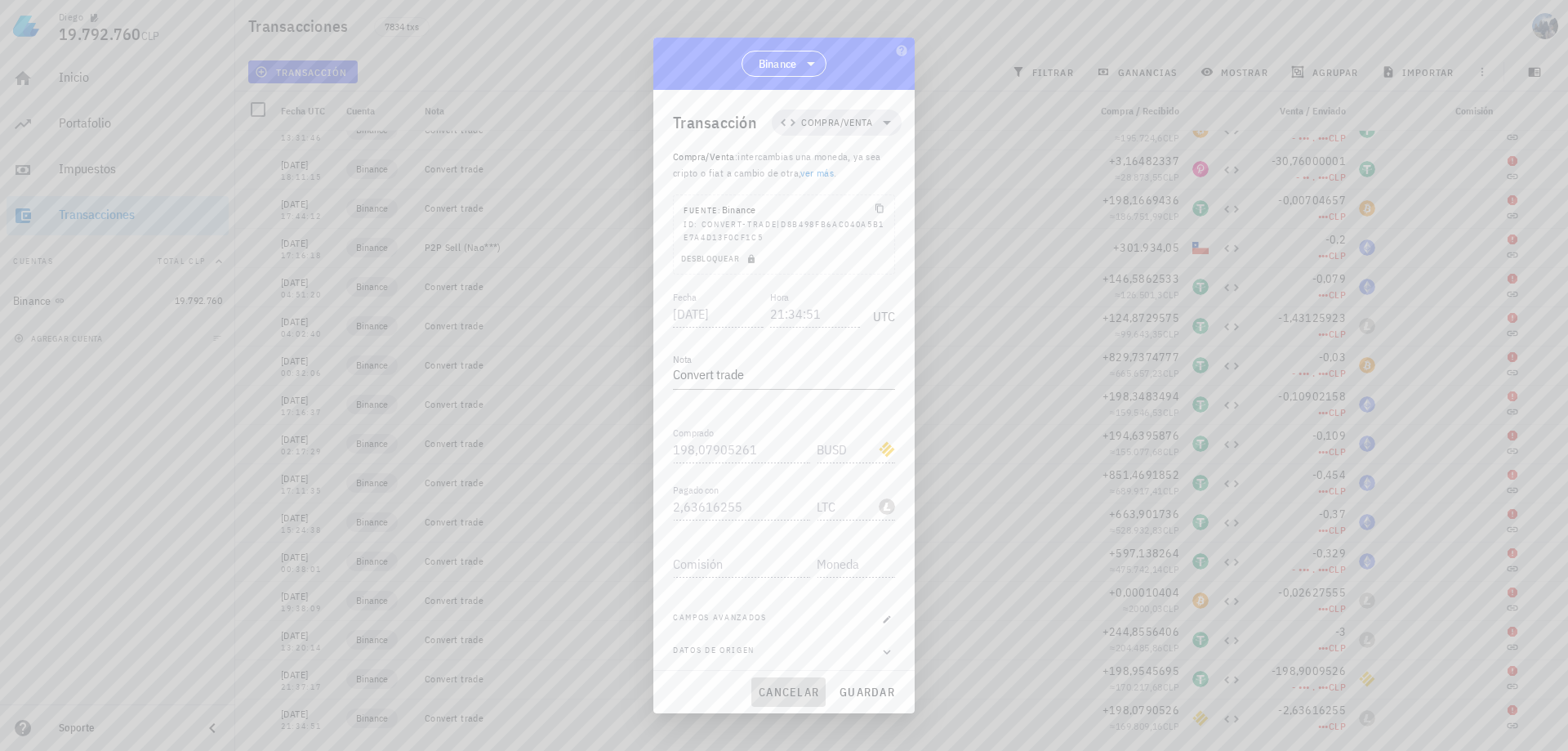
click at [772, 693] on span "cancelar" at bounding box center [788, 691] width 62 height 15
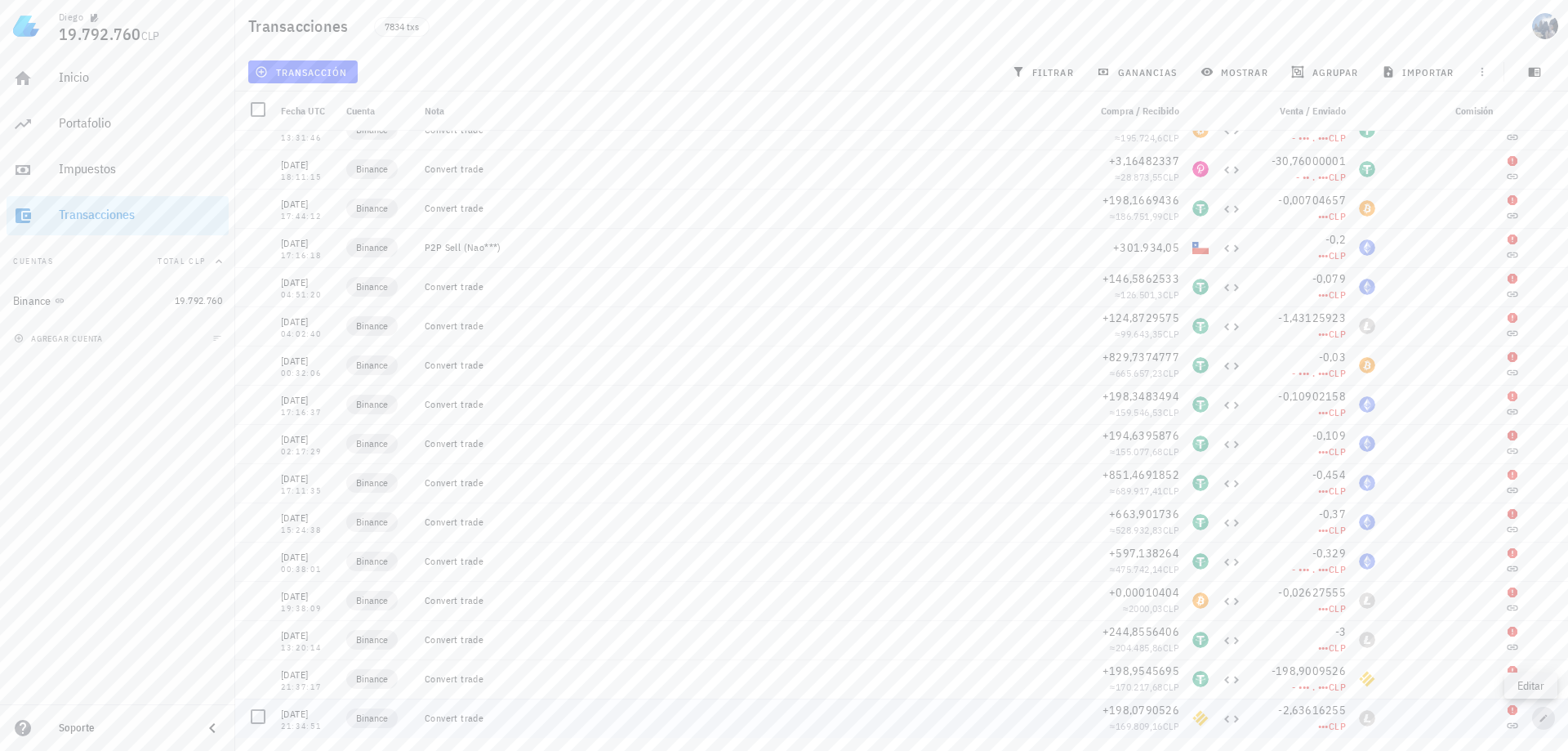
click at [1532, 716] on span "button" at bounding box center [1543, 718] width 23 height 9
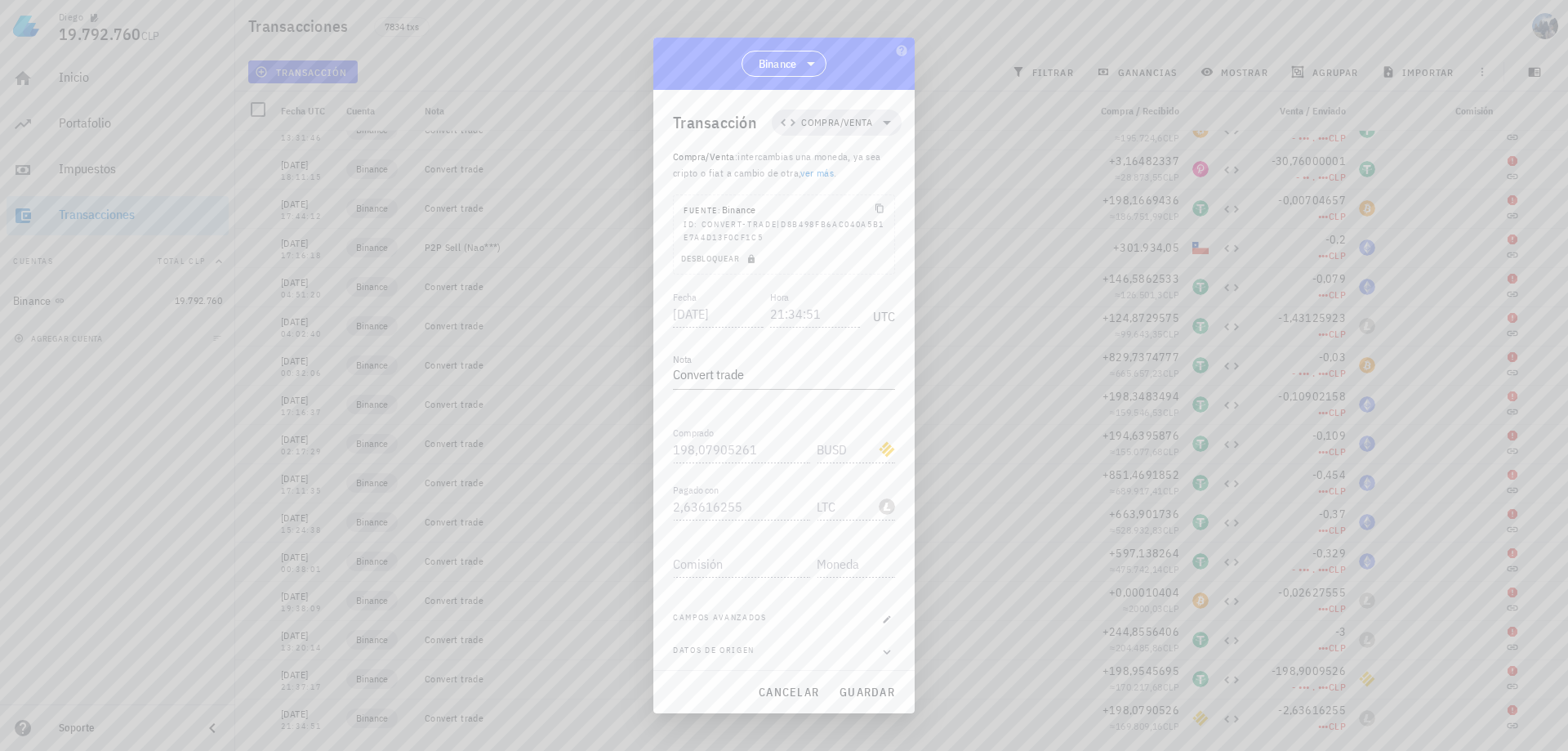
click at [879, 450] on div "BUSD-icon" at bounding box center [887, 449] width 16 height 16
click at [882, 450] on div "BUSD-icon" at bounding box center [887, 449] width 16 height 16
click at [746, 381] on textarea "Convert trade" at bounding box center [784, 376] width 222 height 27
click at [882, 620] on icon "button" at bounding box center [887, 618] width 9 height 9
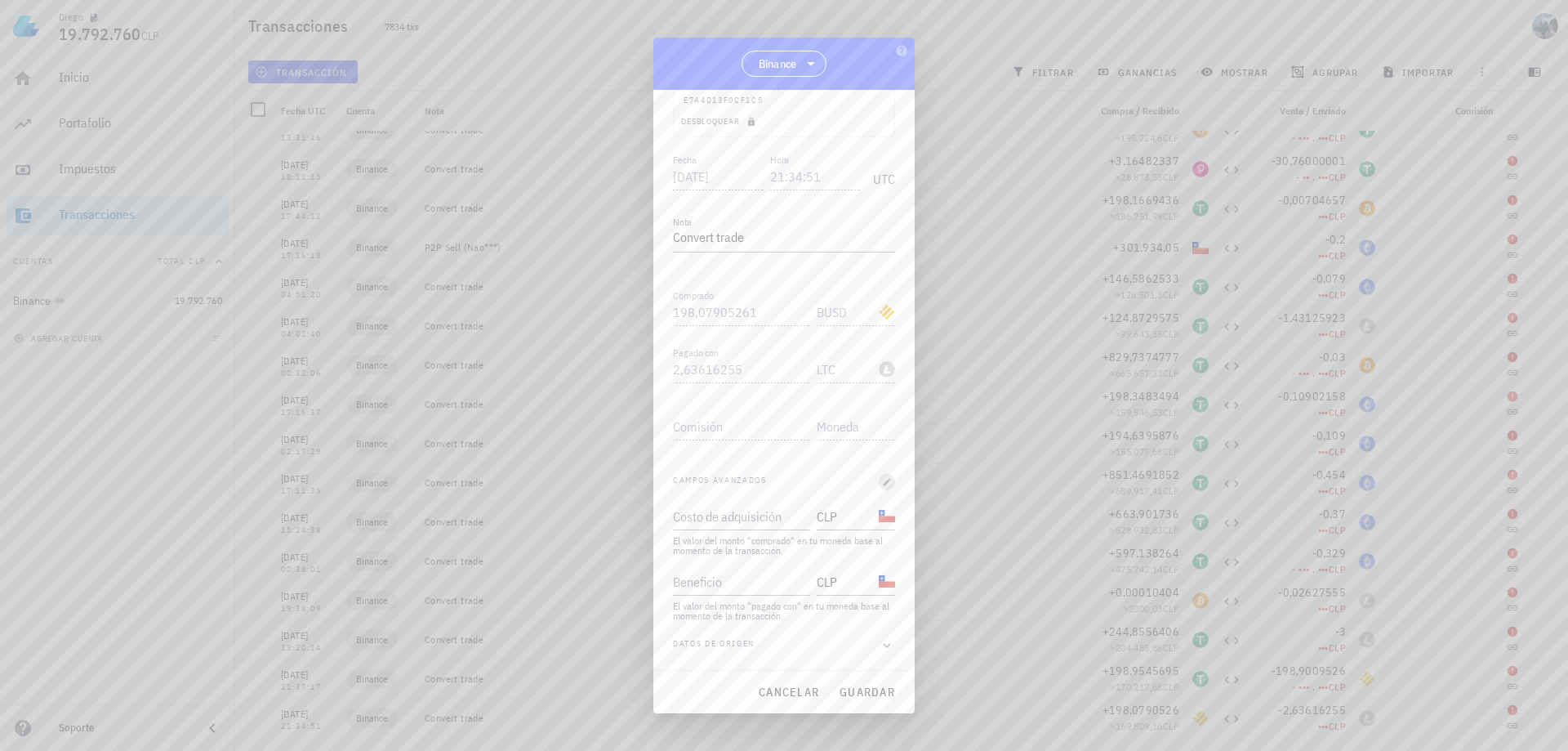
click at [882, 477] on icon "button" at bounding box center [887, 482] width 9 height 9
click at [884, 644] on icon "button" at bounding box center [887, 646] width 8 height 5
click at [881, 380] on icon "button" at bounding box center [887, 379] width 15 height 20
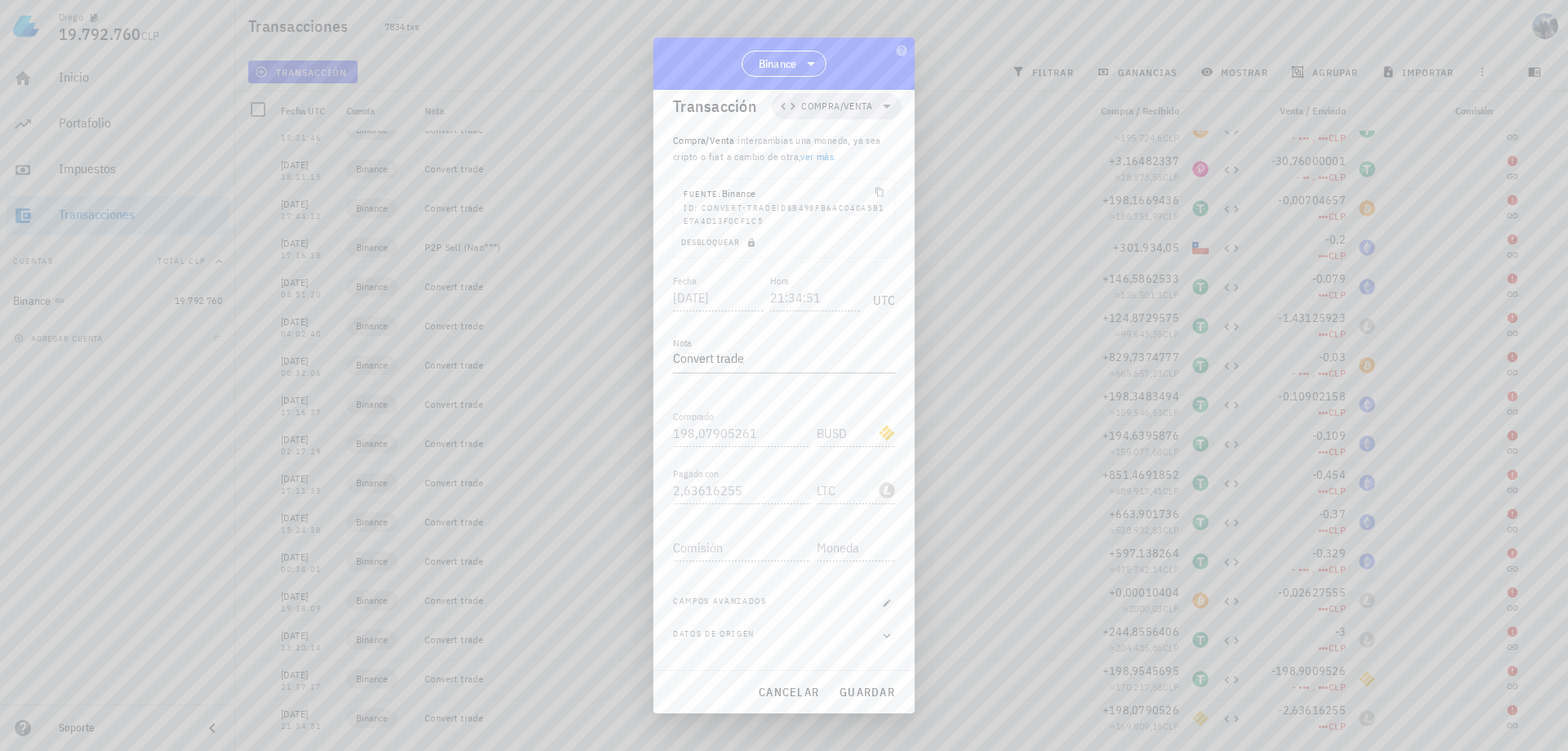
scroll to position [7, 0]
drag, startPoint x: 757, startPoint y: 381, endPoint x: 557, endPoint y: 373, distance: 200.2
click at [557, 373] on div "Diego 19.792.760 CLP Inicio [GEOGRAPHIC_DATA] Impuestos [GEOGRAPHIC_DATA] Cuent…" at bounding box center [784, 376] width 1568 height 751
click at [863, 699] on span "guardar" at bounding box center [867, 691] width 56 height 15
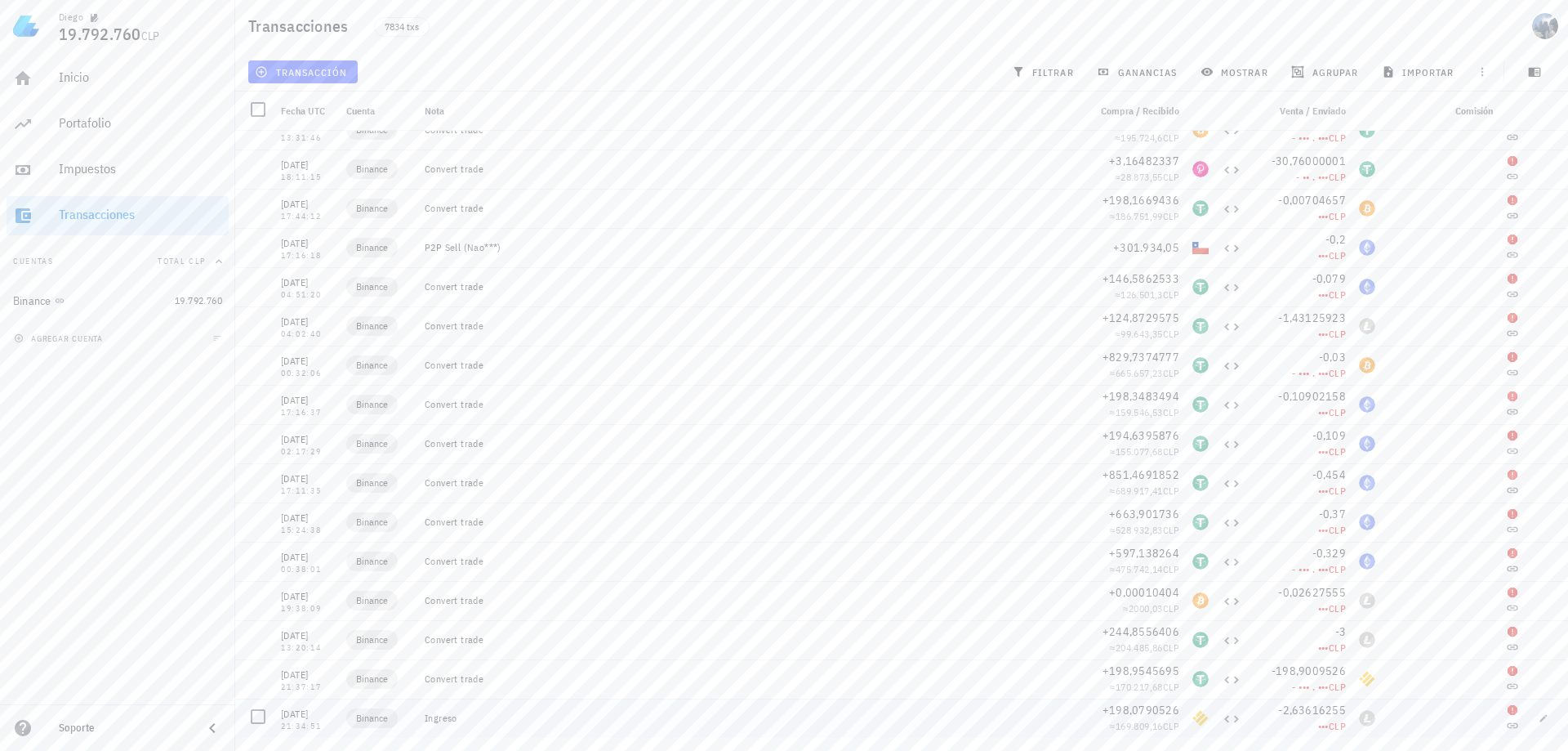
click at [993, 724] on div "Ingreso" at bounding box center [750, 718] width 650 height 13
click at [1359, 717] on div "LTC-icon" at bounding box center [1366, 718] width 16 height 16
click at [1507, 712] on icon at bounding box center [1512, 709] width 9 height 9
click at [1541, 718] on icon "button" at bounding box center [1544, 718] width 8 height 8
type textarea "Ingreso"
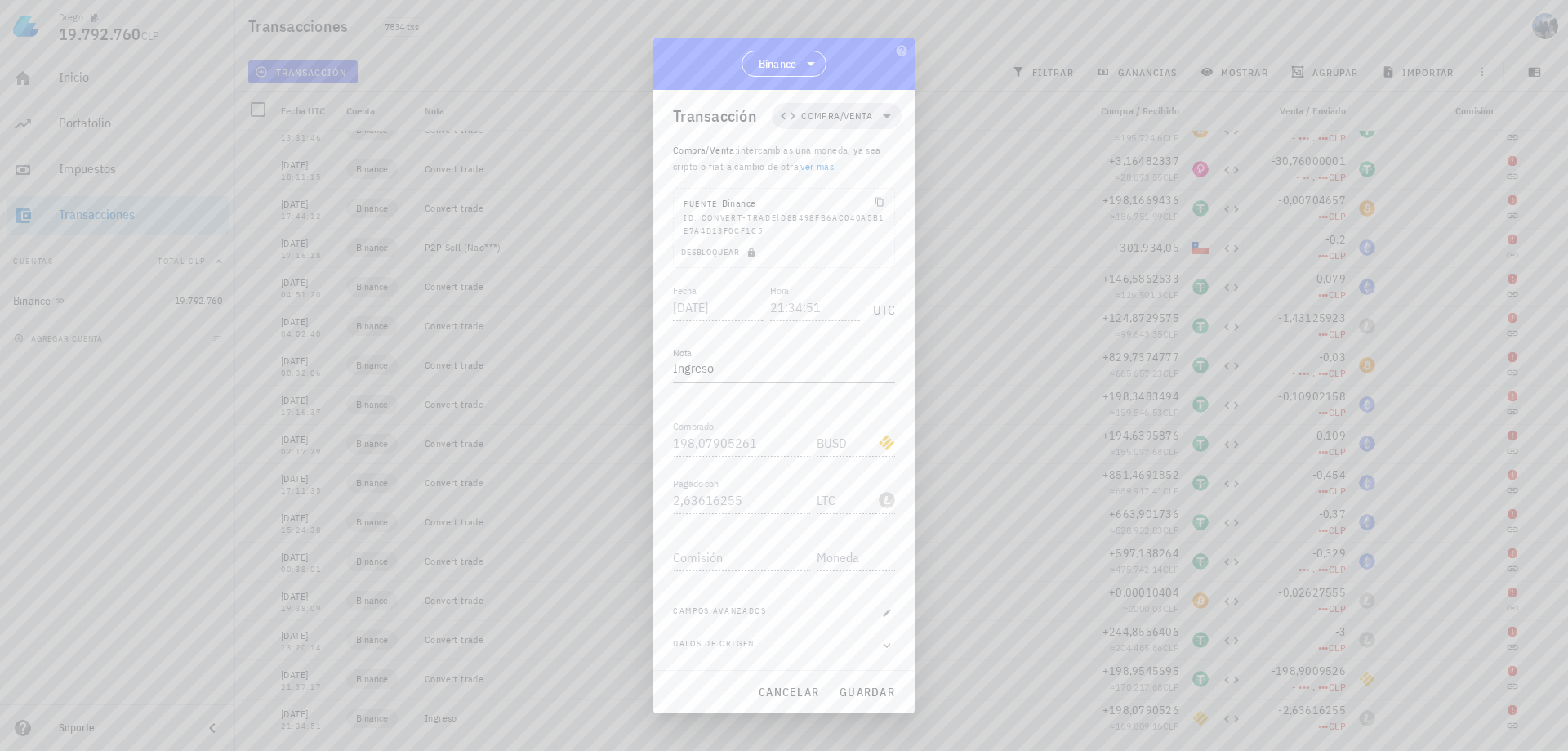
click at [879, 505] on div "LTC-icon" at bounding box center [887, 500] width 16 height 16
click at [880, 648] on icon "button" at bounding box center [887, 645] width 15 height 20
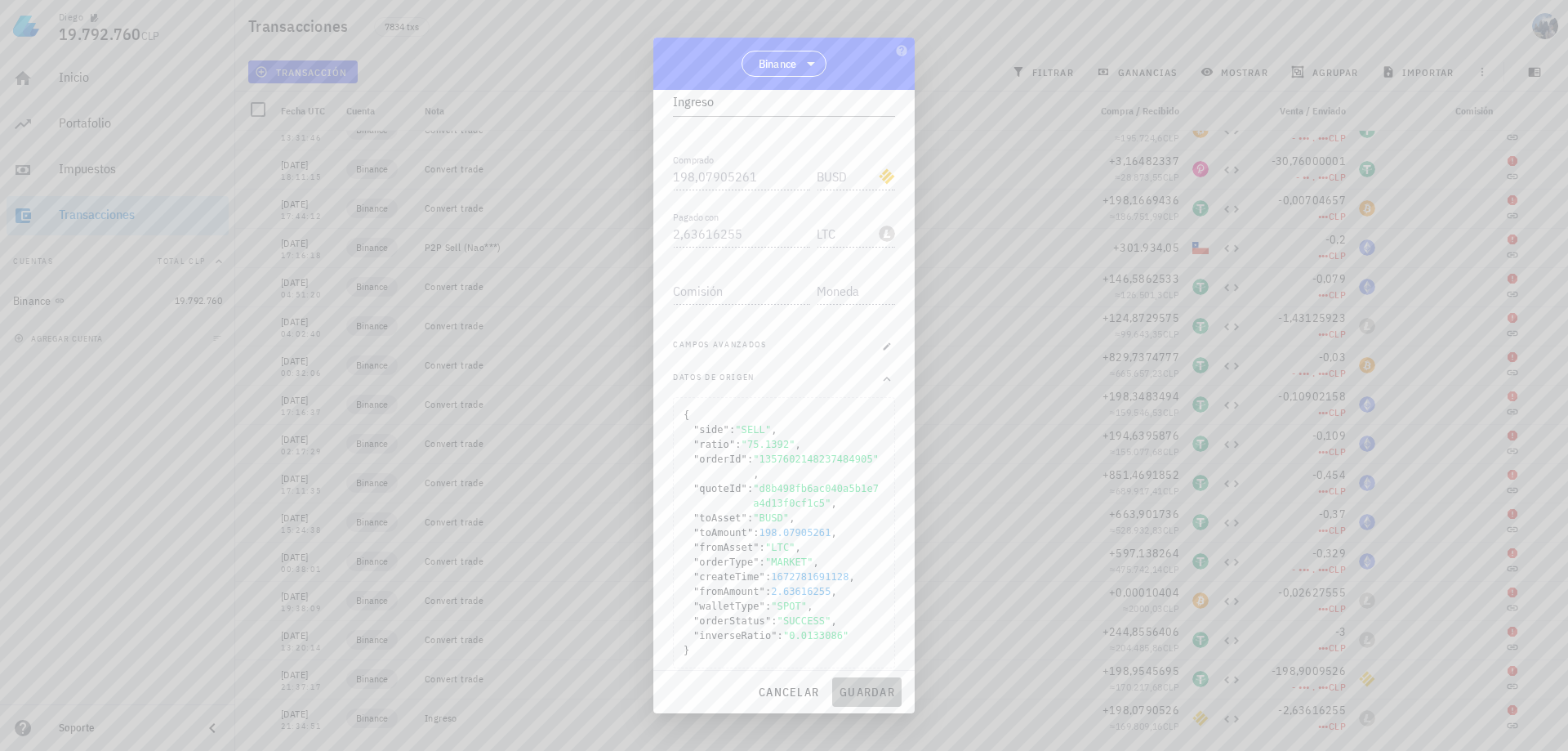
click at [868, 699] on span "guardar" at bounding box center [867, 691] width 56 height 15
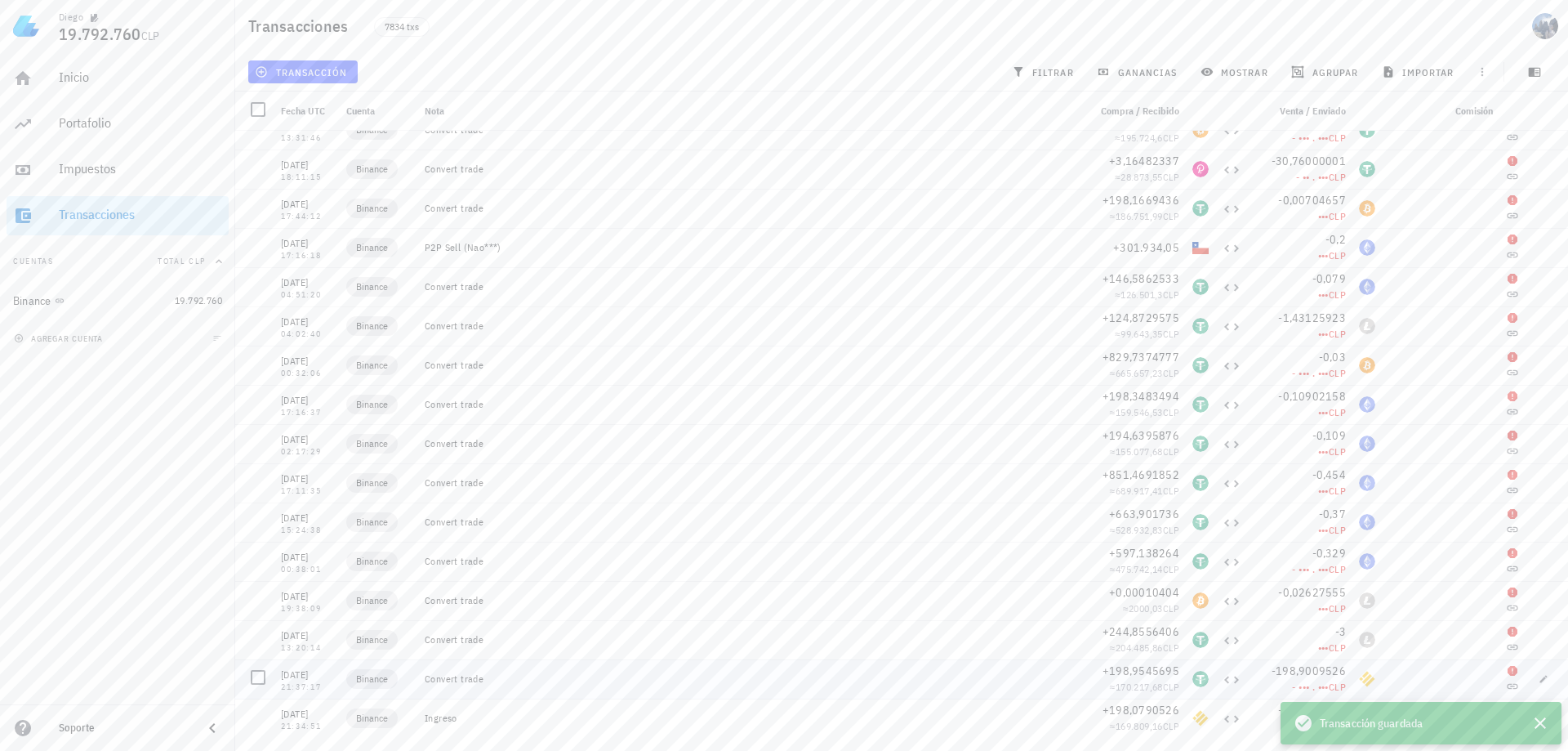
scroll to position [16, 0]
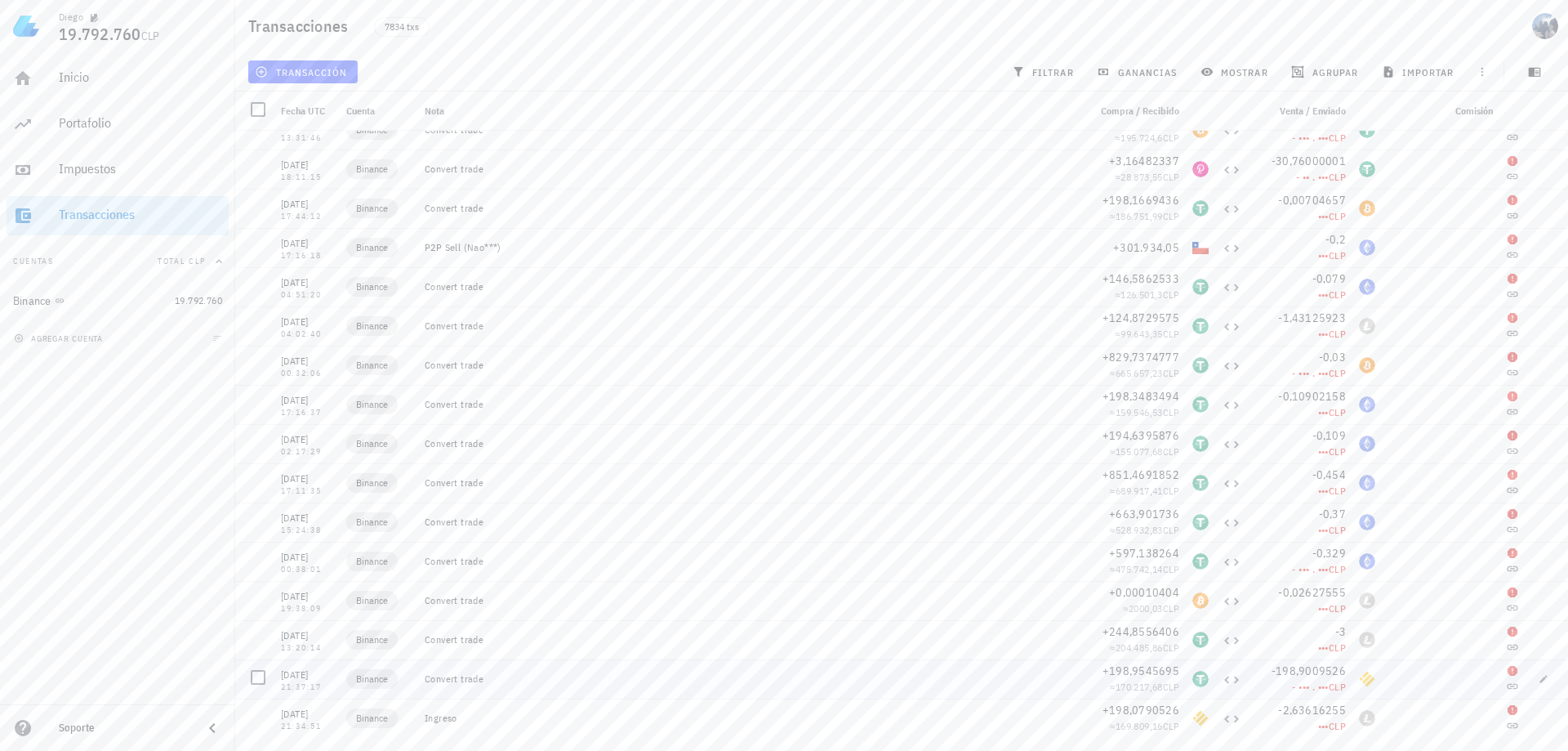
click at [1062, 689] on div "Convert trade" at bounding box center [750, 679] width 663 height 39
click at [1028, 683] on div "Convert trade" at bounding box center [750, 678] width 650 height 13
click at [1541, 677] on icon "button" at bounding box center [1544, 678] width 8 height 8
type input "21:37:17"
type textarea "Convert trade"
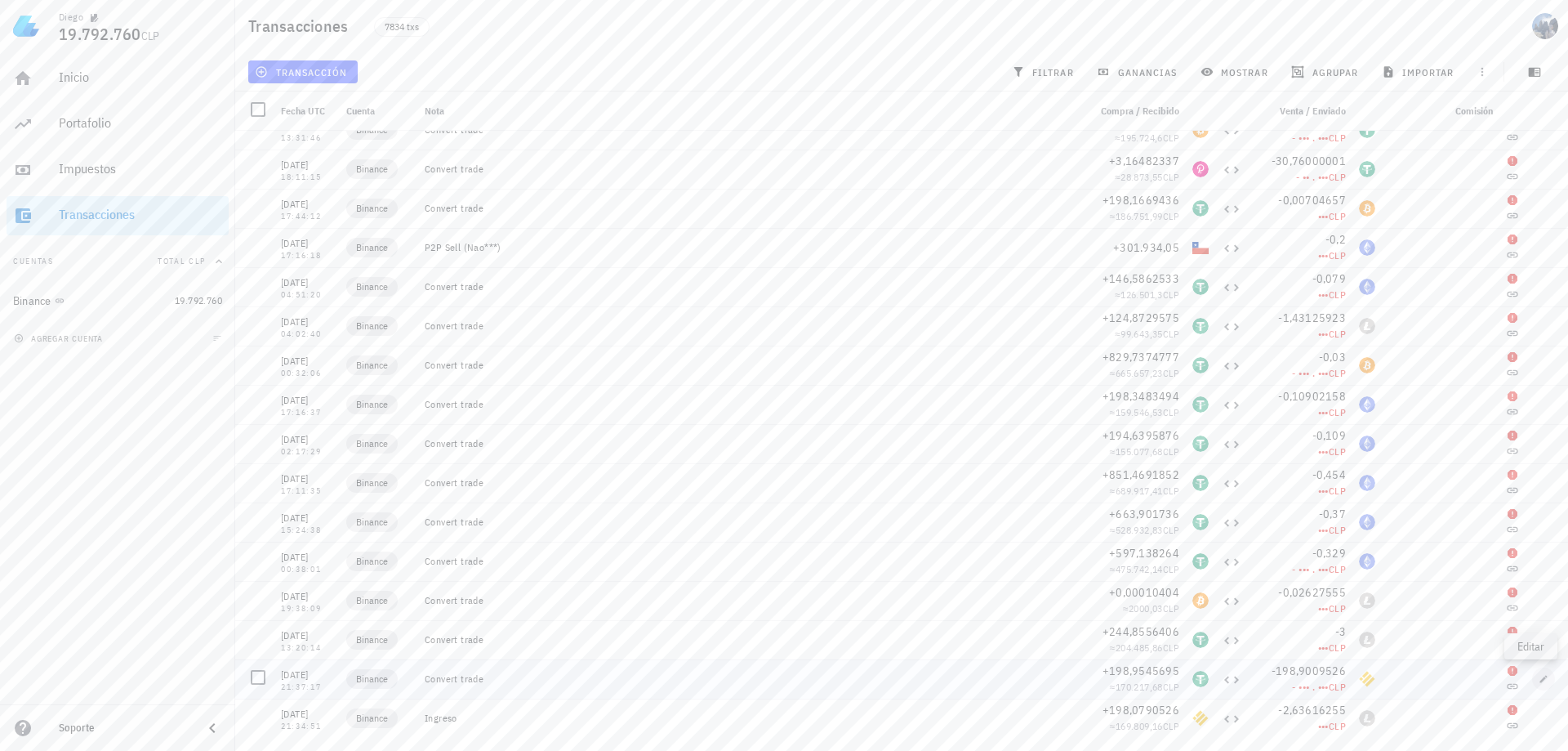
type input "198,95456949"
type input "USDT"
type input "198,90095261"
type input "BUSD"
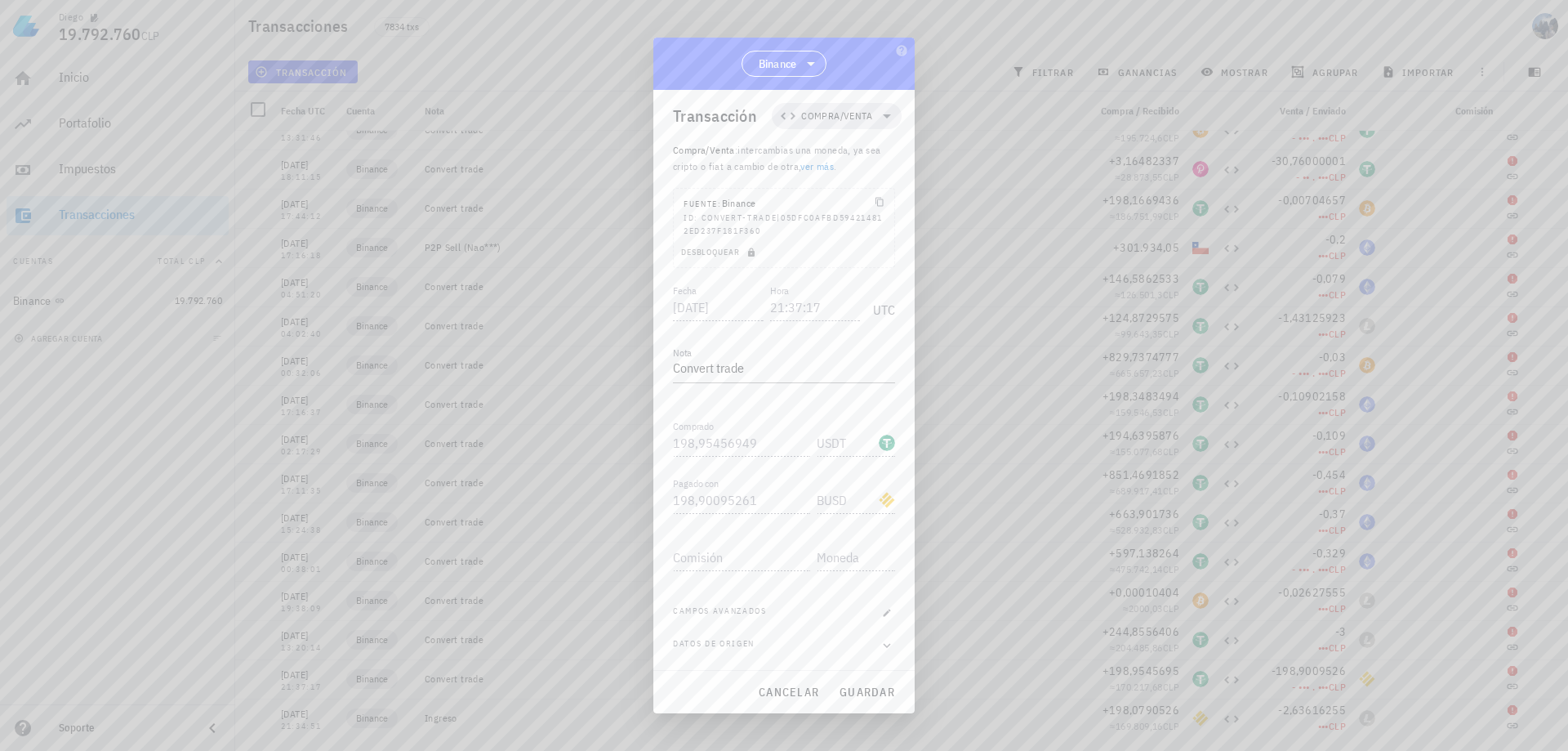
scroll to position [7, 0]
click at [859, 112] on span "Compra/Venta" at bounding box center [836, 115] width 71 height 16
click at [880, 188] on div "Compra/Venta Ingreso Egreso Transferencia" at bounding box center [839, 204] width 152 height 131
click at [849, 188] on div "Compra/Venta Ingreso Egreso Transferencia" at bounding box center [839, 204] width 152 height 131
click at [830, 187] on div "Compra/Venta Ingreso Egreso Transferencia" at bounding box center [839, 204] width 152 height 131
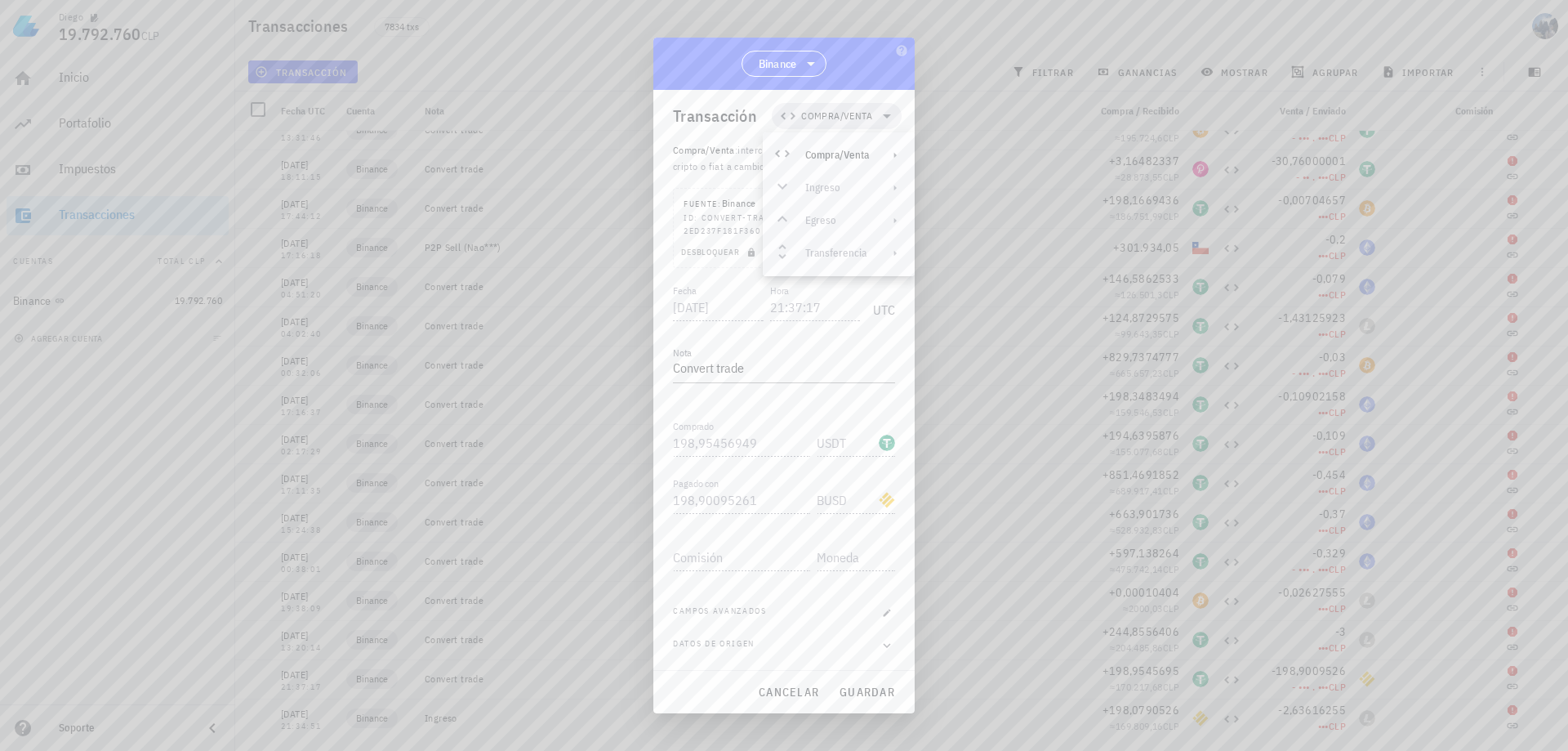
click at [899, 189] on div "Compra/Venta Ingreso Egreso Transferencia" at bounding box center [839, 204] width 152 height 131
click at [897, 190] on div "Compra/Venta Ingreso Egreso Transferencia" at bounding box center [839, 204] width 152 height 131
drag, startPoint x: 775, startPoint y: 186, endPoint x: 785, endPoint y: 186, distance: 10.0
click at [776, 186] on div "Compra/Venta Ingreso Egreso Transferencia" at bounding box center [839, 204] width 152 height 131
click at [785, 186] on div "Compra/Venta Ingreso Egreso Transferencia" at bounding box center [839, 204] width 152 height 131
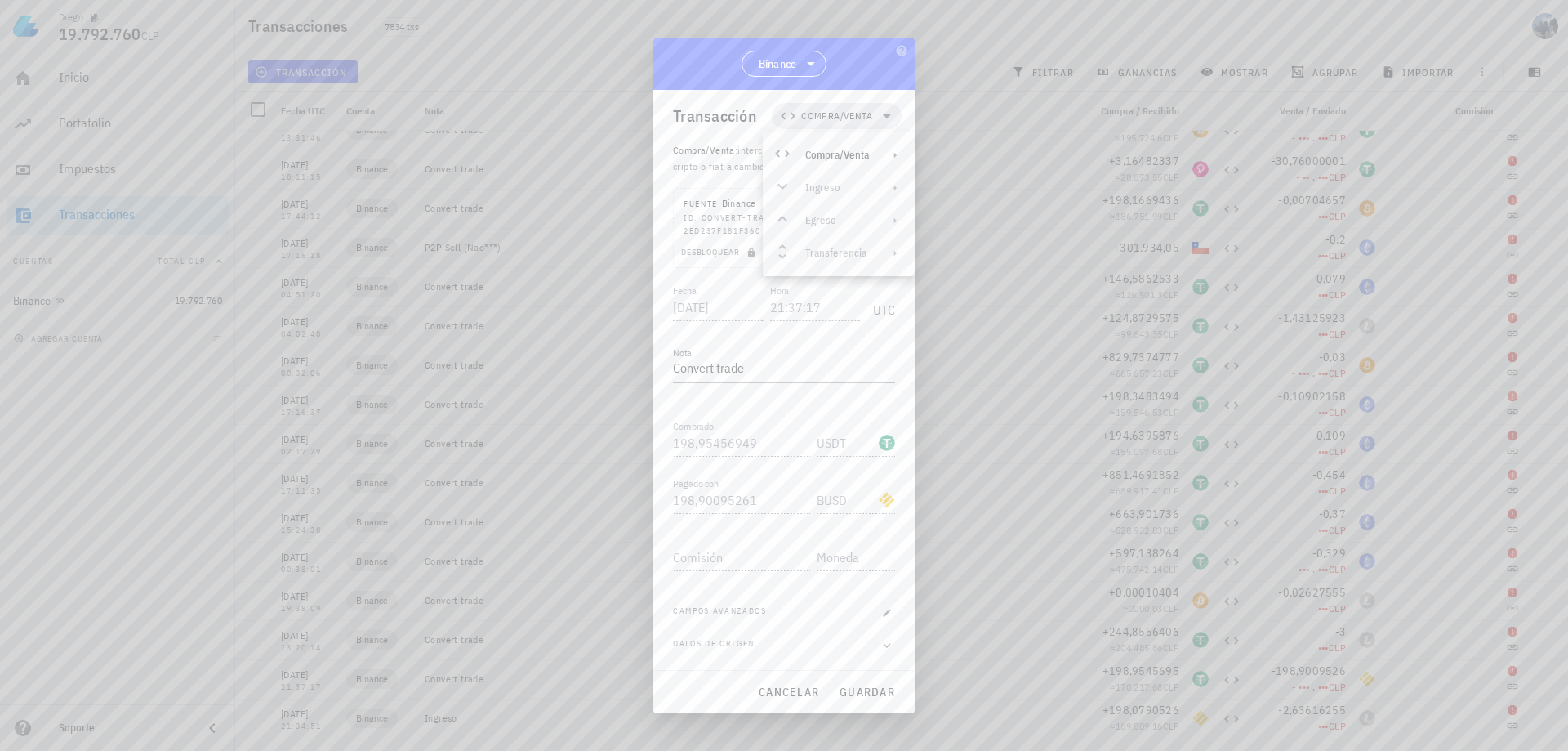
drag, startPoint x: 785, startPoint y: 186, endPoint x: 819, endPoint y: 186, distance: 34.0
click at [788, 186] on div "Compra/Venta Ingreso Egreso Transferencia" at bounding box center [839, 204] width 152 height 131
drag, startPoint x: 819, startPoint y: 186, endPoint x: 828, endPoint y: 192, distance: 10.8
click at [825, 191] on div "Compra/Venta Ingreso Egreso Transferencia" at bounding box center [839, 204] width 152 height 131
drag, startPoint x: 835, startPoint y: 192, endPoint x: 852, endPoint y: 180, distance: 20.8
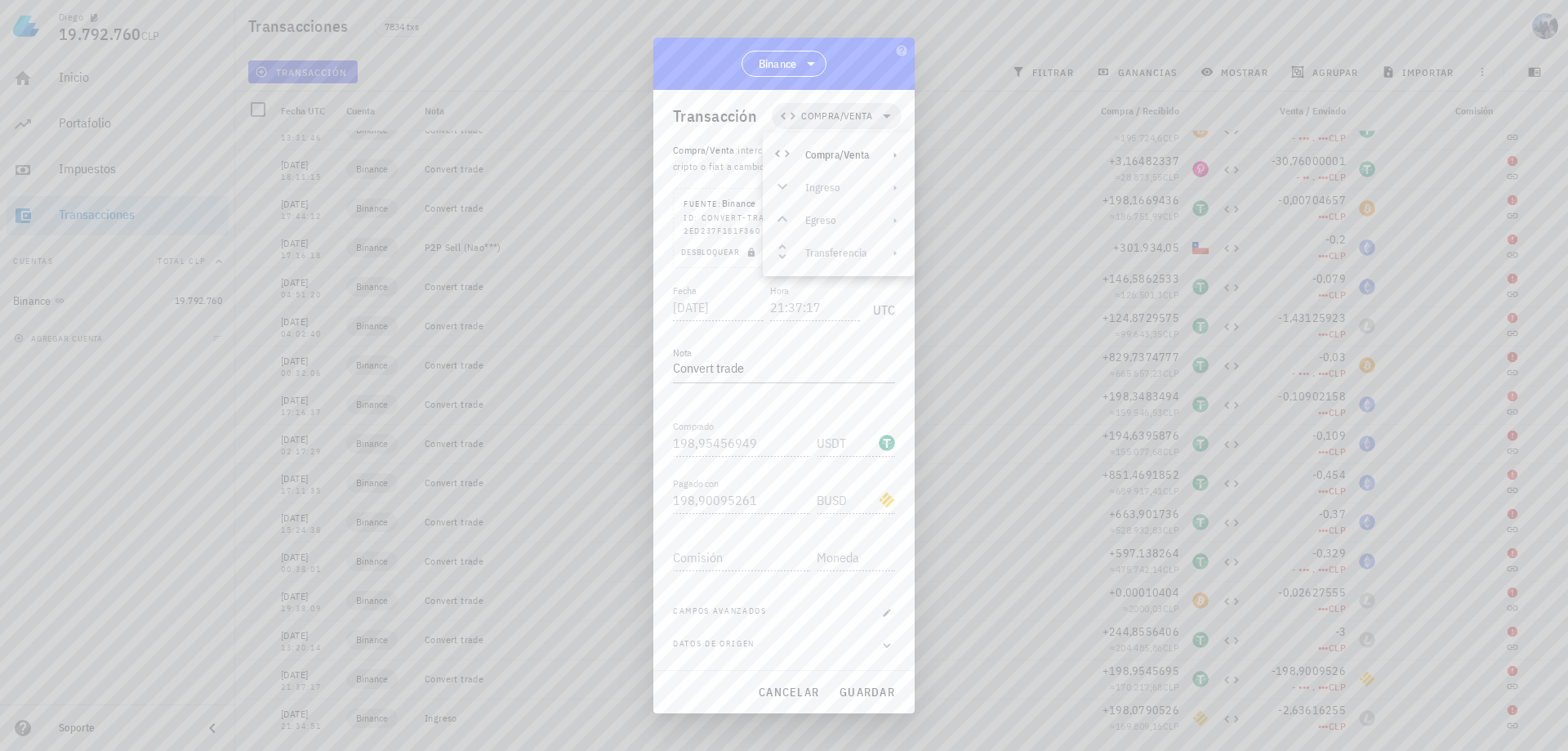
click at [837, 192] on div "Compra/Venta Ingreso Egreso Transferencia" at bounding box center [839, 204] width 152 height 131
click at [878, 149] on div "Compra/Venta" at bounding box center [839, 155] width 152 height 33
click at [972, 196] on div "Migración" at bounding box center [1006, 194] width 97 height 13
click at [888, 695] on span "guardar" at bounding box center [867, 691] width 56 height 15
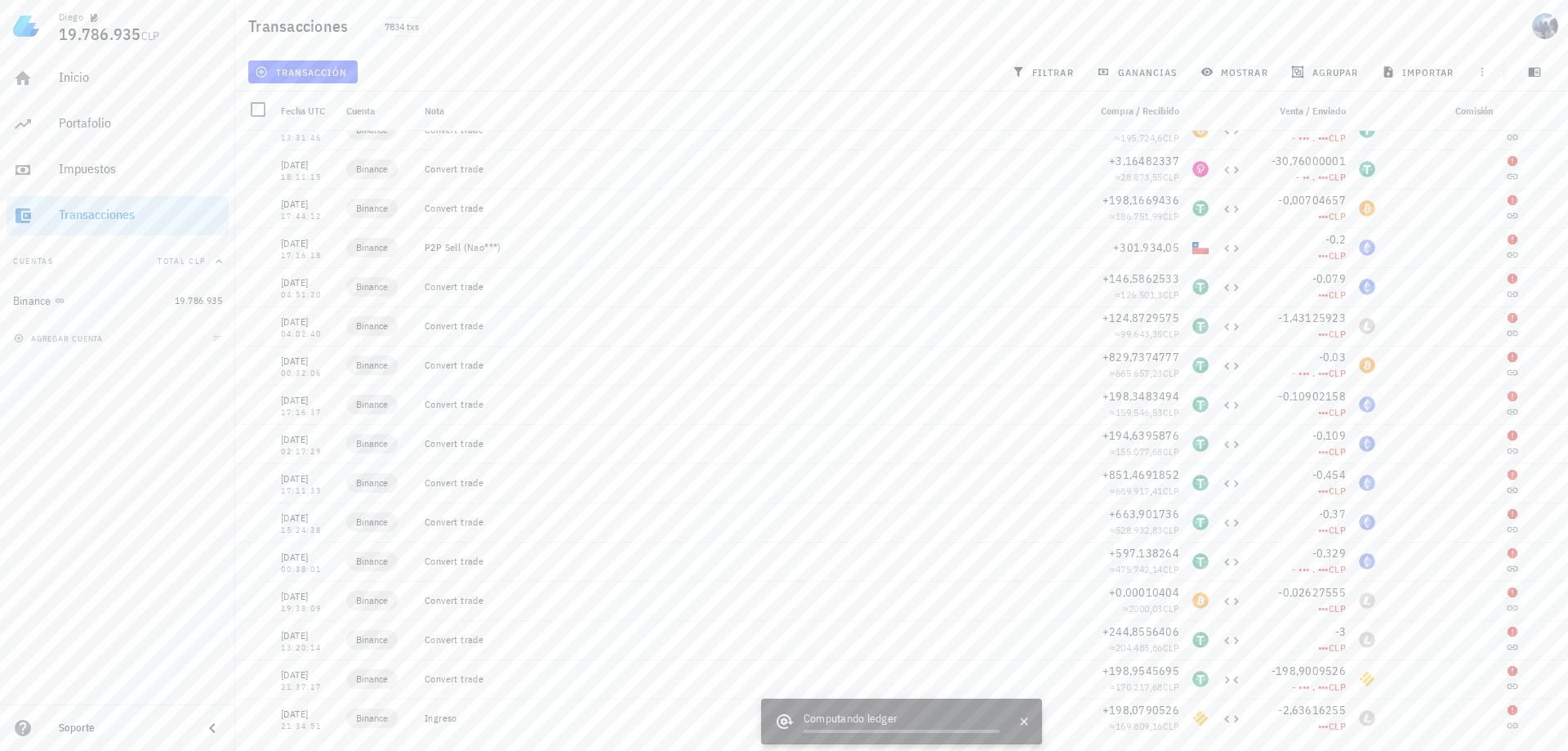
click at [791, 726] on icon at bounding box center [784, 721] width 20 height 20
click at [778, 725] on icon at bounding box center [785, 721] width 17 height 15
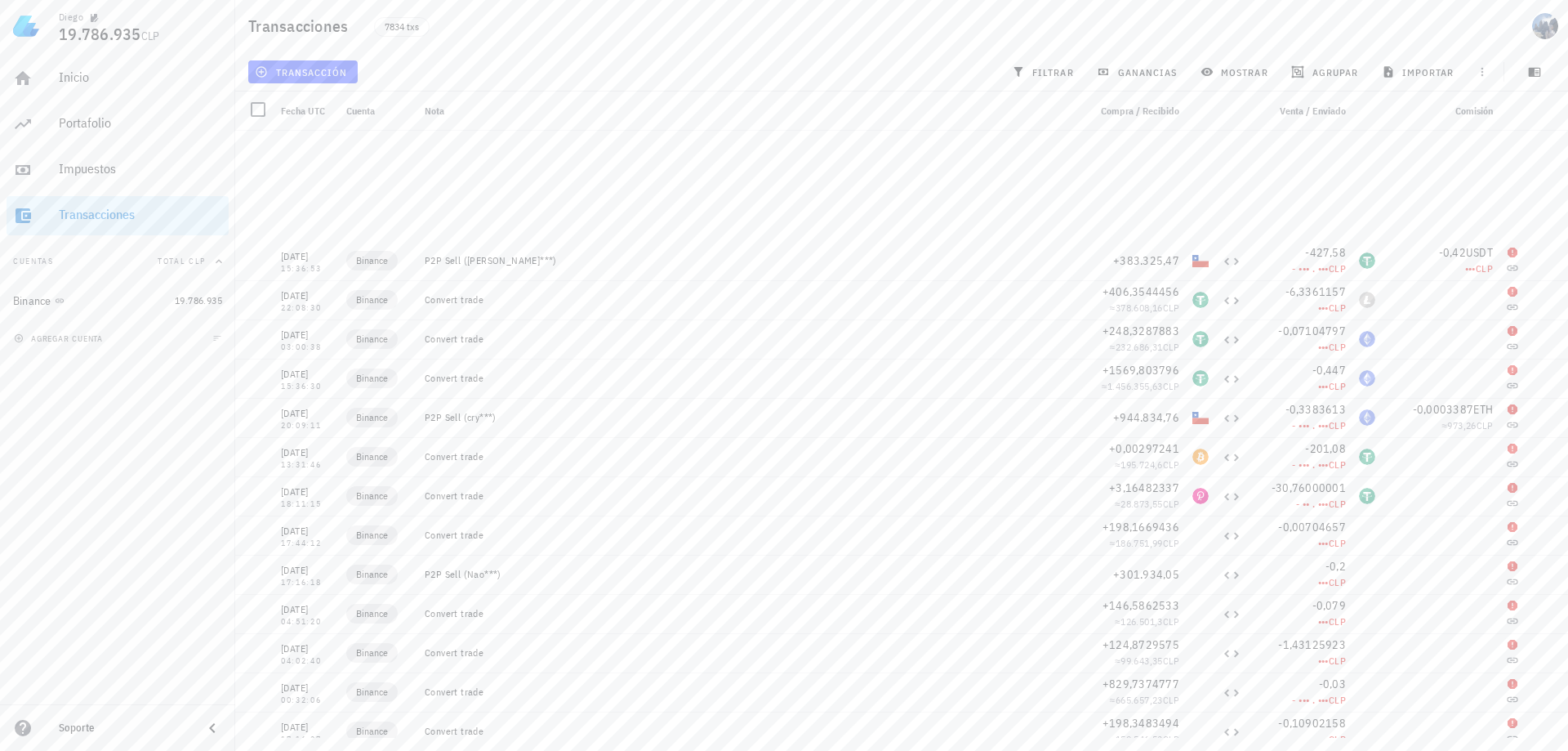
scroll to position [1943, 0]
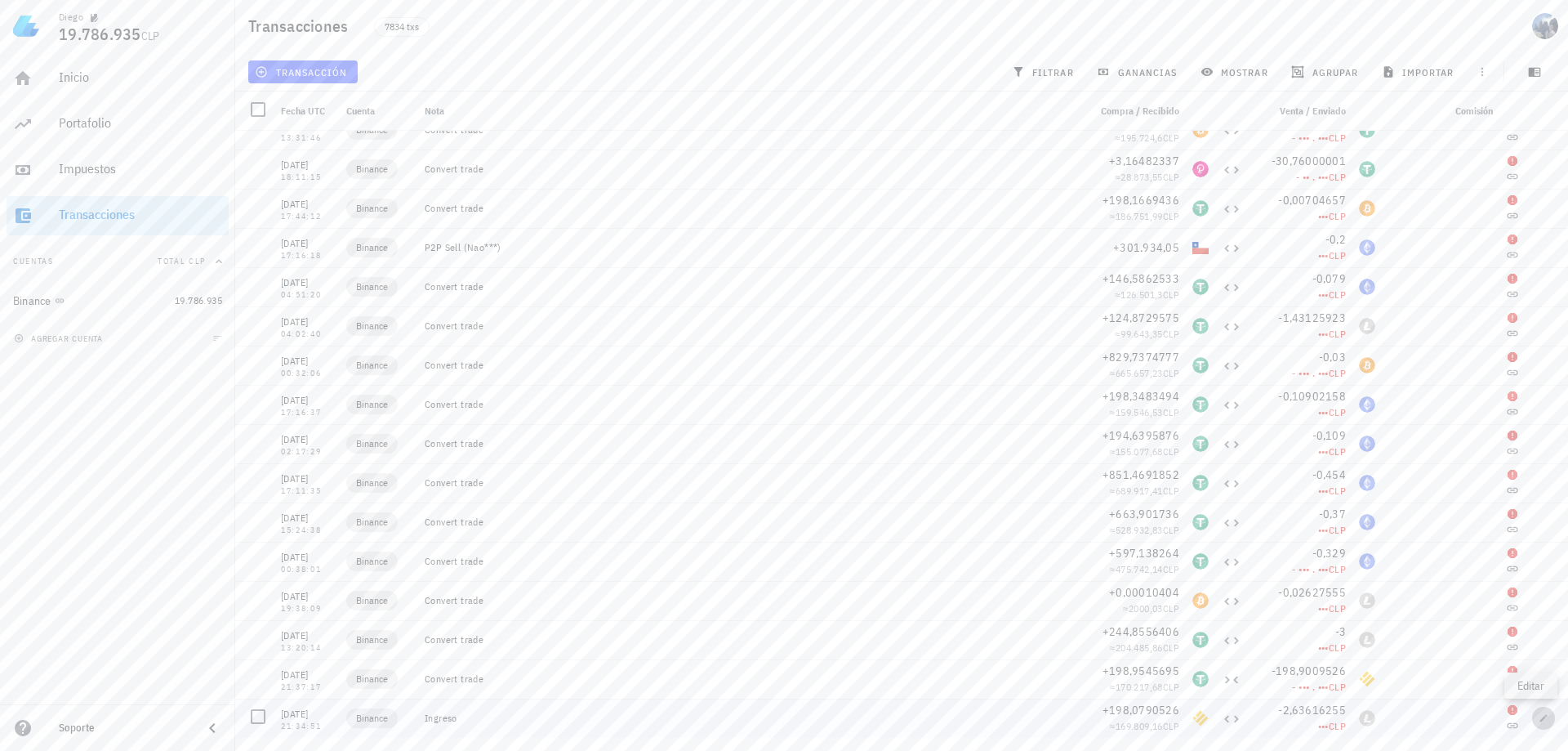
click at [1540, 716] on span "button" at bounding box center [1543, 718] width 23 height 9
type input "21:34:51"
type textarea "Ingreso"
type input "198,07905261"
type input "BUSD"
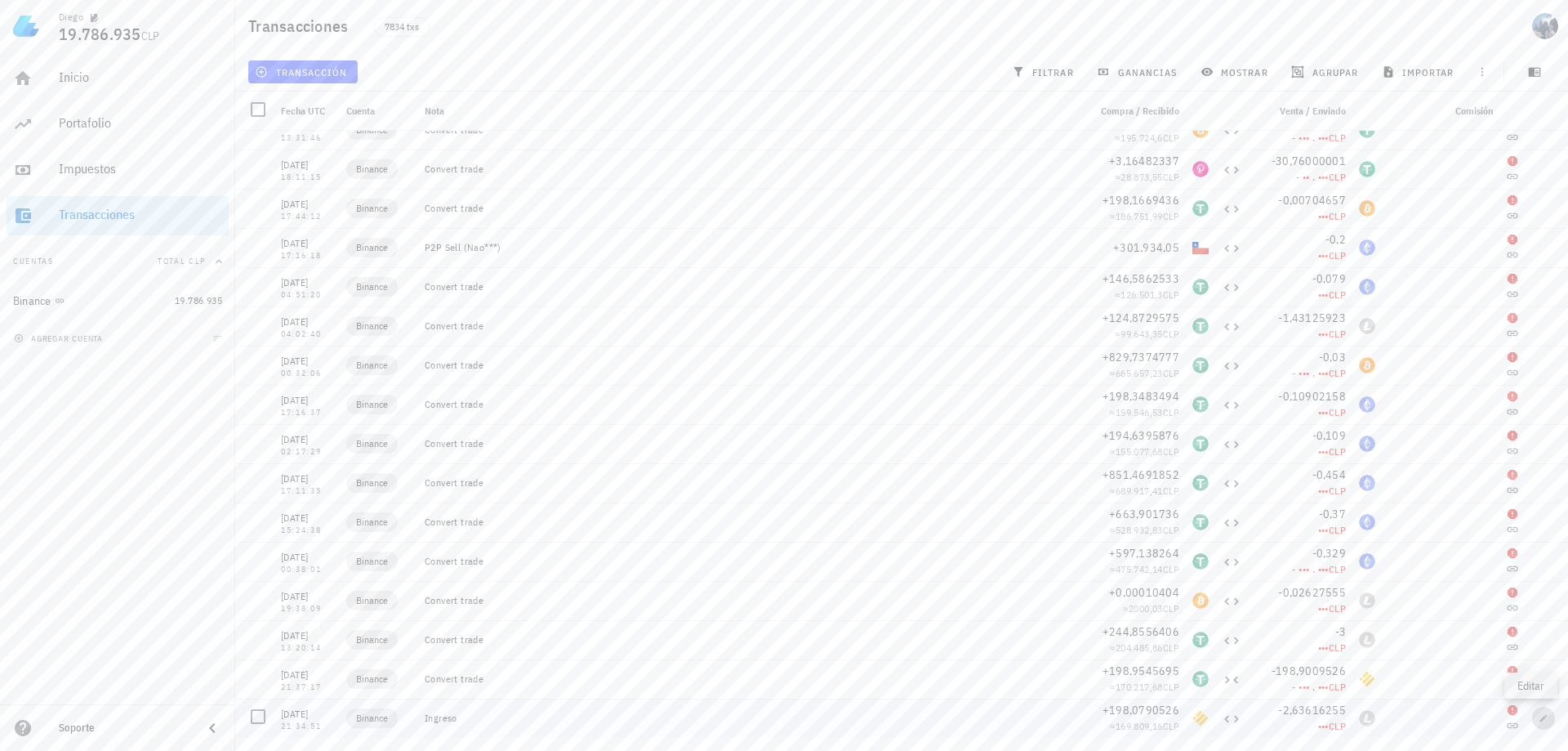
type input "2,63616255"
type input "LTC"
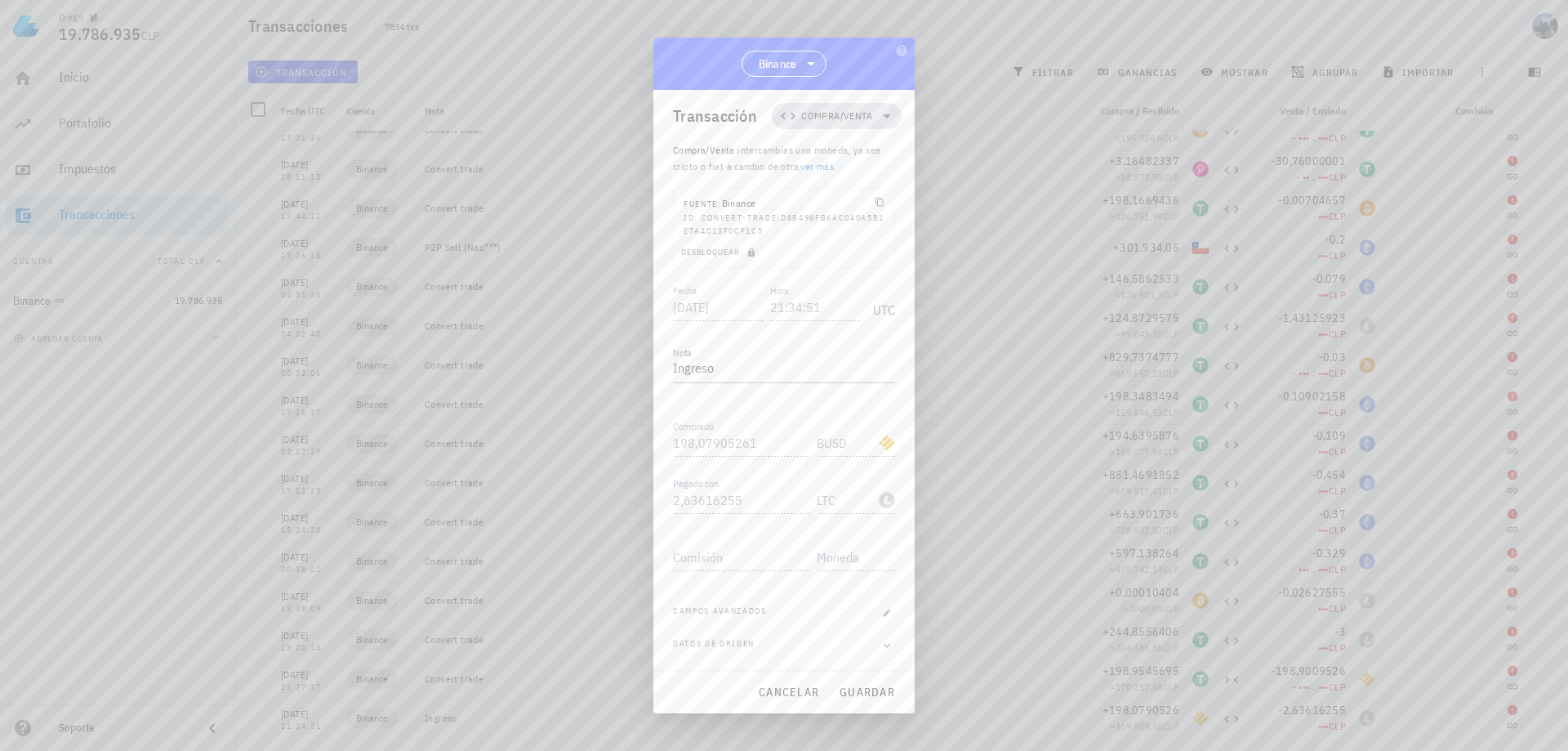
click at [843, 112] on span "Compra/Venta" at bounding box center [836, 115] width 71 height 16
click at [866, 258] on div "Compra/Venta Ingreso Egreso Transferencia" at bounding box center [839, 204] width 152 height 131
click at [822, 116] on span "Compra/Venta" at bounding box center [836, 115] width 71 height 16
drag, startPoint x: 763, startPoint y: 376, endPoint x: 661, endPoint y: 383, distance: 102.2
click at [661, 383] on div "Transacción Compra/Venta Compra/Venta : intercambias una moneda, ya sea cripto …" at bounding box center [784, 380] width 262 height 580
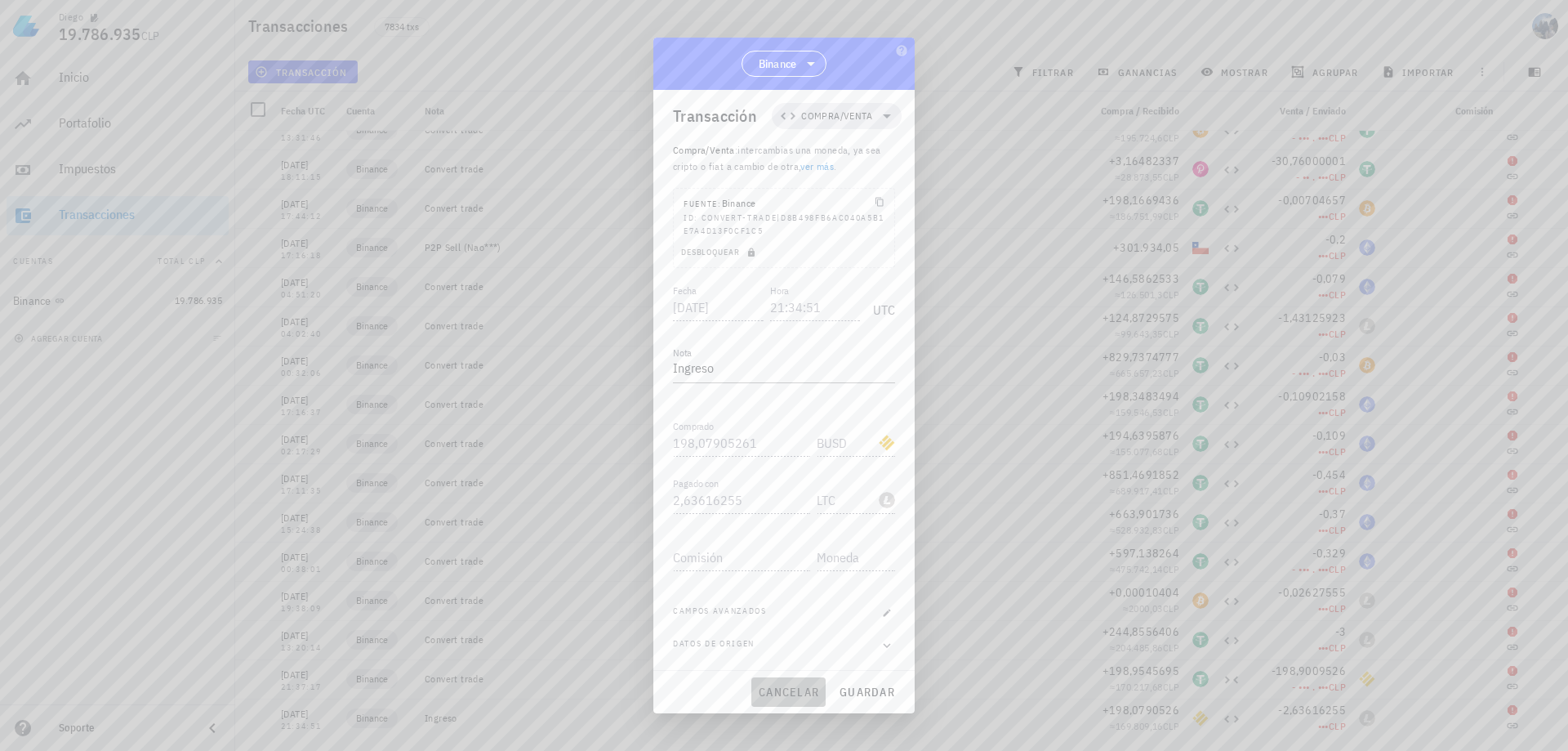
click at [796, 696] on span "cancelar" at bounding box center [788, 691] width 62 height 15
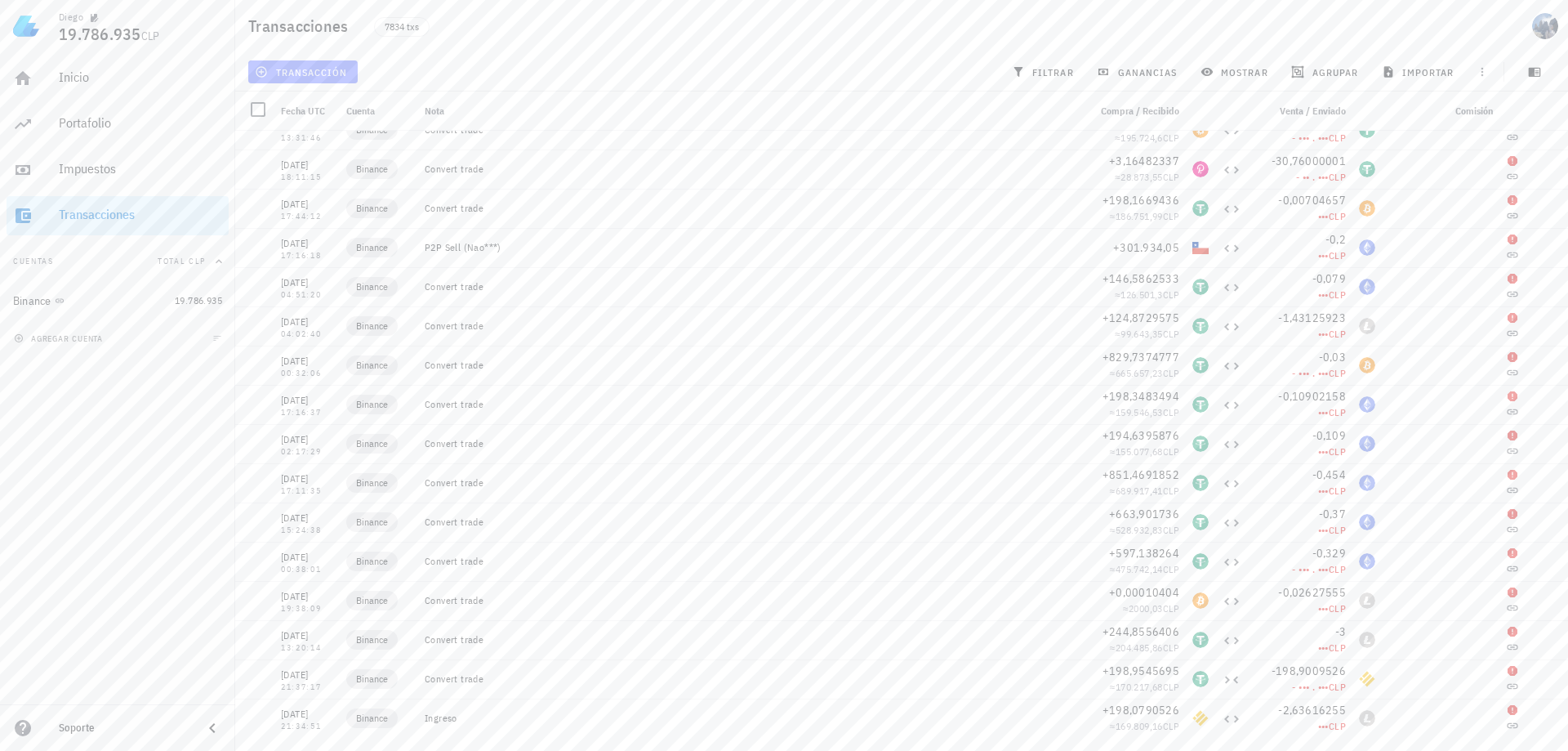
click at [298, 74] on span "transacción" at bounding box center [303, 71] width 89 height 13
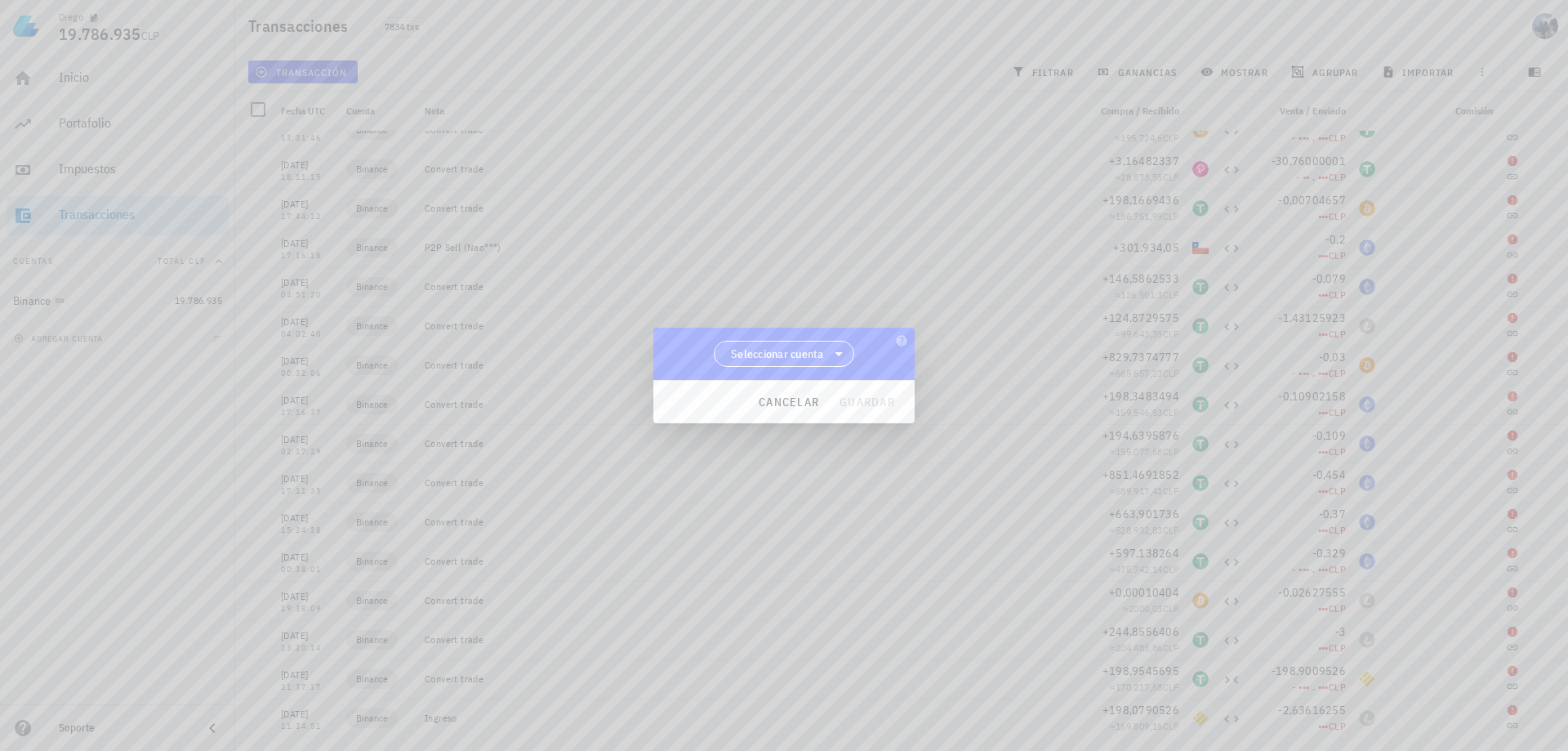
click at [790, 352] on span "Seleccionar cuenta" at bounding box center [777, 353] width 93 height 16
click at [786, 385] on div "Binance" at bounding box center [784, 396] width 141 height 39
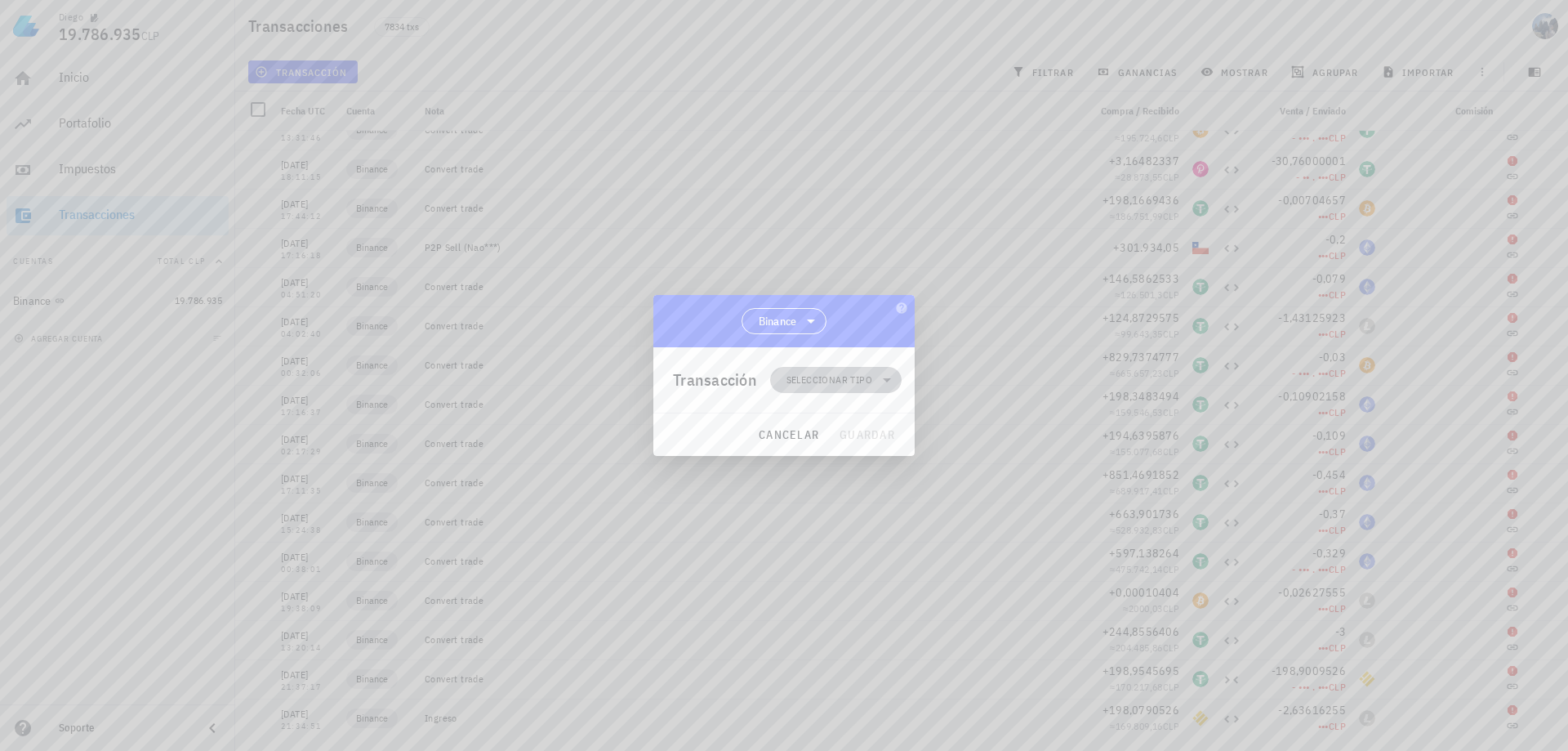
click at [834, 389] on span "Seleccionar tipo" at bounding box center [835, 380] width 112 height 27
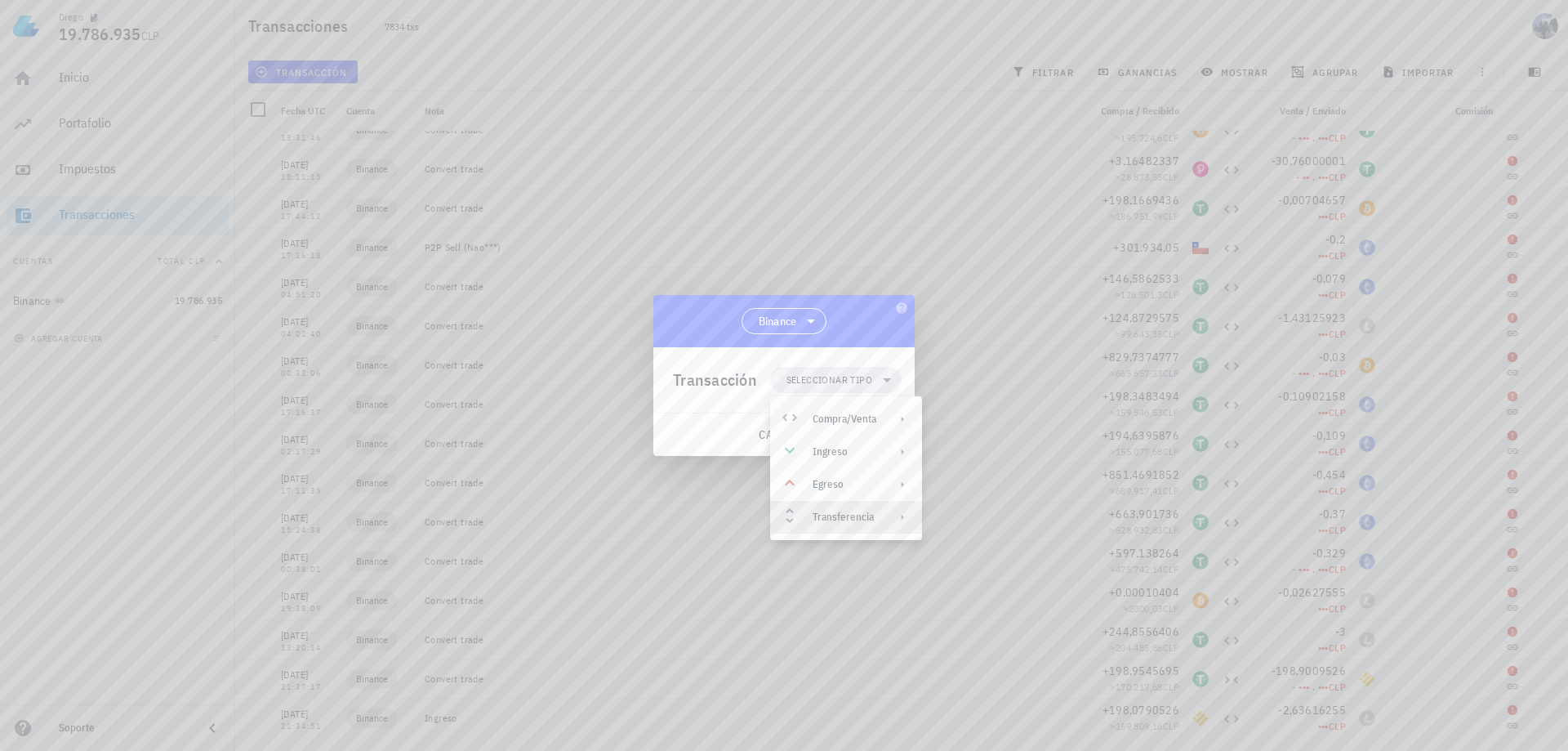
click at [880, 517] on div "Transferencia" at bounding box center [846, 517] width 152 height 33
click at [988, 529] on div "Depósito" at bounding box center [1014, 523] width 97 height 13
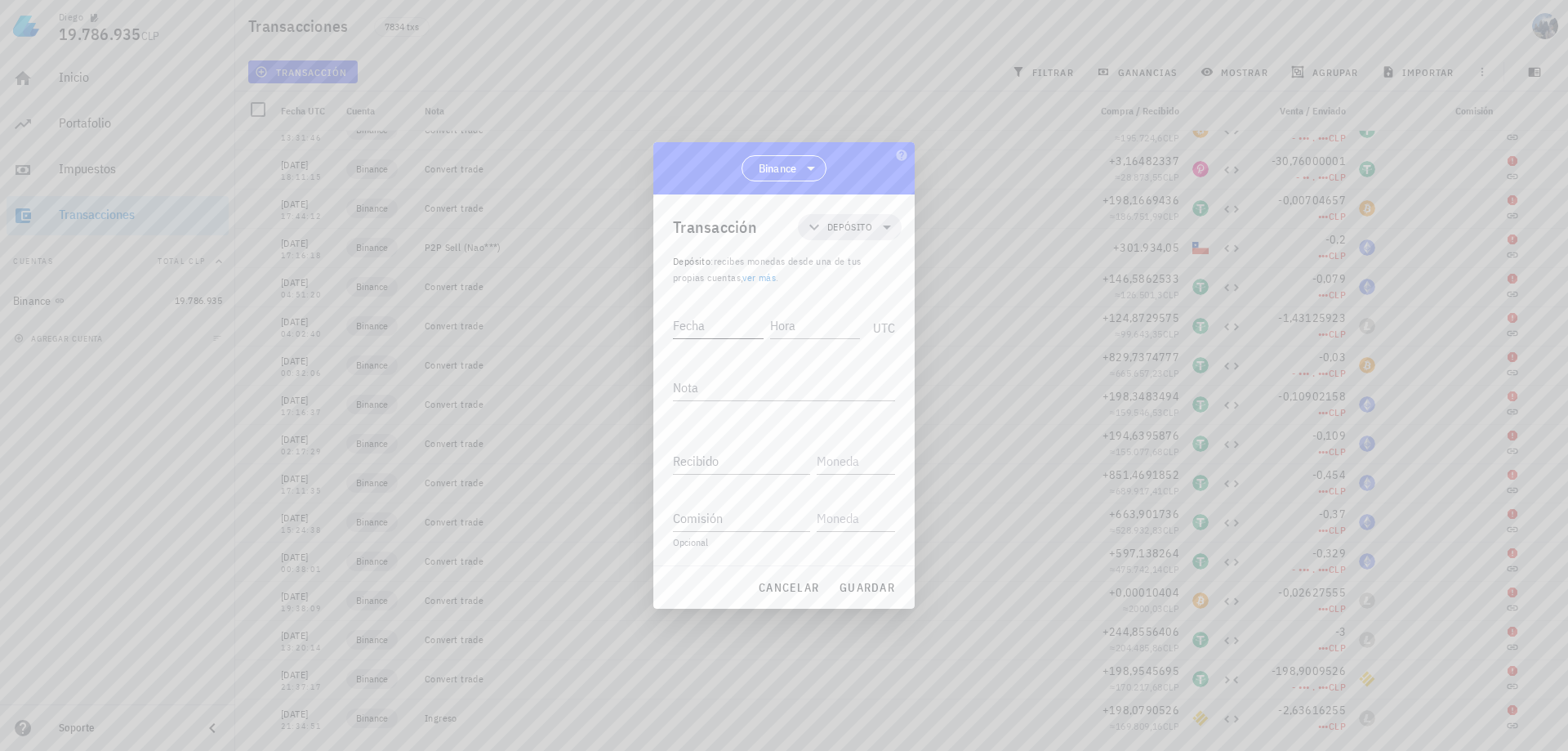
click at [717, 329] on input "Fecha" at bounding box center [718, 325] width 91 height 27
click at [1027, 285] on div at bounding box center [784, 376] width 1568 height 751
drag, startPoint x: 789, startPoint y: 580, endPoint x: 822, endPoint y: 569, distance: 34.8
click at [790, 582] on span "cancelar" at bounding box center [788, 587] width 62 height 15
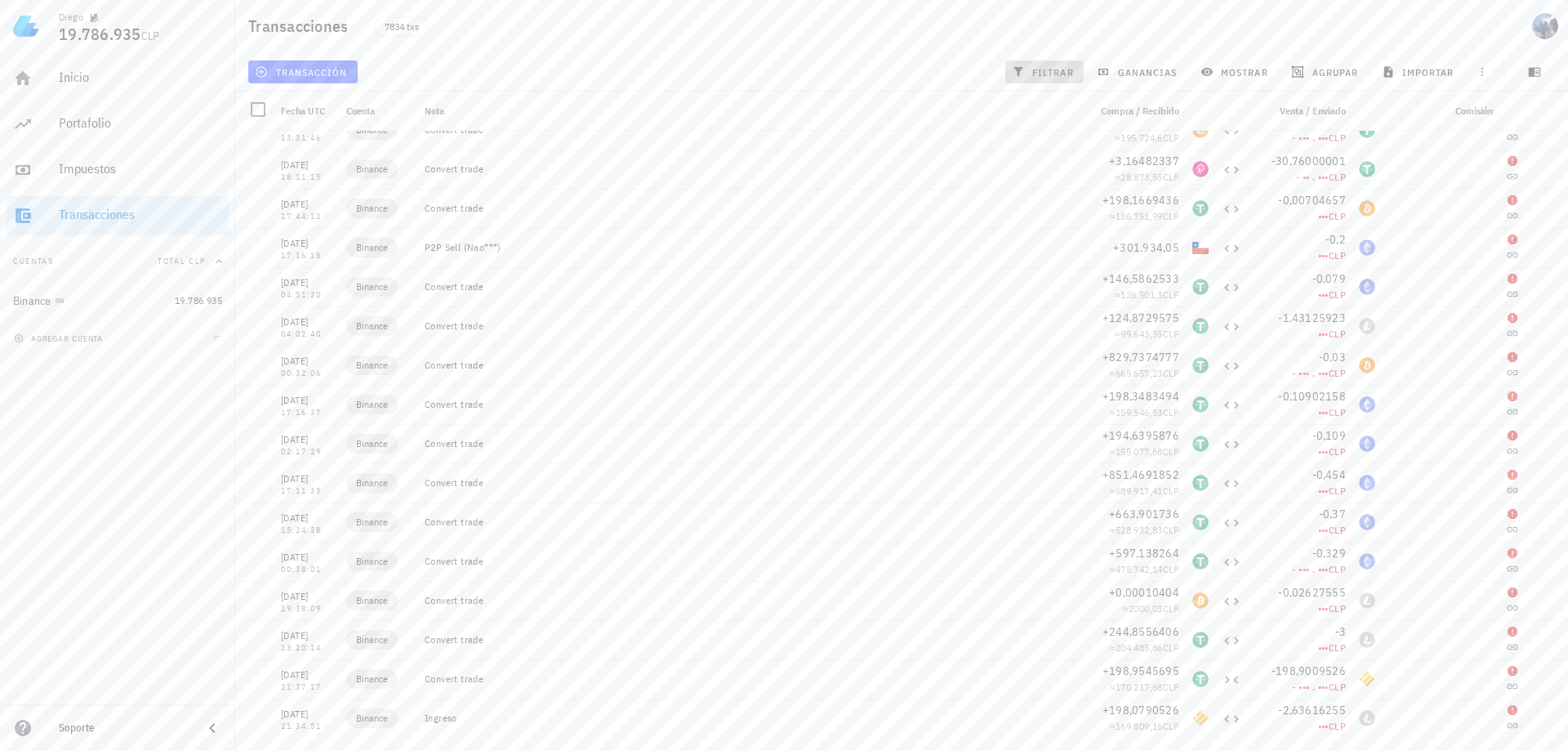
click at [1049, 65] on span "filtrar" at bounding box center [1044, 71] width 59 height 13
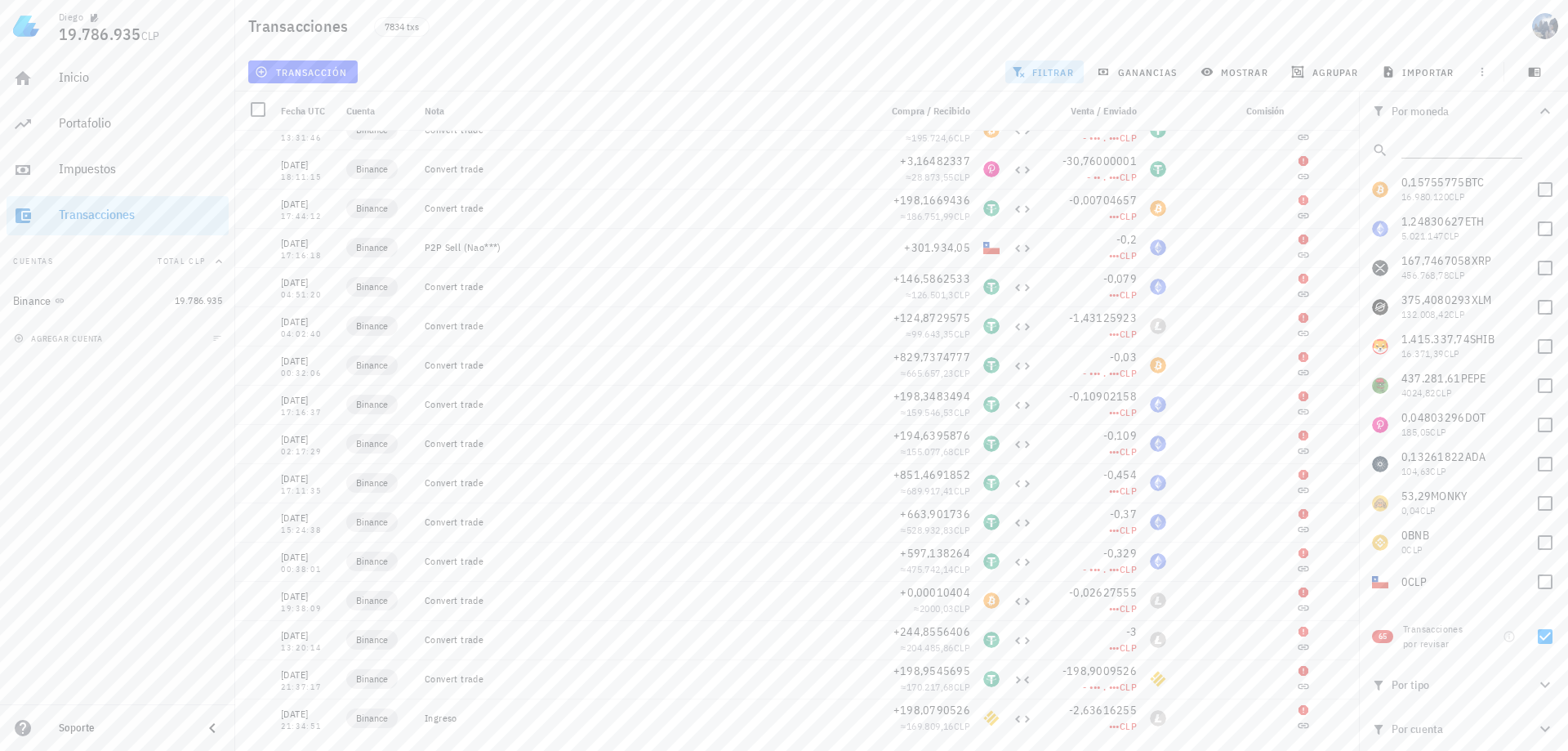
click at [1042, 79] on button "filtrar" at bounding box center [1045, 72] width 79 height 23
click at [1541, 69] on span "button" at bounding box center [1535, 71] width 41 height 13
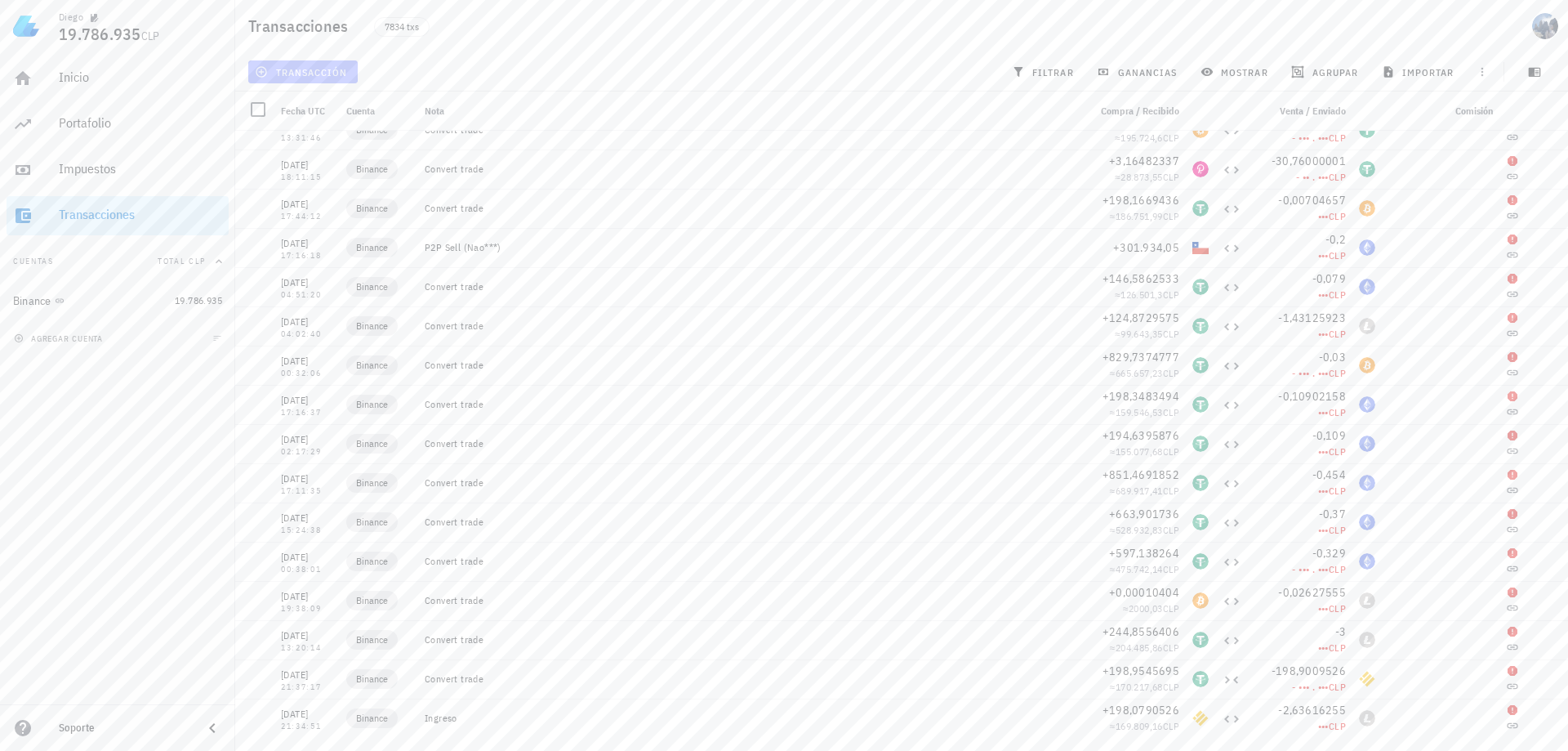
click at [303, 64] on button "transacción" at bounding box center [303, 72] width 109 height 23
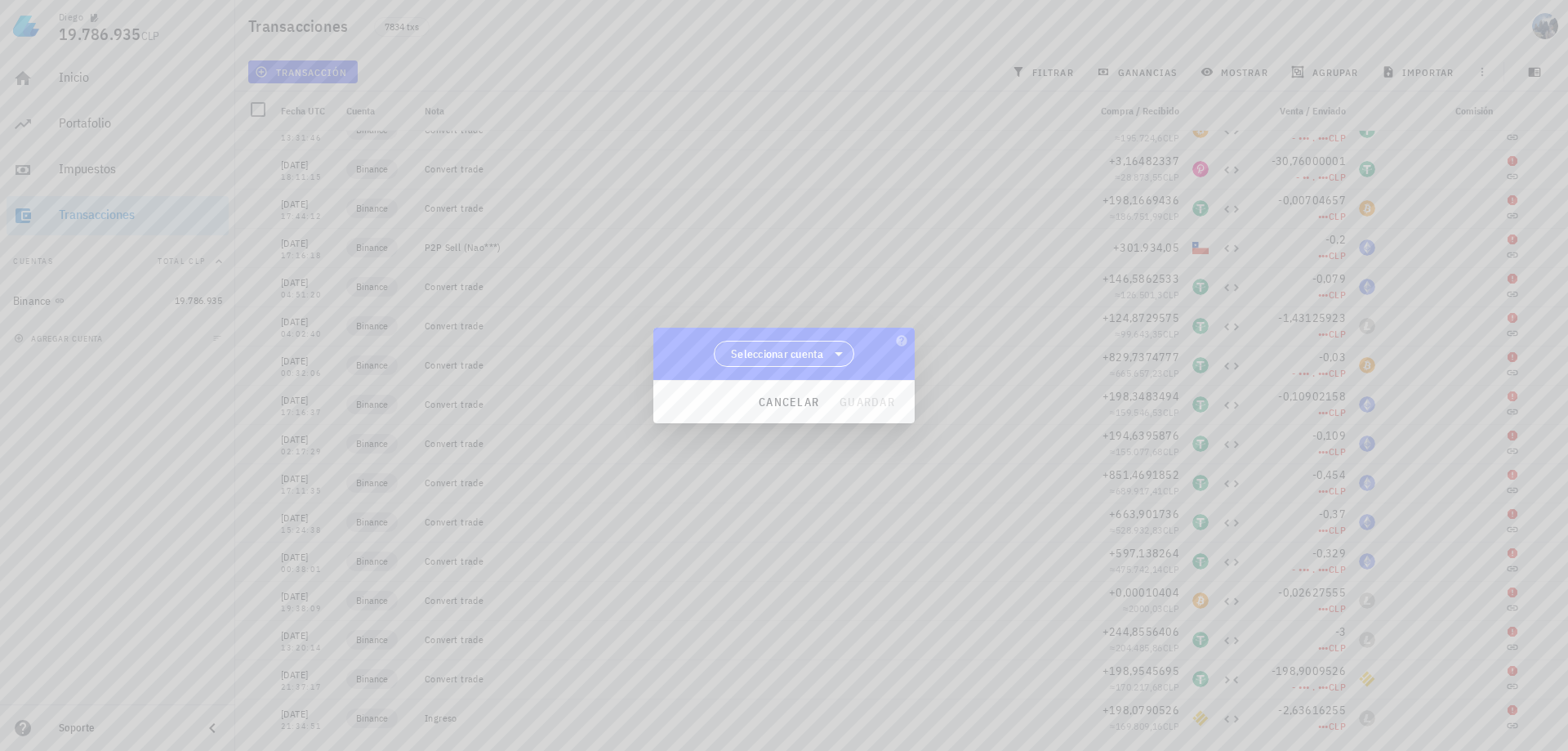
click at [798, 358] on span "Seleccionar cuenta" at bounding box center [777, 353] width 93 height 16
click at [793, 399] on div "Binance" at bounding box center [784, 396] width 115 height 15
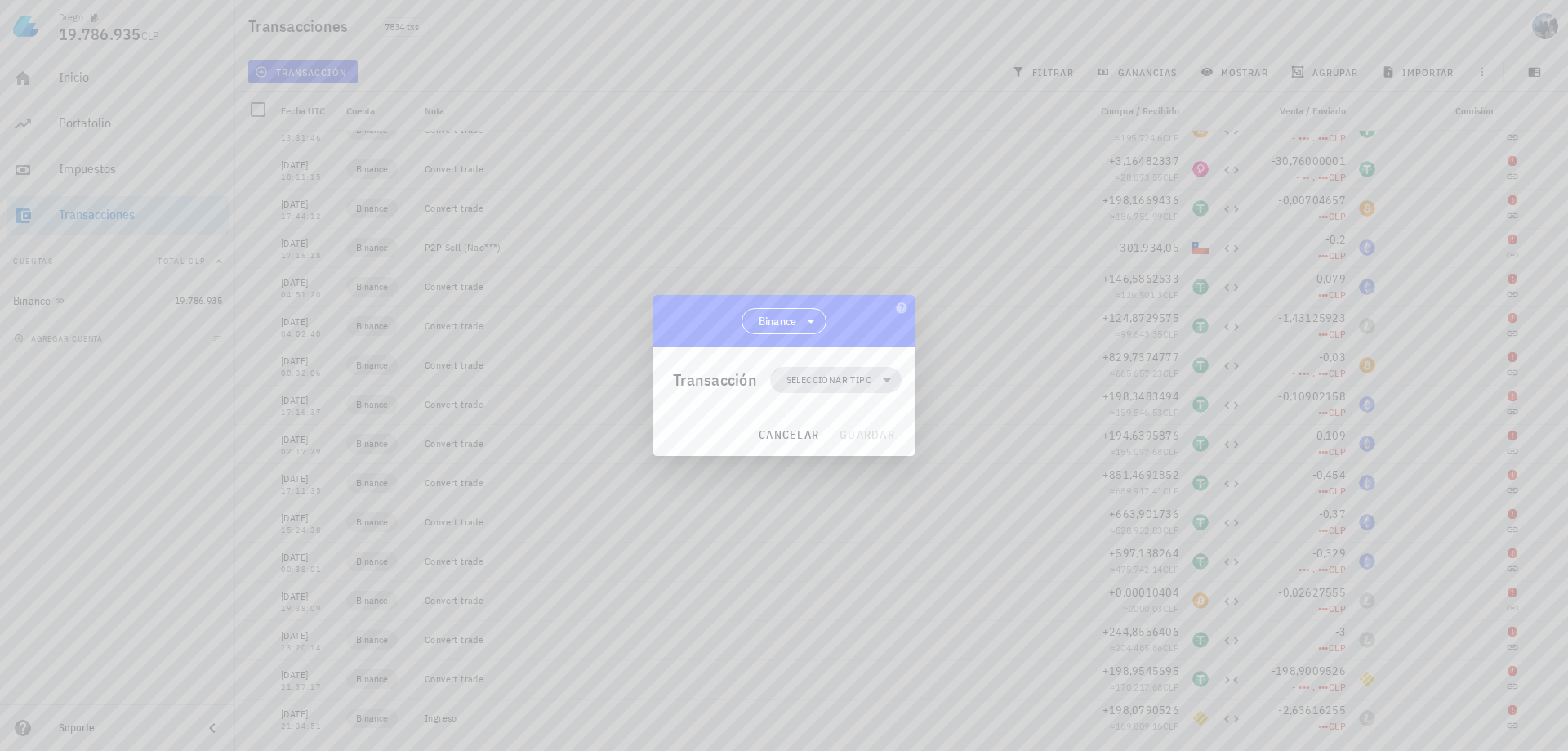
click at [848, 387] on span "Seleccionar tipo" at bounding box center [829, 380] width 85 height 16
click at [864, 517] on div "Transferencia" at bounding box center [844, 517] width 64 height 13
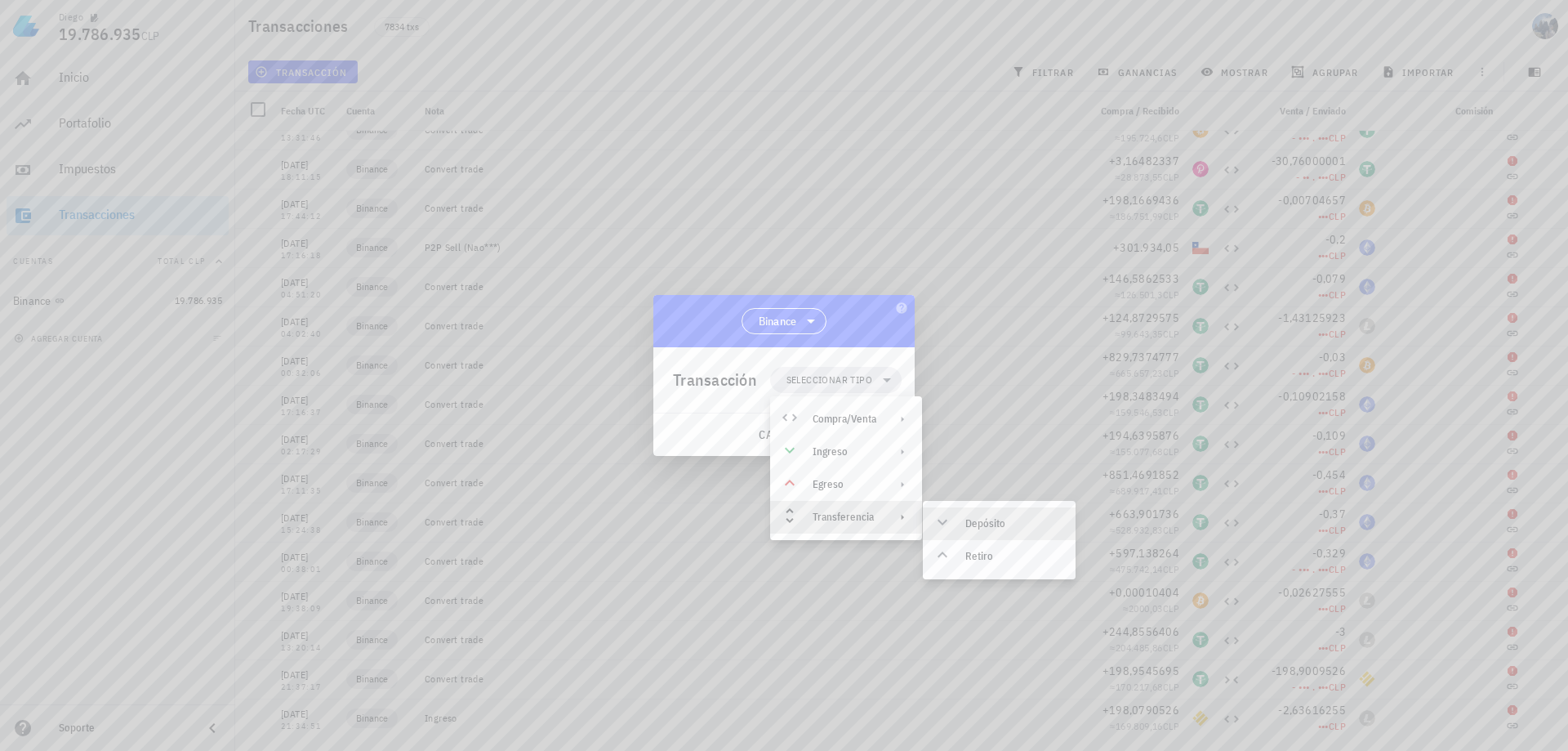
click at [976, 523] on div "Depósito" at bounding box center [1014, 523] width 97 height 13
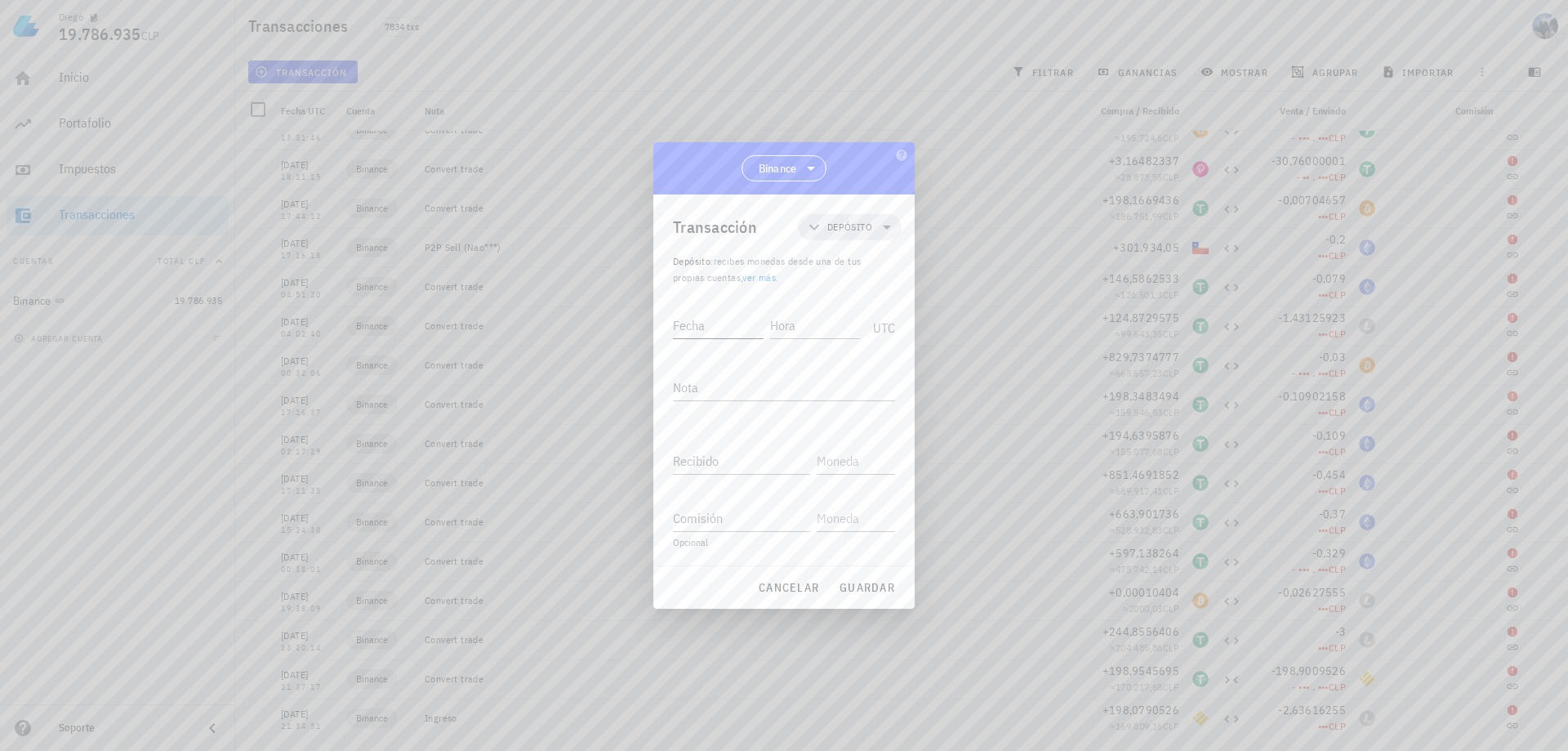
click at [698, 328] on input "Fecha" at bounding box center [718, 325] width 91 height 27
type input "[DATE]"
click at [835, 325] on input "Hora" at bounding box center [813, 325] width 93 height 27
type input "16:09:00"
click at [739, 385] on textarea "Nota" at bounding box center [784, 387] width 222 height 27
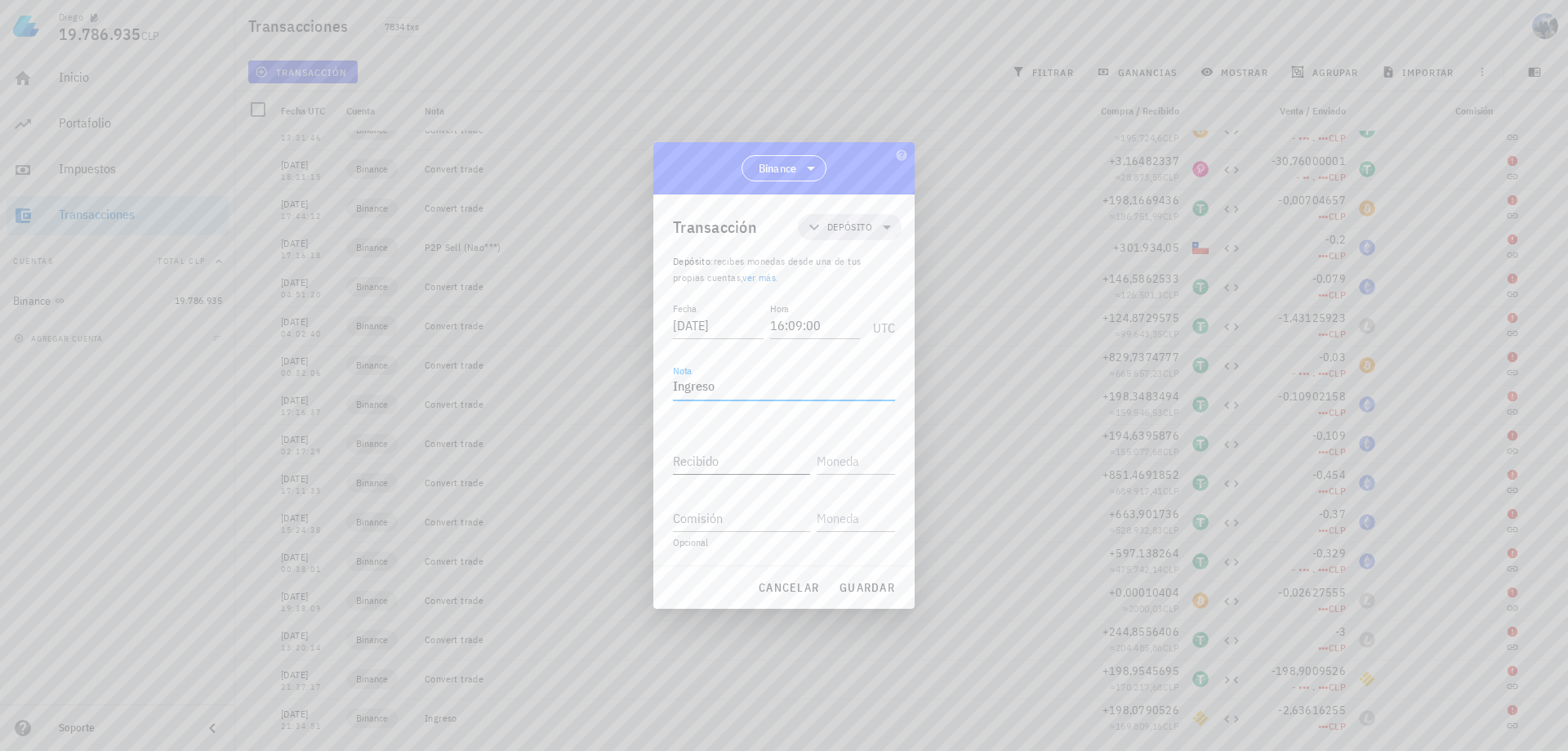
type textarea "Ingreso"
click at [746, 462] on input "Recibido" at bounding box center [741, 460] width 137 height 27
type input "199"
click at [835, 465] on input "text" at bounding box center [854, 460] width 75 height 27
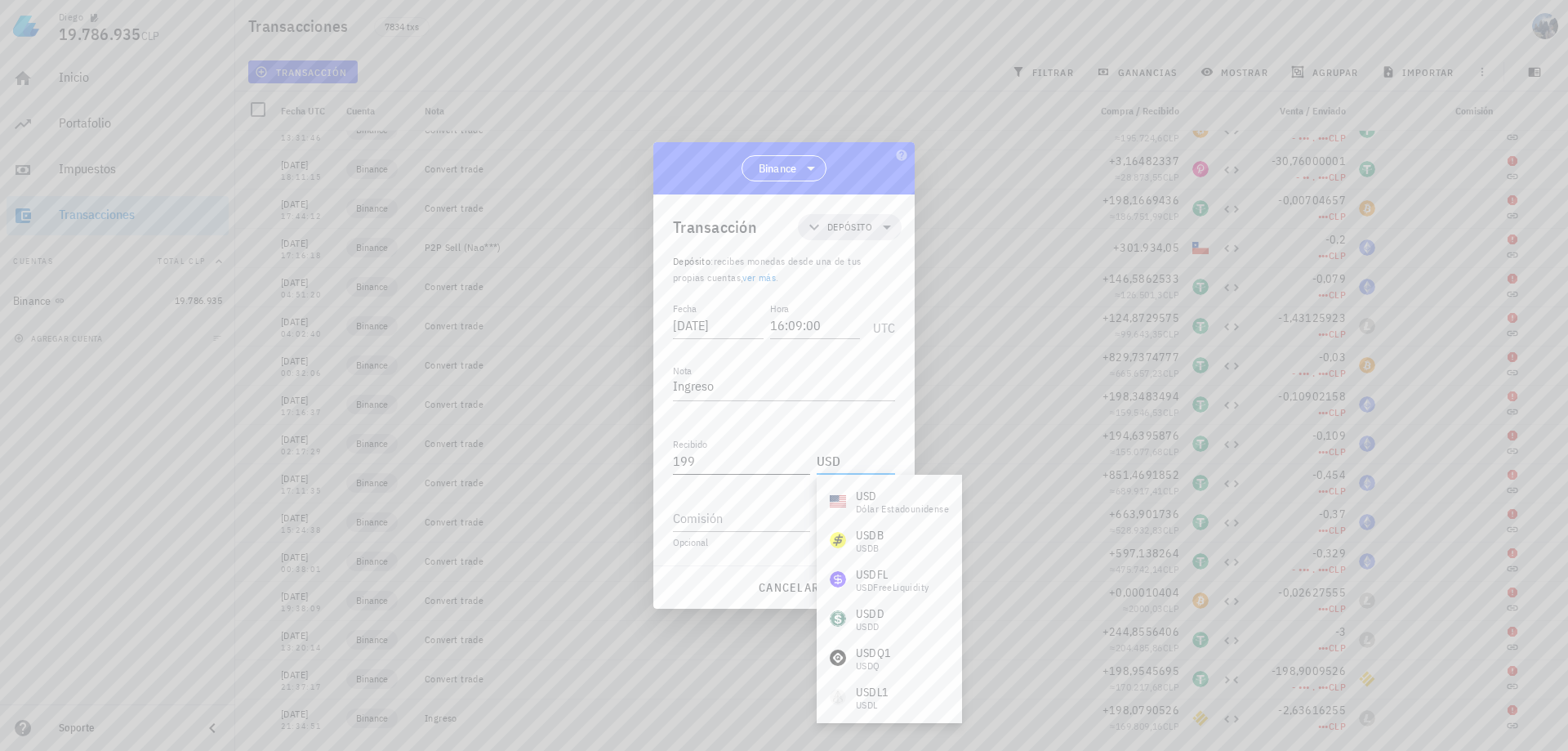
type input "USD"
drag, startPoint x: 751, startPoint y: 459, endPoint x: 650, endPoint y: 463, distance: 101.1
click at [650, 463] on div "Diego 19.786.935 CLP Inicio [GEOGRAPHIC_DATA] Impuestos [GEOGRAPHIC_DATA] Cuent…" at bounding box center [784, 376] width 1568 height 751
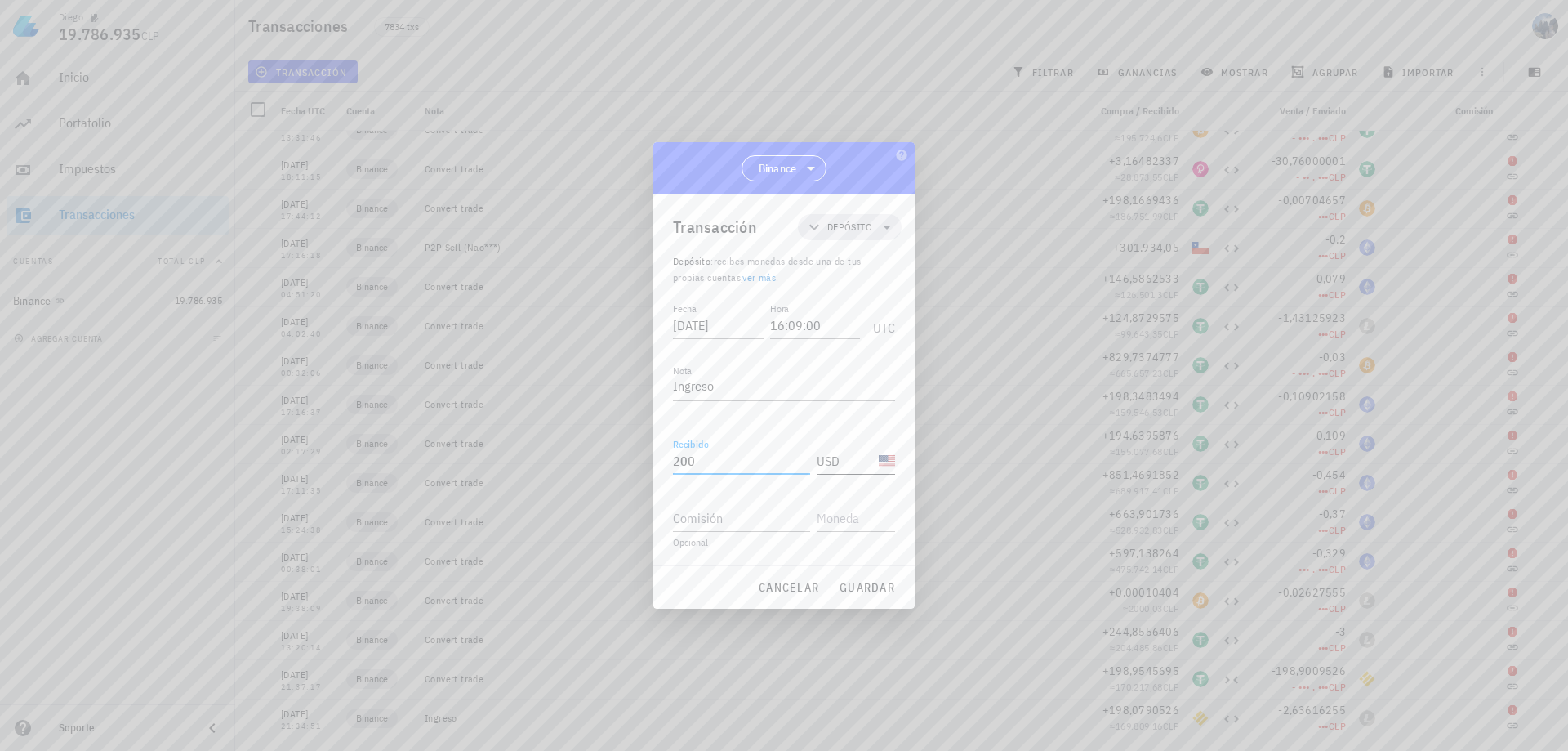
type input "200"
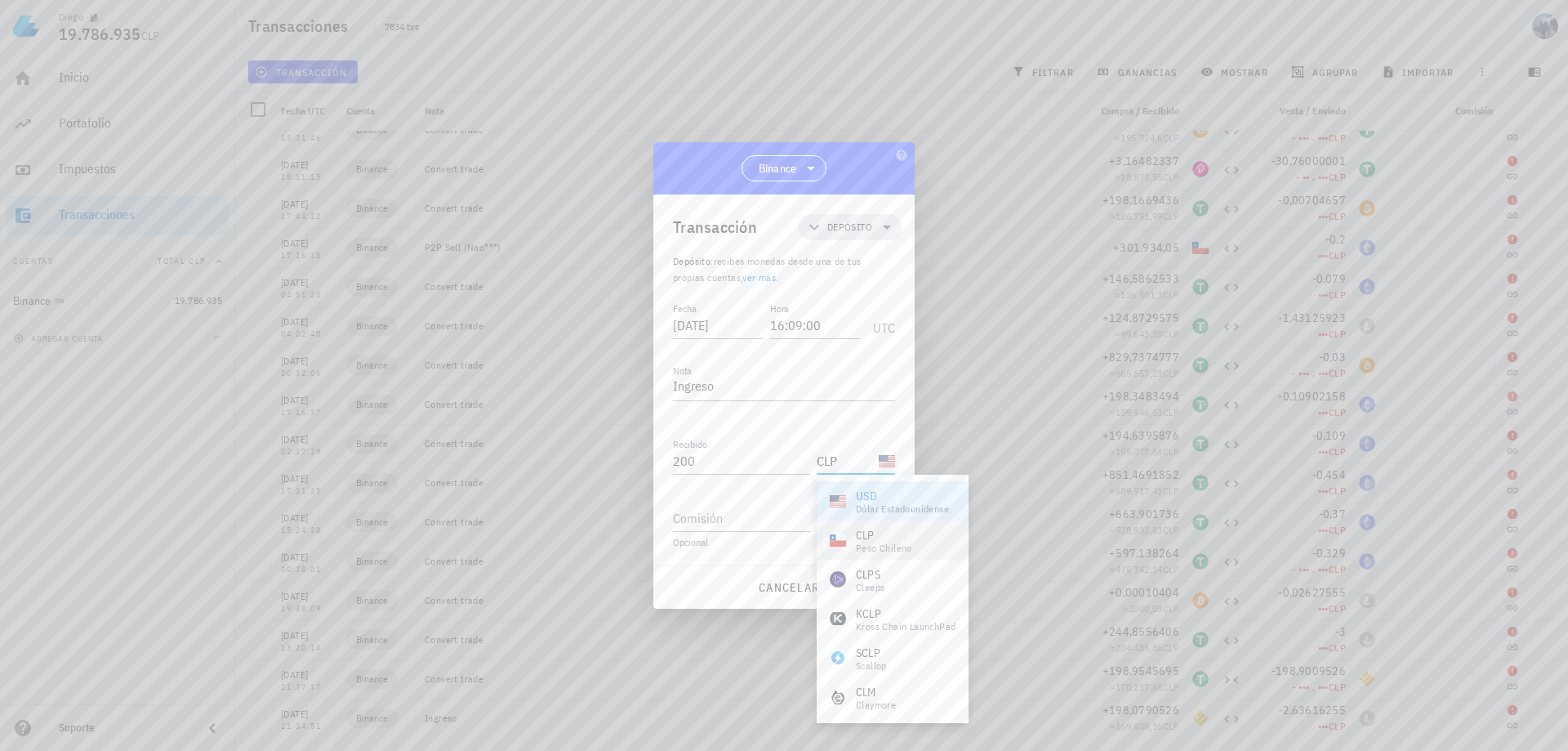
click at [901, 539] on div "CLP" at bounding box center [884, 535] width 56 height 16
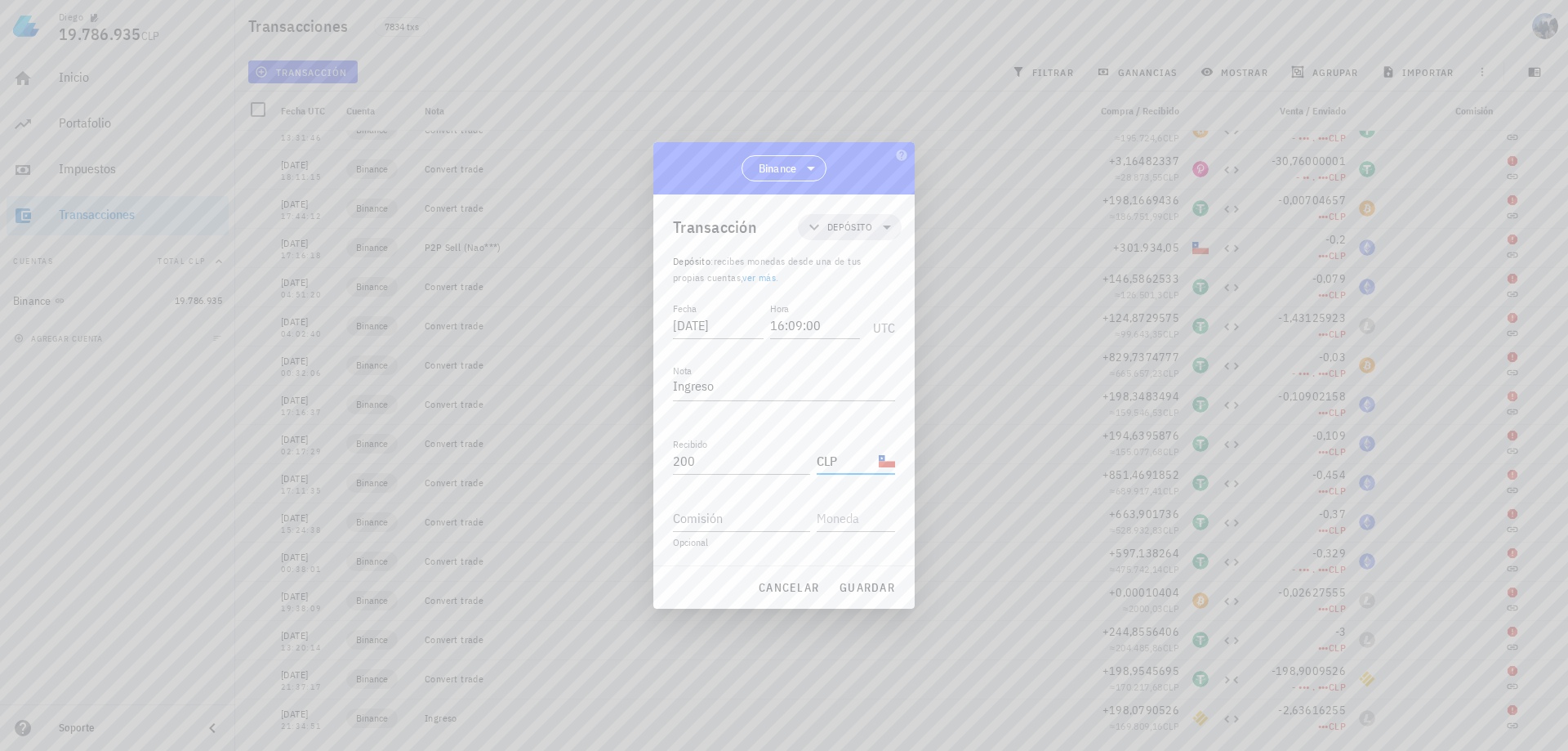
type input "CLP"
click at [774, 564] on div "Fecha [DATE] Hora 16:09:00 UTC Nota Ingreso Recibido 200 CLP Enviado Comisión O…" at bounding box center [784, 432] width 222 height 266
click at [862, 593] on span "guardar" at bounding box center [867, 587] width 56 height 15
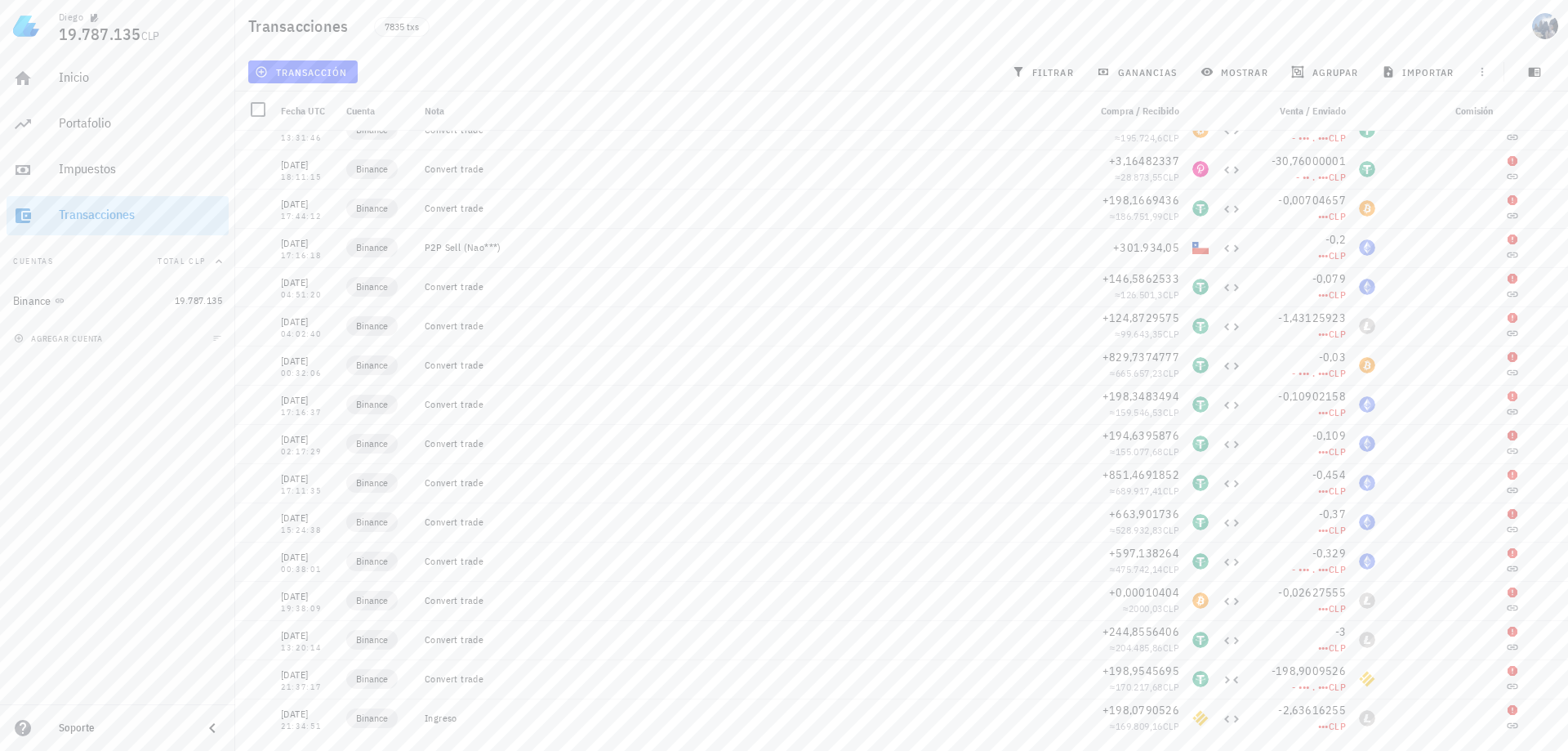
click at [154, 220] on div "Transacciones" at bounding box center [140, 215] width 163 height 15
click at [283, 66] on span "transacción" at bounding box center [303, 71] width 89 height 13
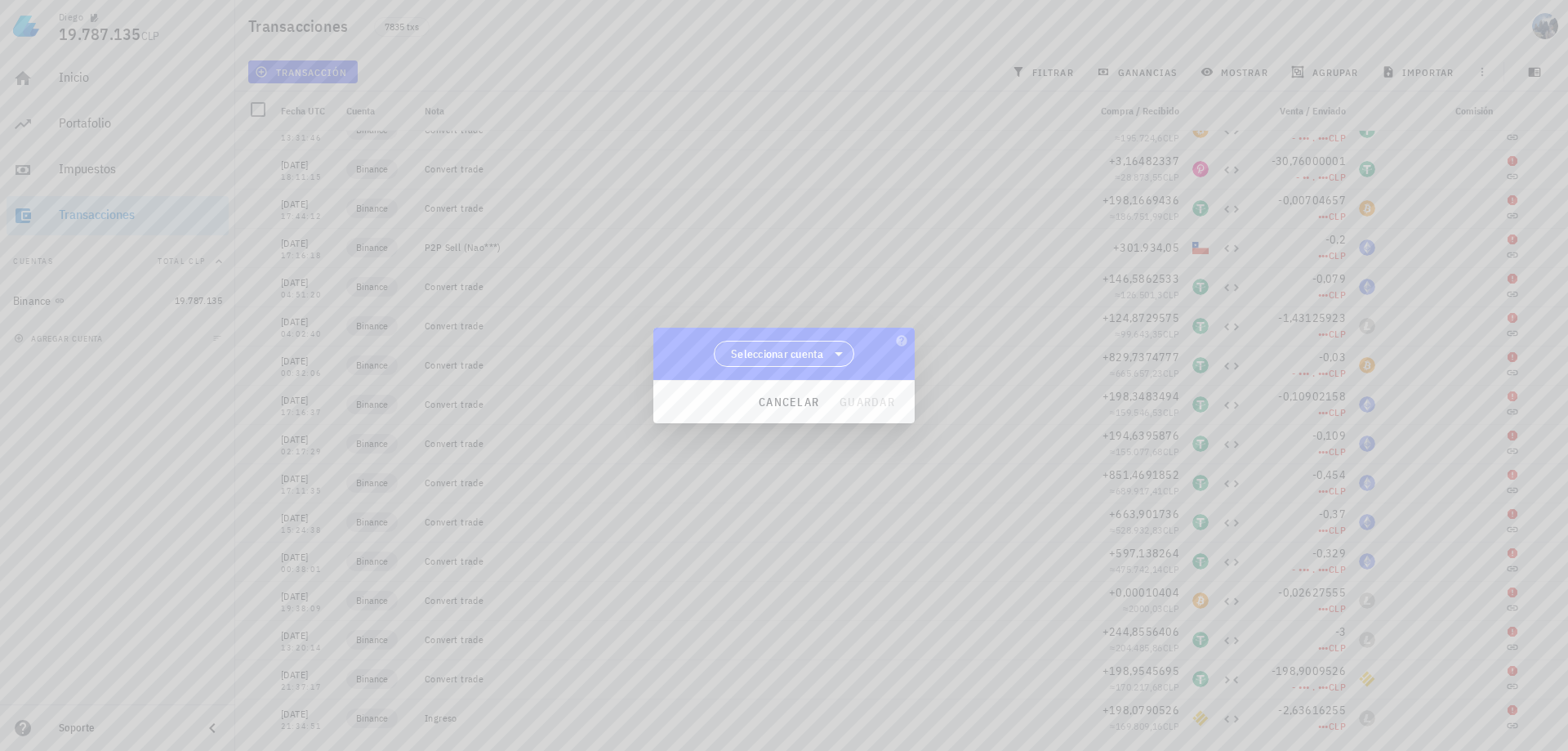
click at [789, 349] on span "Seleccionar cuenta" at bounding box center [777, 353] width 93 height 16
click at [799, 386] on div "Binance" at bounding box center [784, 396] width 141 height 39
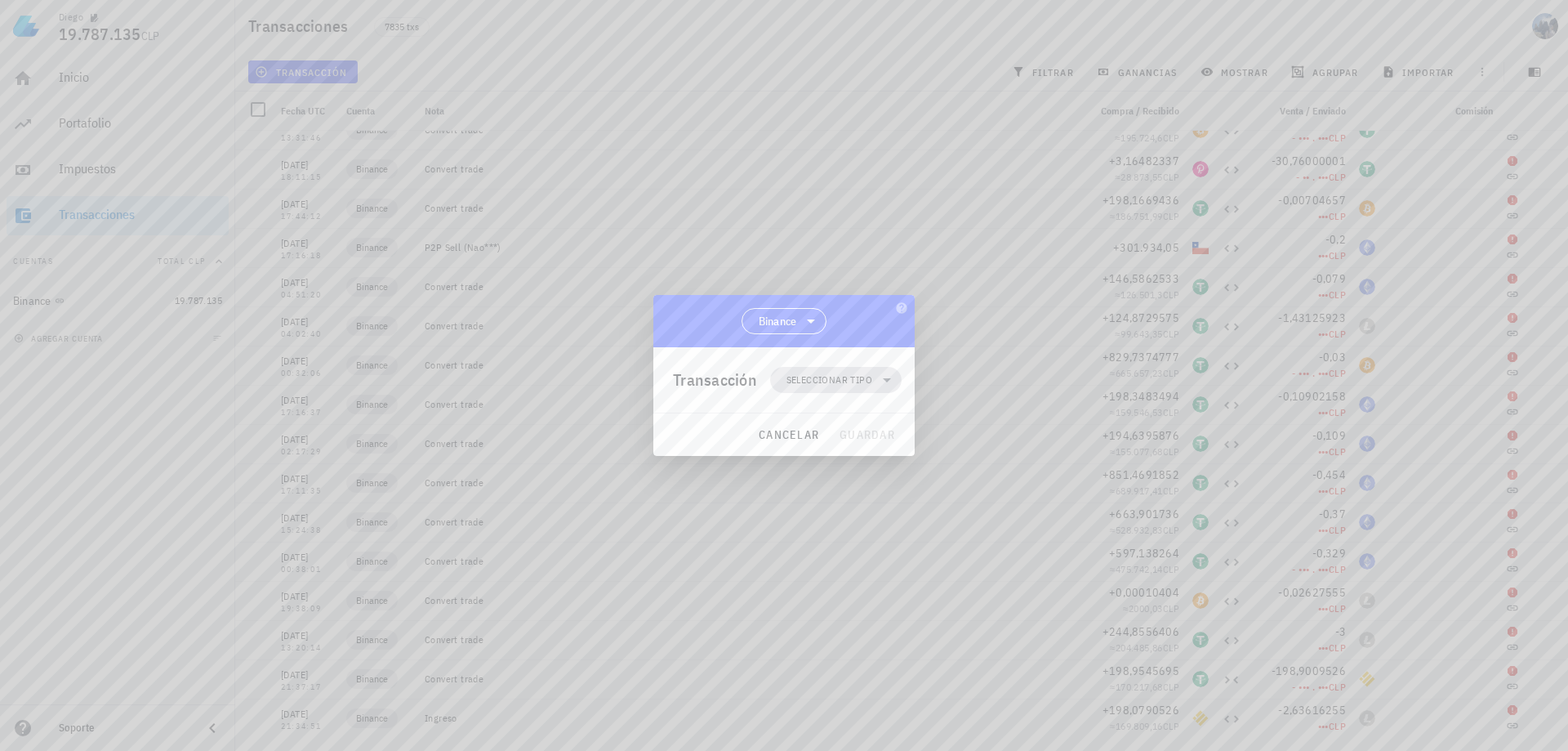
click at [829, 380] on span "Seleccionar tipo" at bounding box center [829, 380] width 85 height 16
click at [877, 517] on div "Transferencia" at bounding box center [846, 517] width 152 height 33
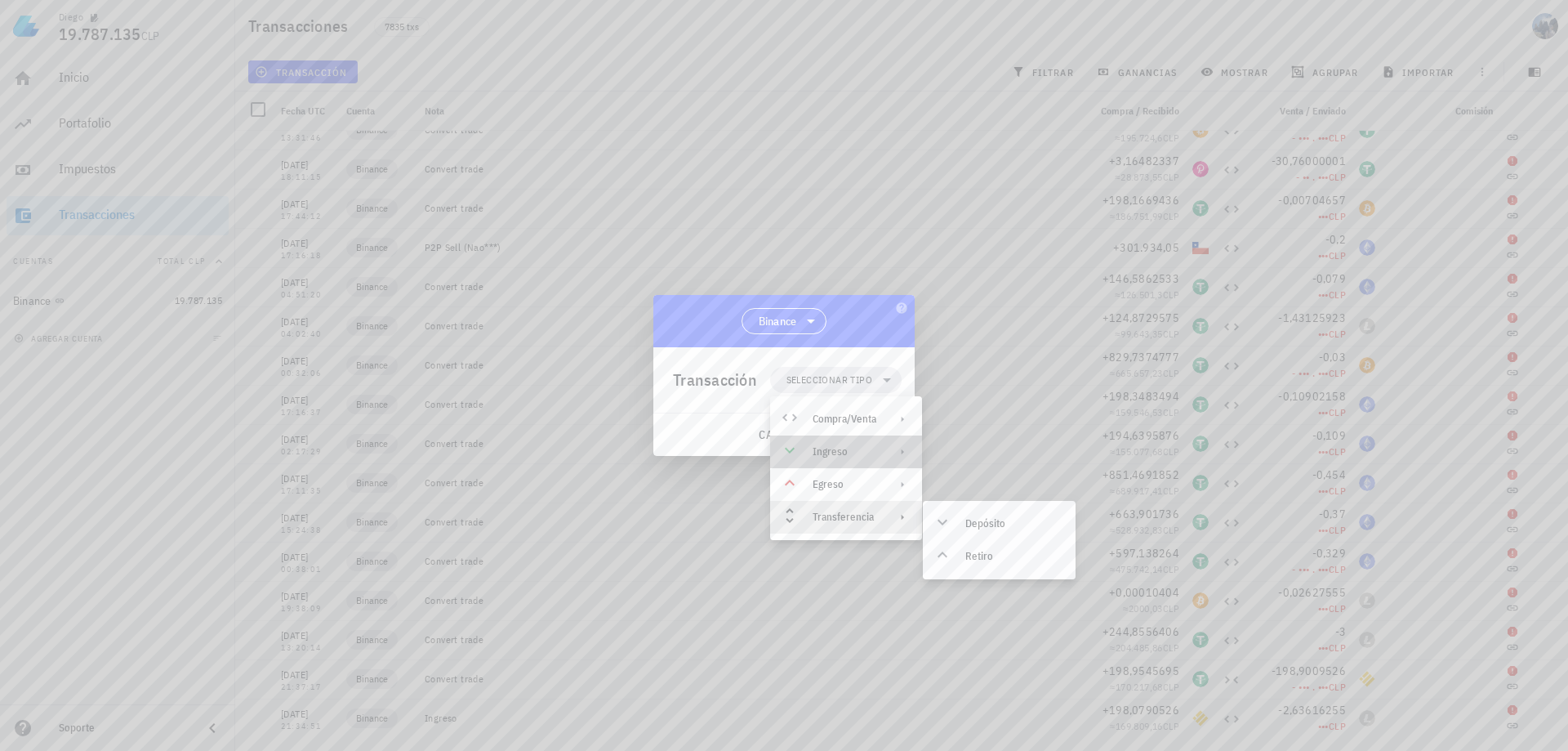
click at [844, 446] on div "Ingreso" at bounding box center [844, 452] width 64 height 13
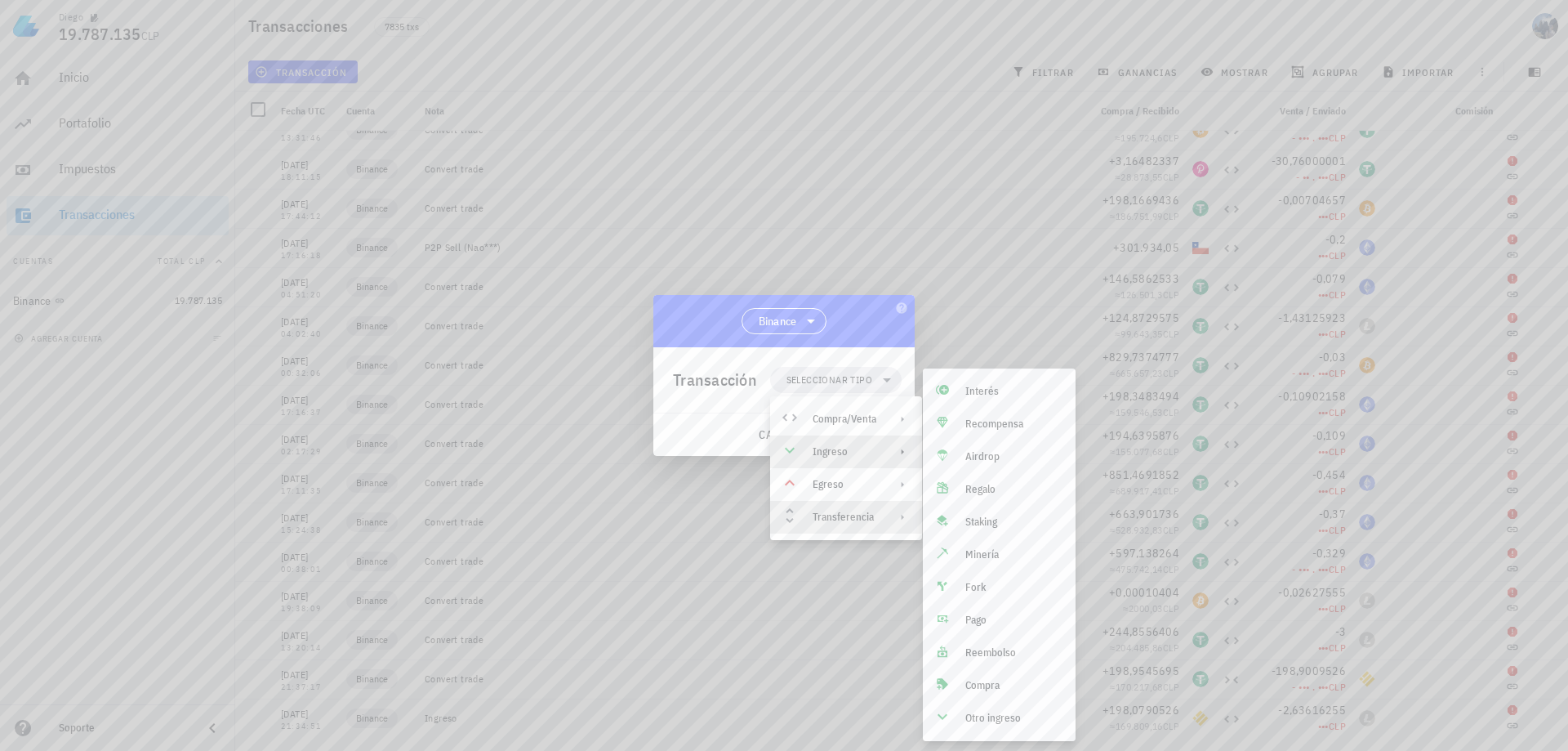
click at [827, 520] on div "Transferencia" at bounding box center [844, 517] width 64 height 13
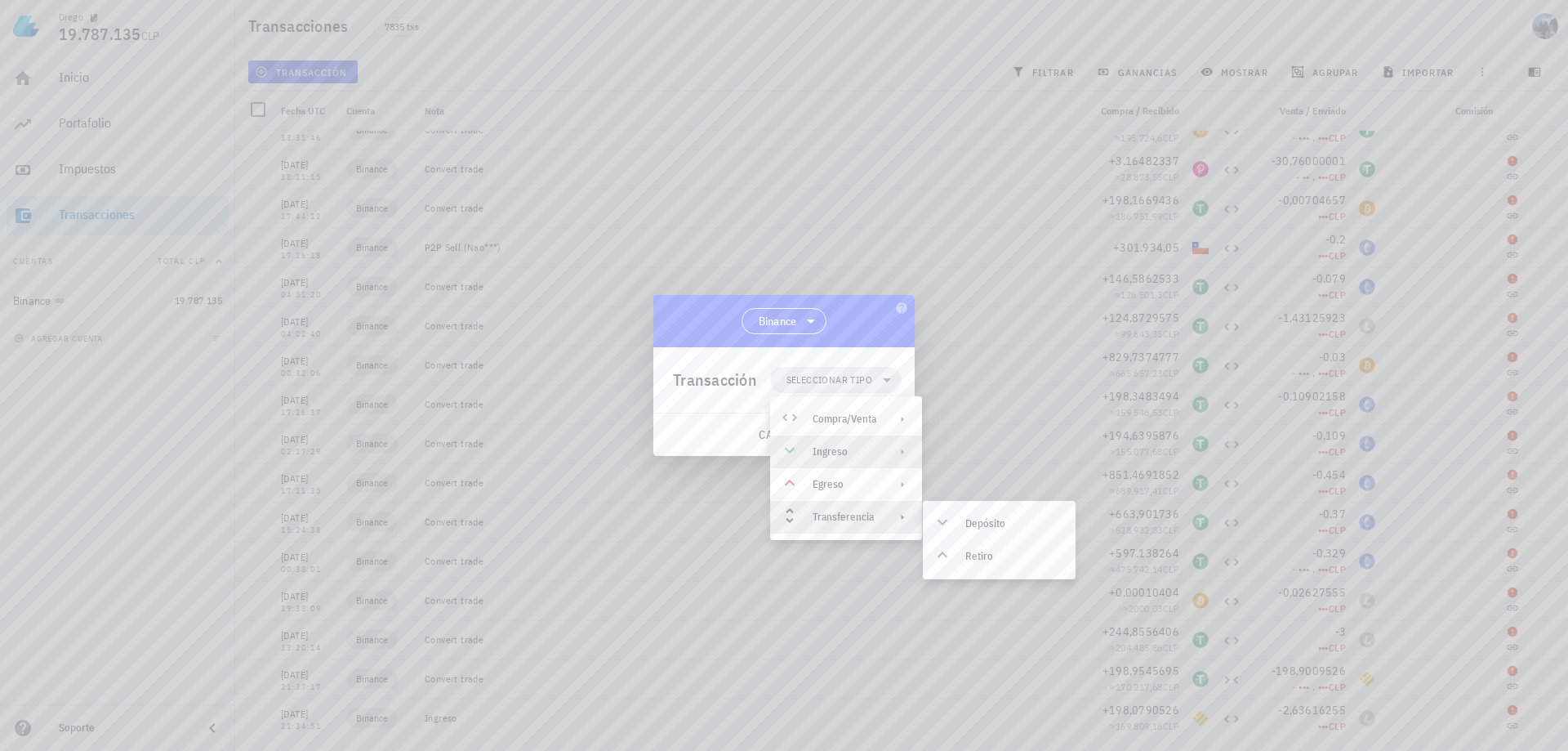
click at [848, 452] on div "Ingreso" at bounding box center [844, 452] width 64 height 13
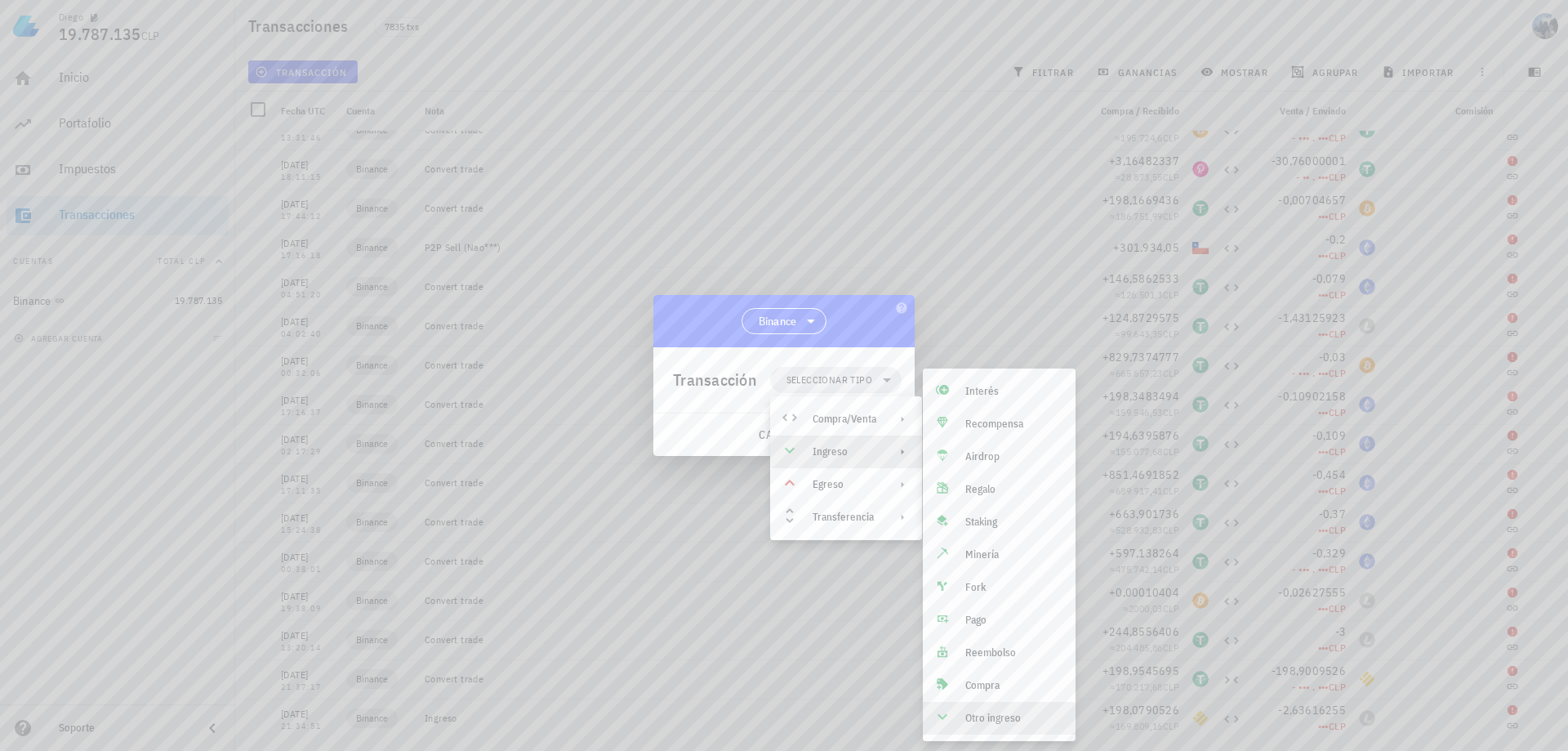
click at [1004, 723] on div "Otro ingreso" at bounding box center [1014, 718] width 97 height 13
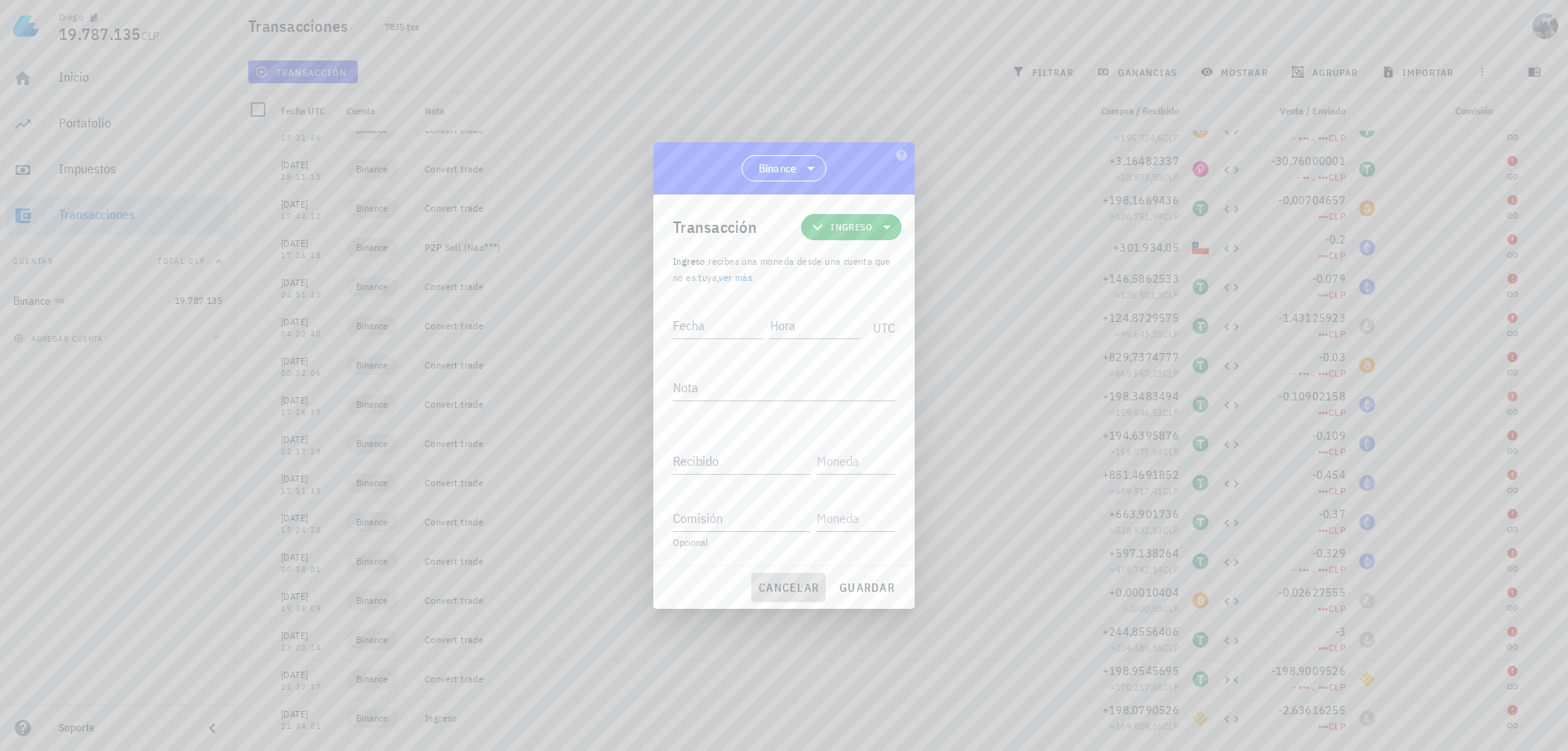
click at [785, 588] on span "cancelar" at bounding box center [788, 587] width 62 height 15
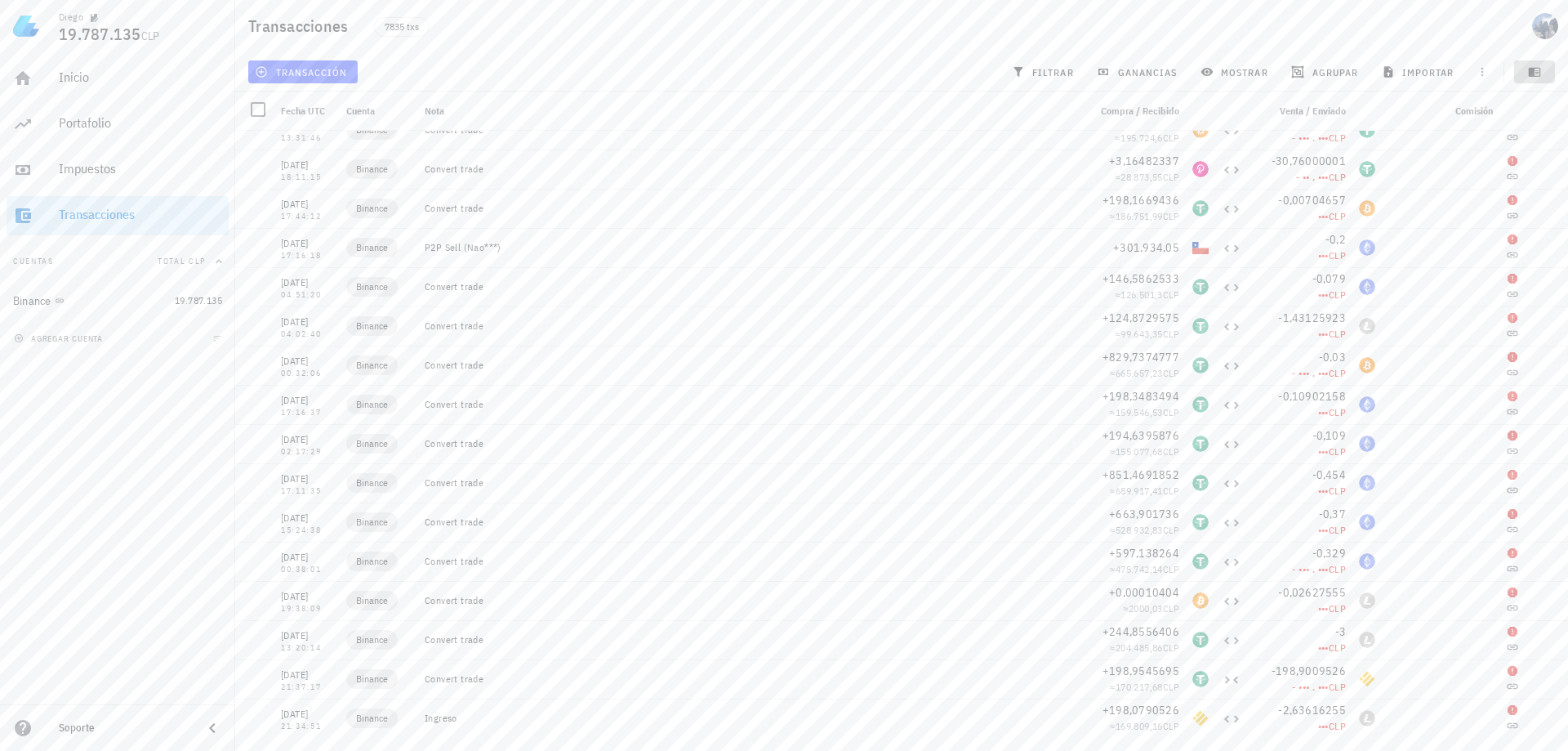
click at [1533, 68] on icon "button" at bounding box center [1535, 72] width 12 height 9
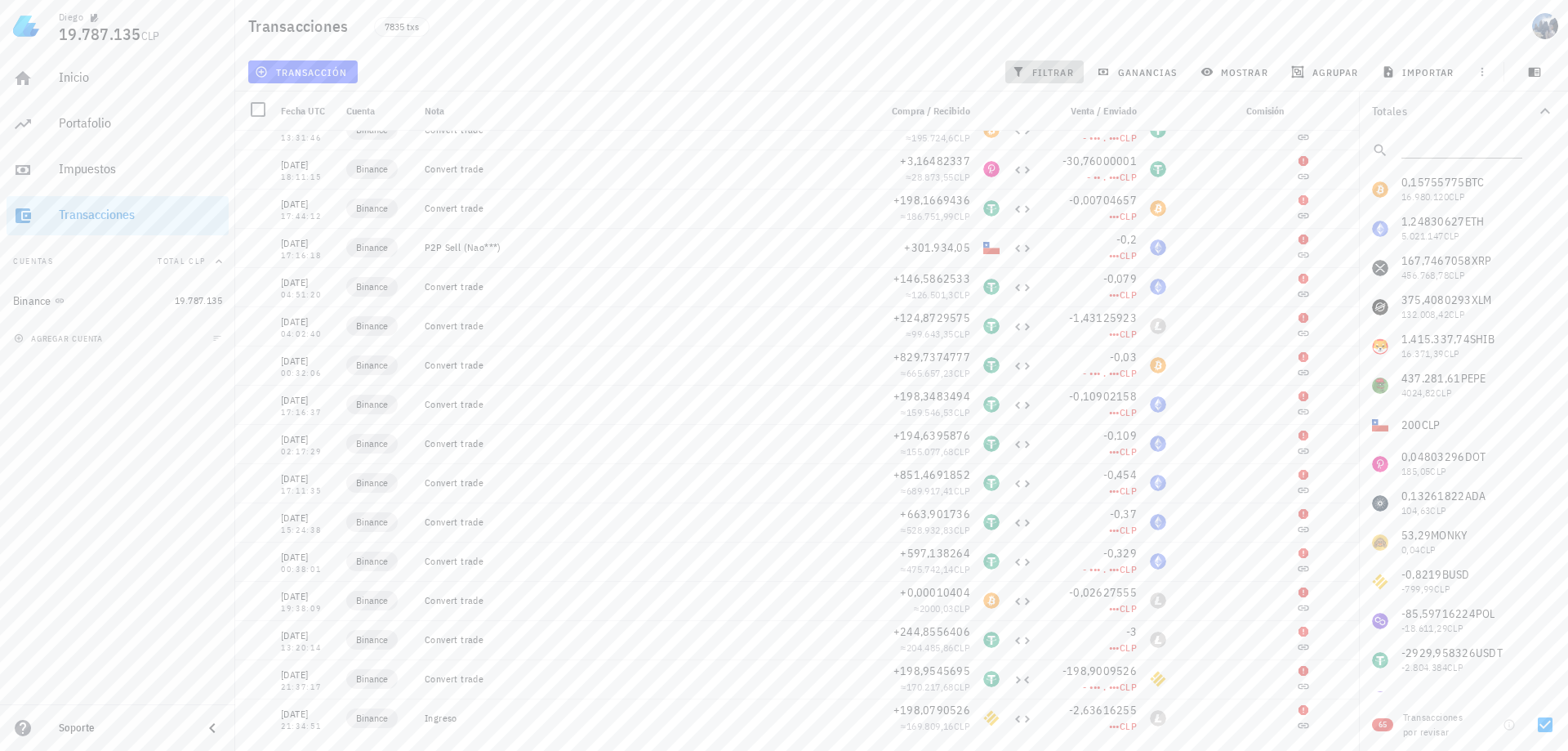
click at [1023, 64] on button "filtrar" at bounding box center [1045, 72] width 79 height 23
click at [1543, 183] on div at bounding box center [1545, 189] width 27 height 27
checkbox input "true"
